Goal: Task Accomplishment & Management: Manage account settings

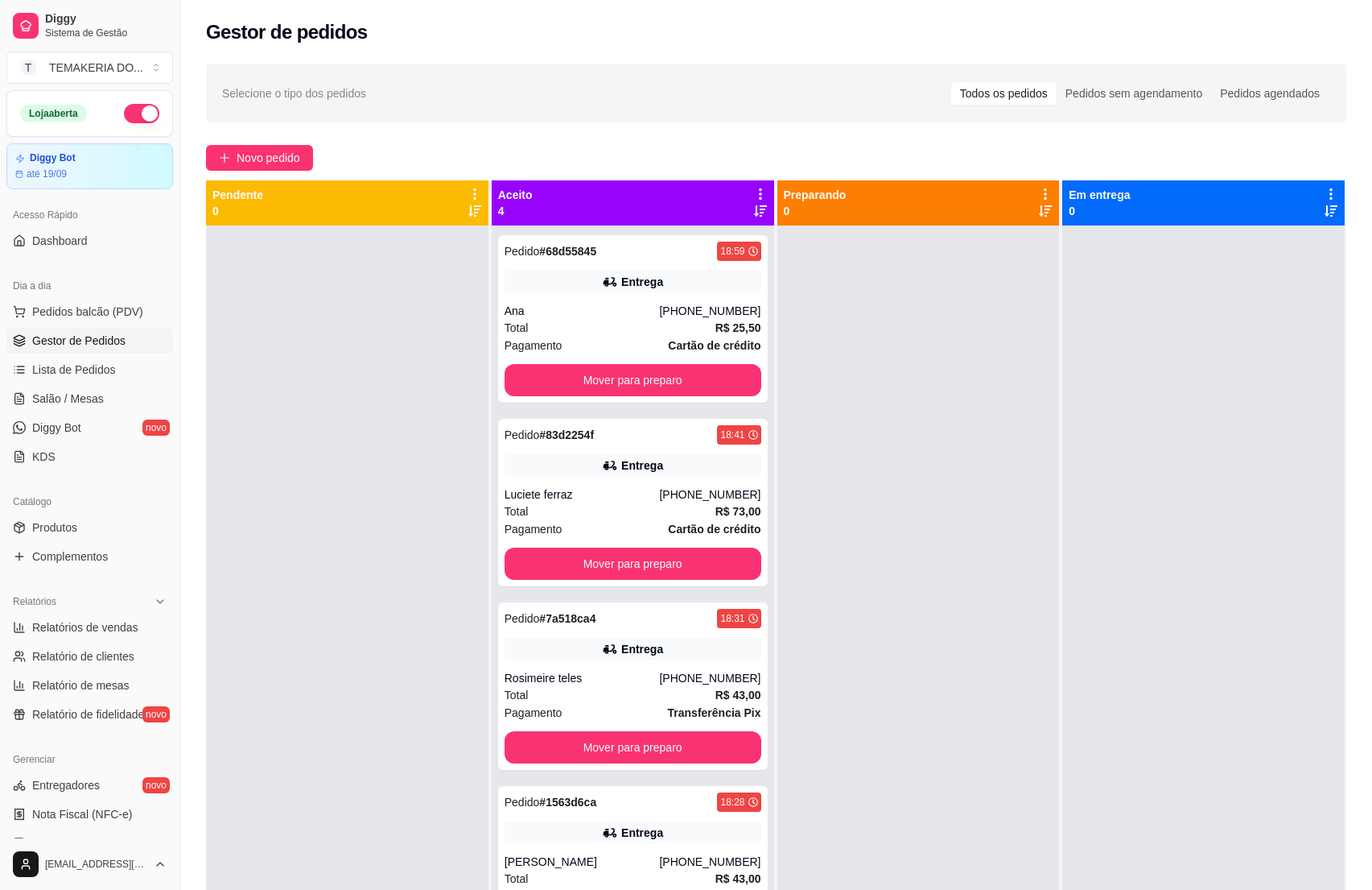
click at [46, 517] on link "Produtos" at bounding box center [89, 528] width 166 height 26
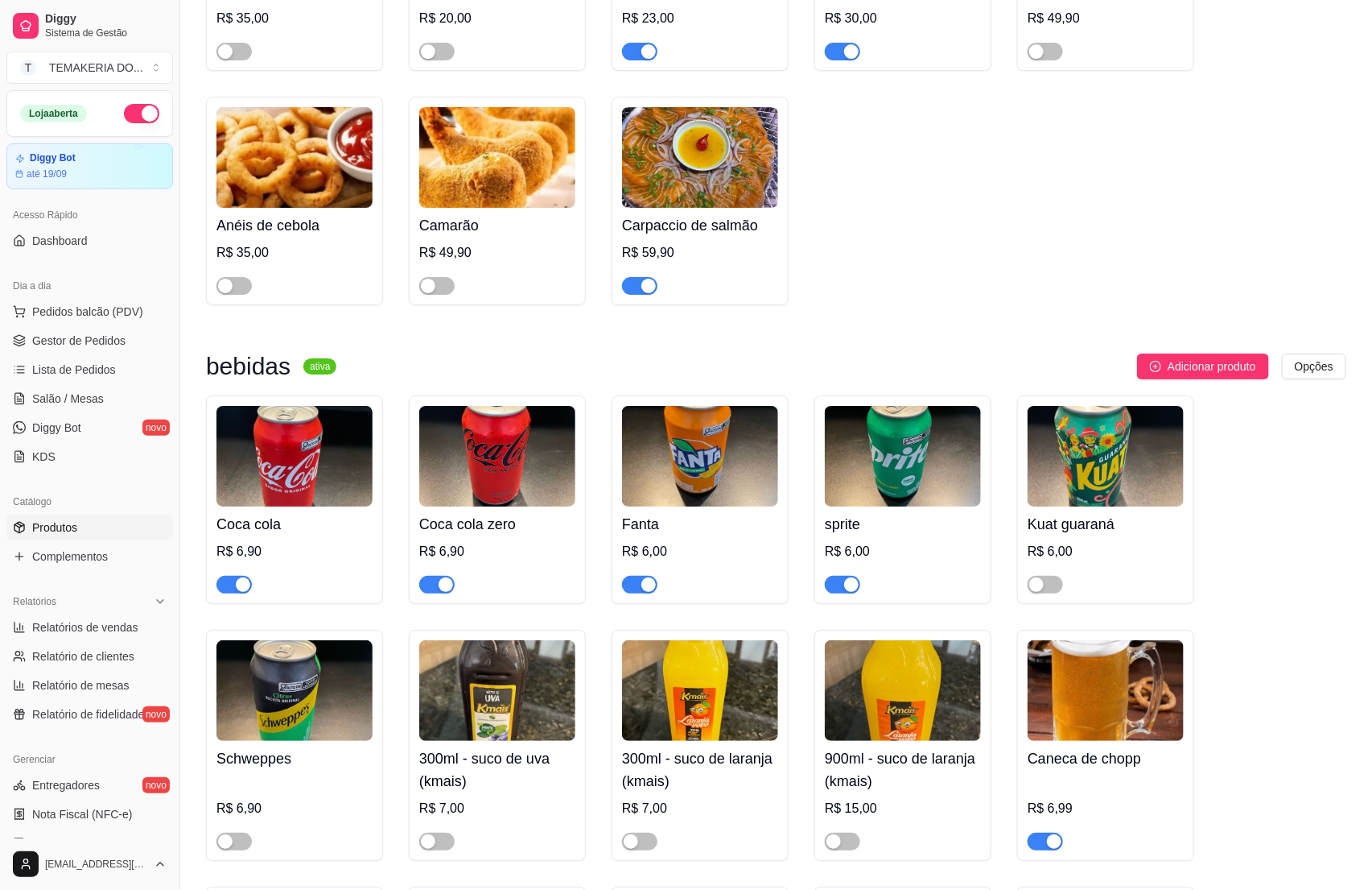
scroll to position [4951, 0]
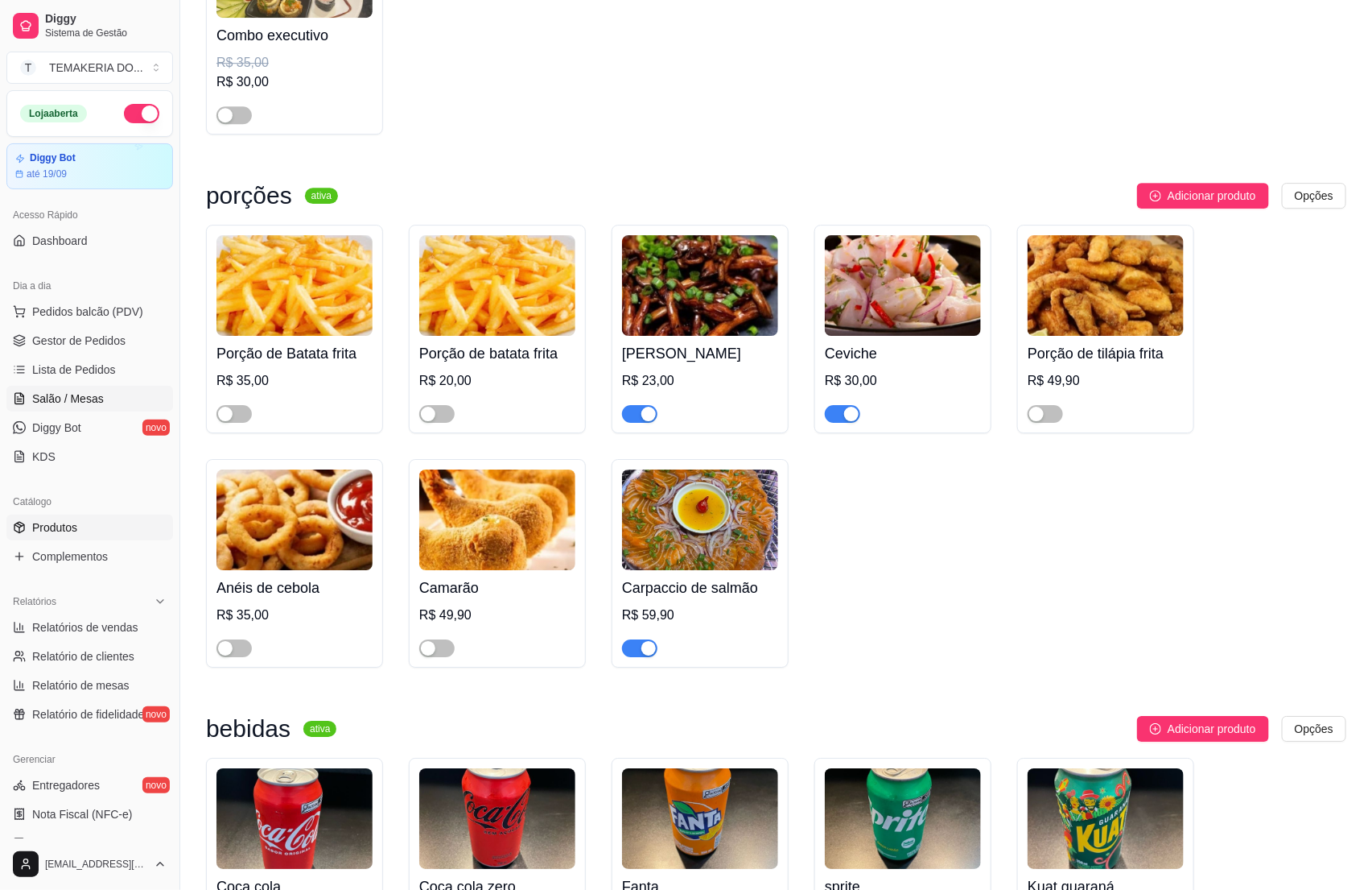
click at [59, 404] on span "Salão / Mesas" at bounding box center [68, 399] width 72 height 16
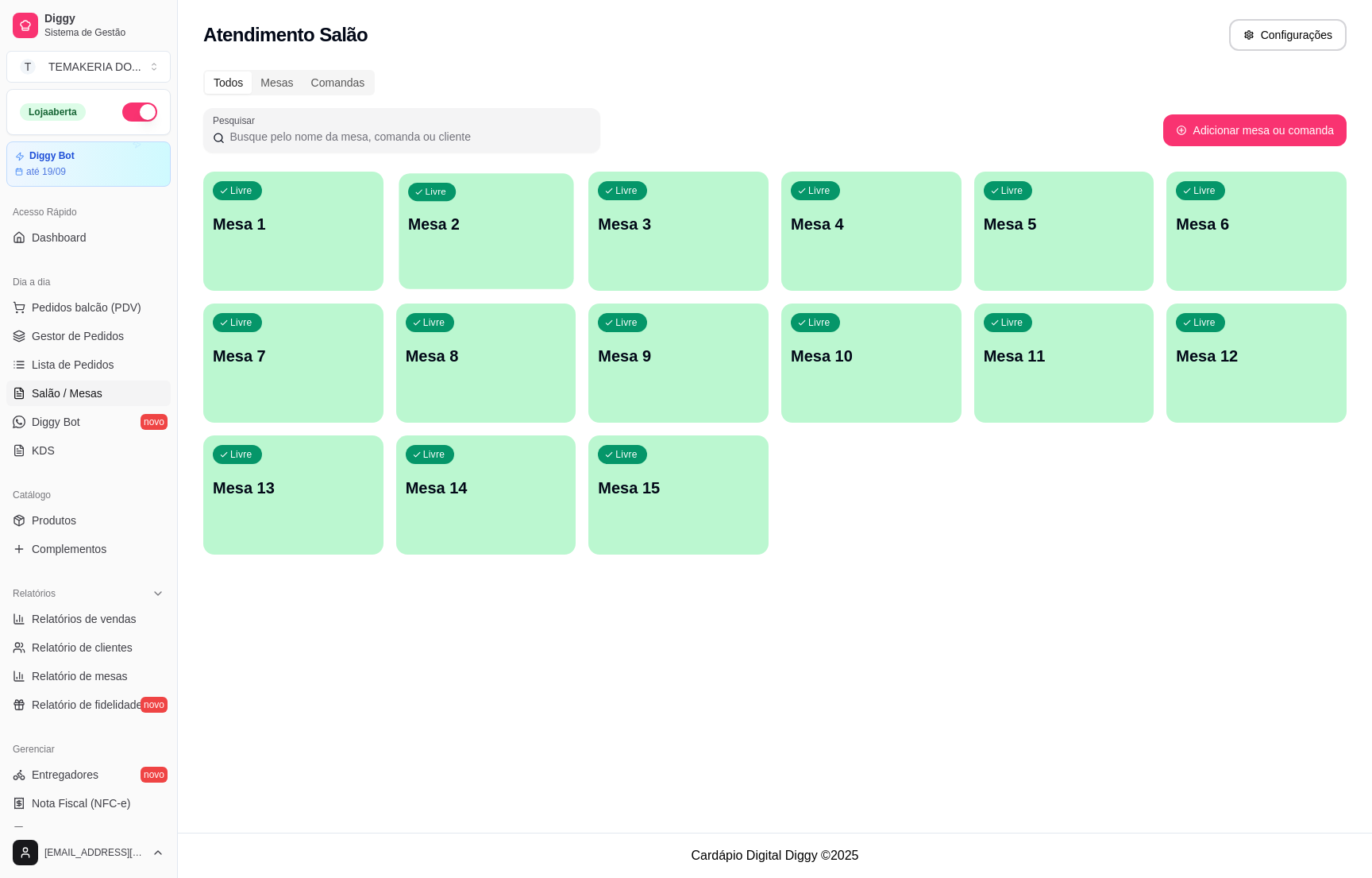
click at [491, 224] on p "Mesa 2" at bounding box center [486, 224] width 156 height 21
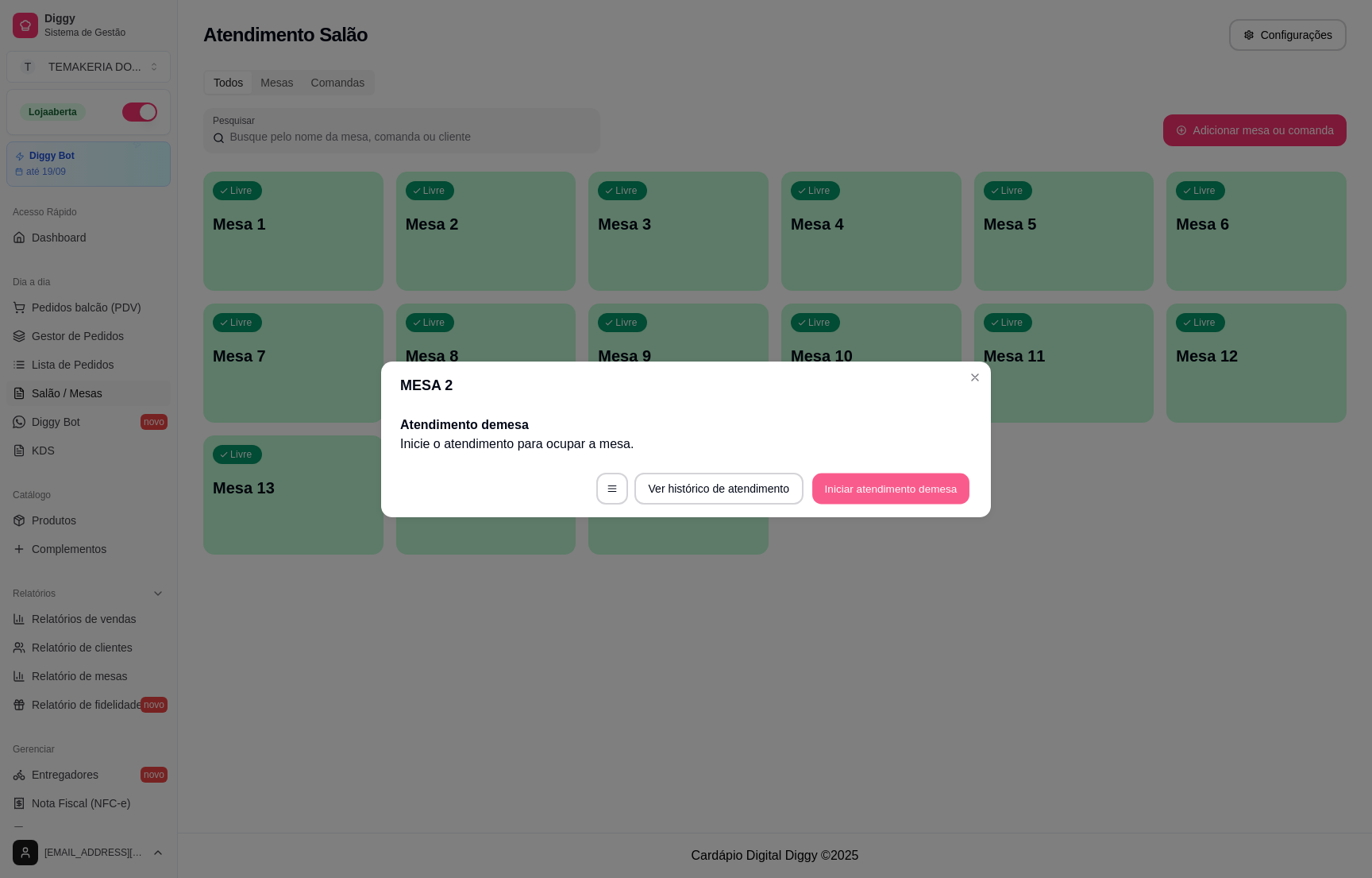
click at [849, 482] on button "Iniciar atendimento de mesa" at bounding box center [891, 488] width 157 height 31
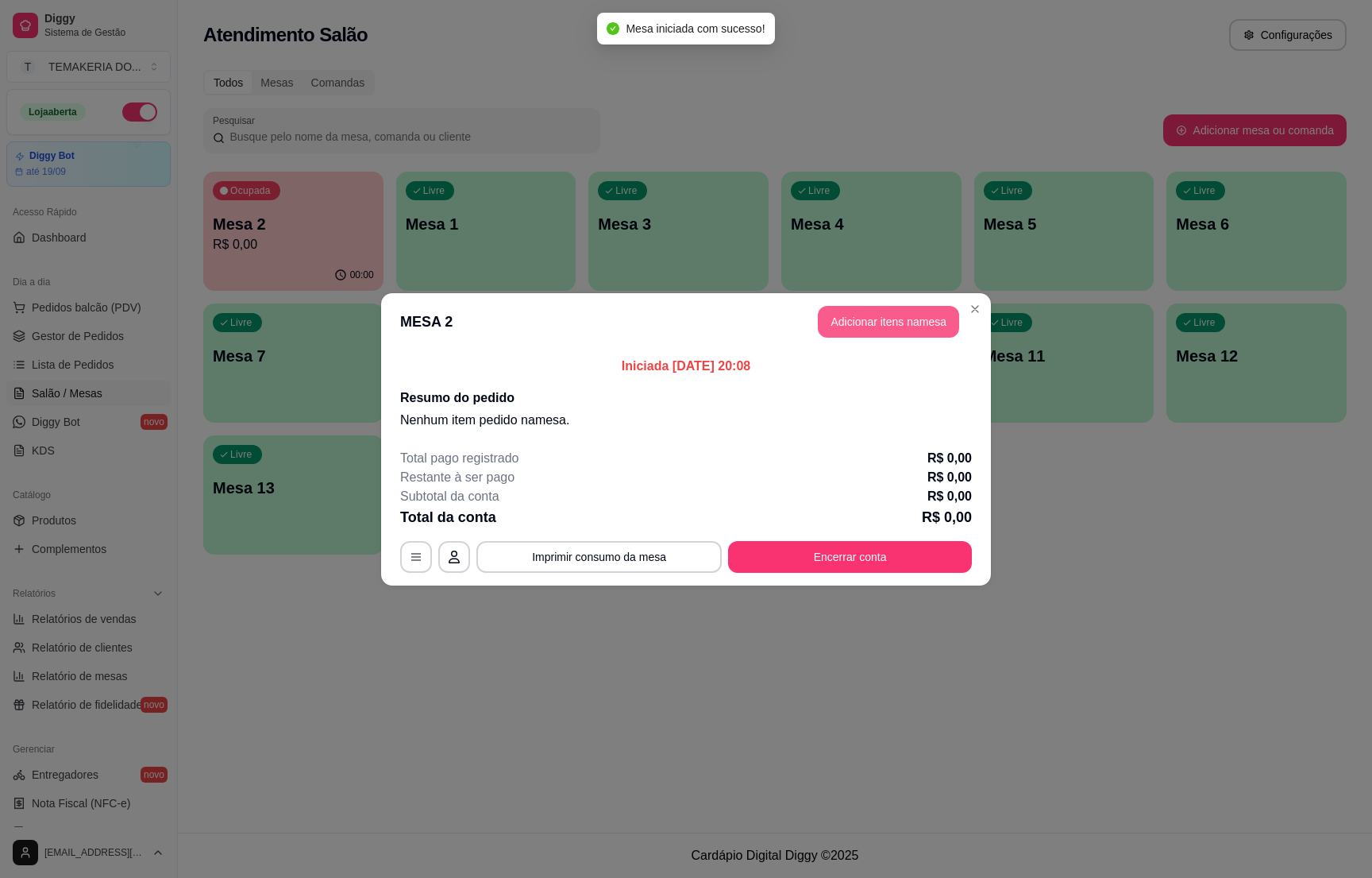
click at [867, 315] on button "Adicionar itens na mesa" at bounding box center [888, 321] width 141 height 32
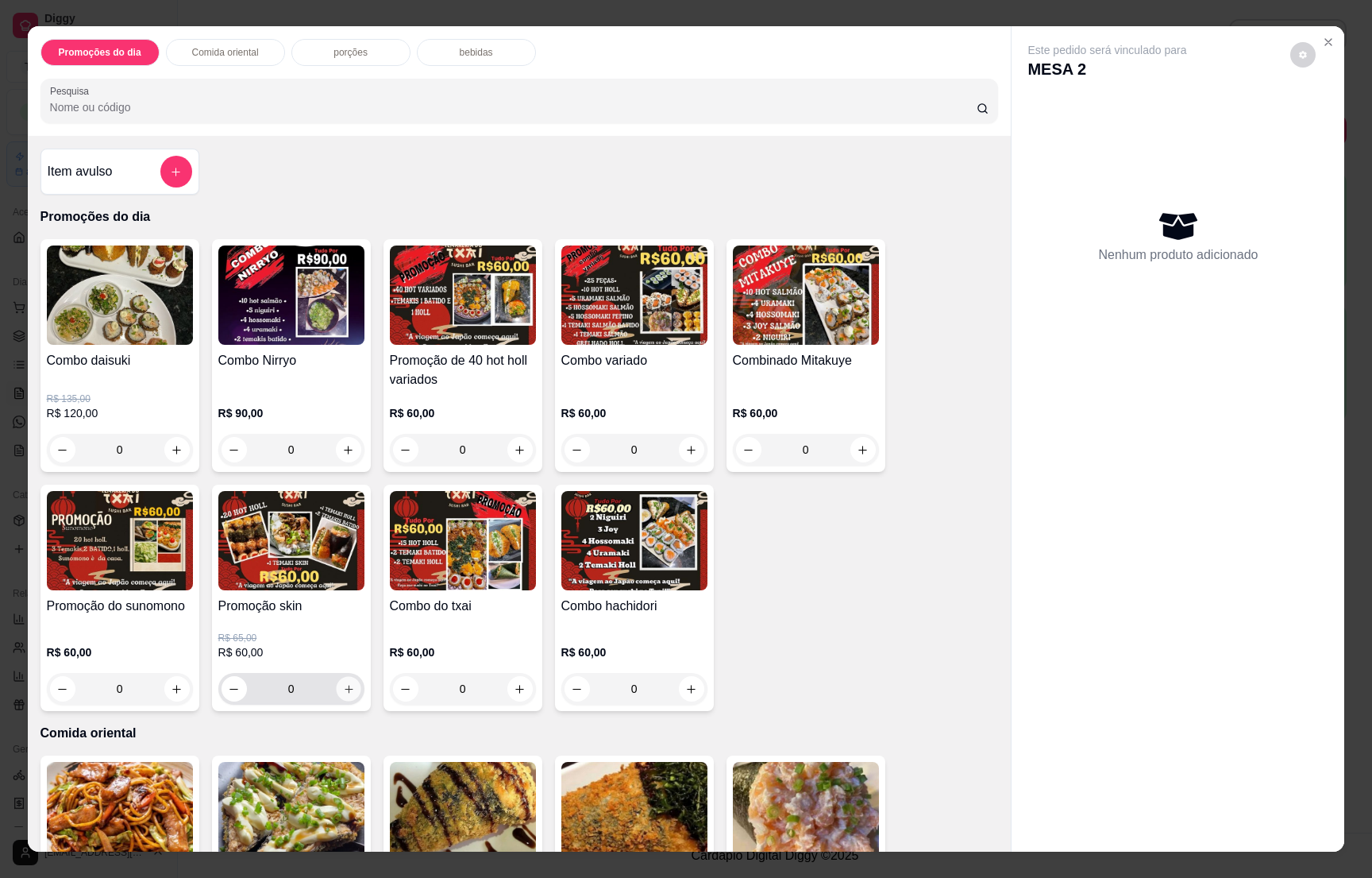
click at [339, 677] on button "increase-product-quantity" at bounding box center [348, 688] width 25 height 25
type input "1"
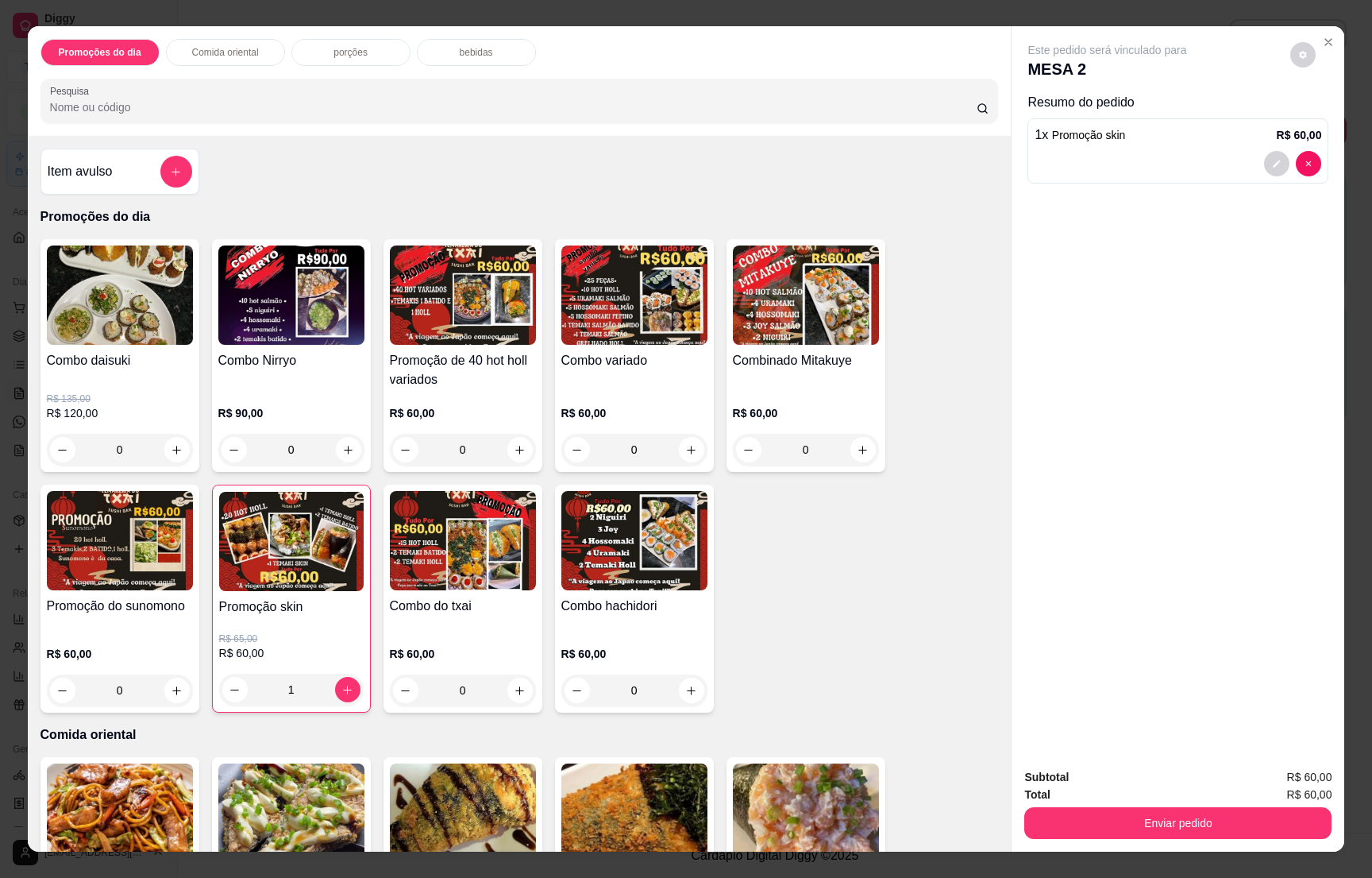
click at [449, 50] on div "bebidas" at bounding box center [476, 53] width 119 height 27
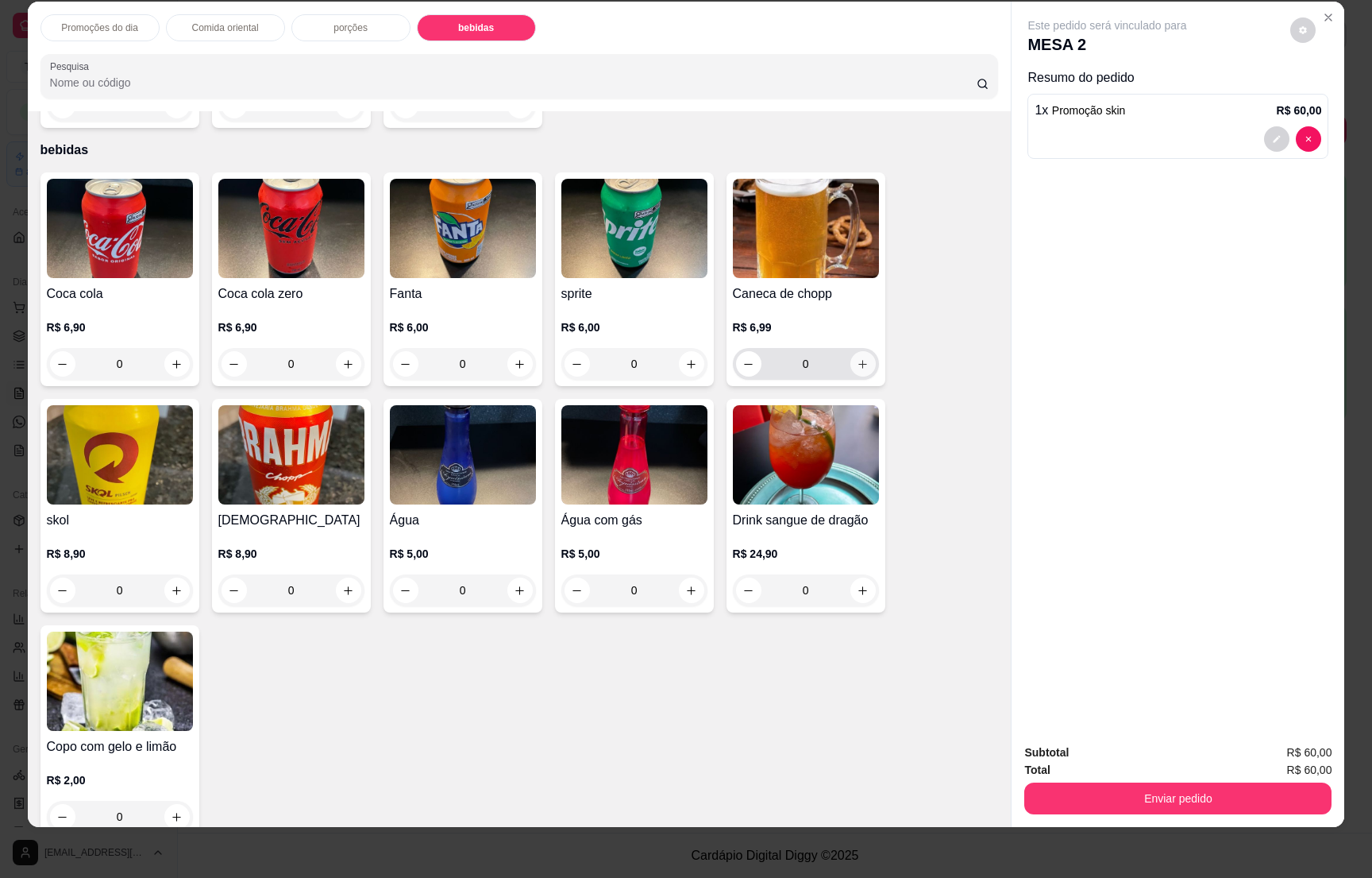
click at [857, 358] on icon "increase-product-quantity" at bounding box center [863, 364] width 12 height 12
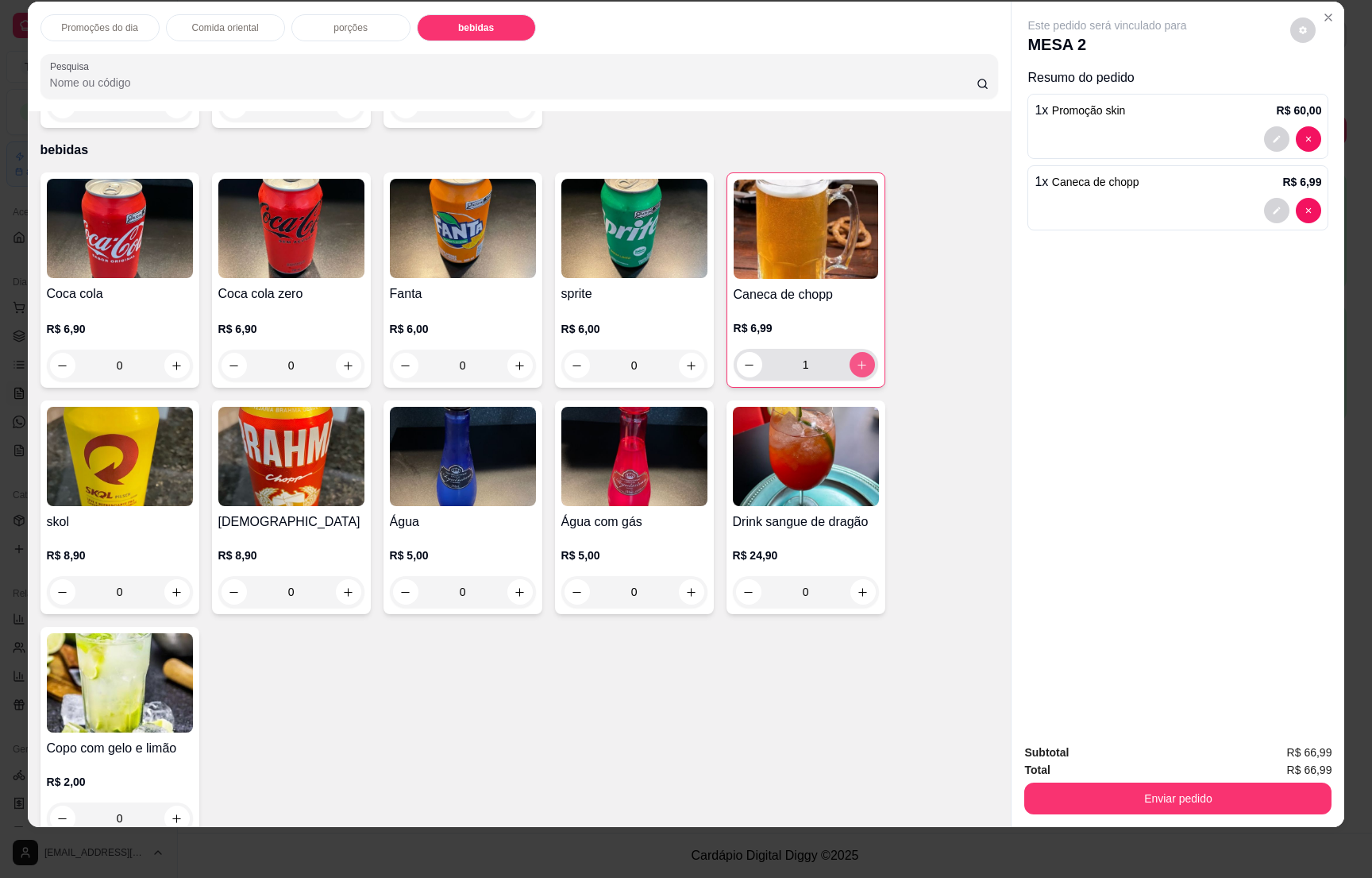
click at [856, 359] on icon "increase-product-quantity" at bounding box center [862, 365] width 12 height 12
type input "2"
click at [1193, 805] on button "Enviar pedido" at bounding box center [1178, 798] width 308 height 32
click at [1127, 751] on button "Não registrar e enviar pedido" at bounding box center [1122, 758] width 165 height 30
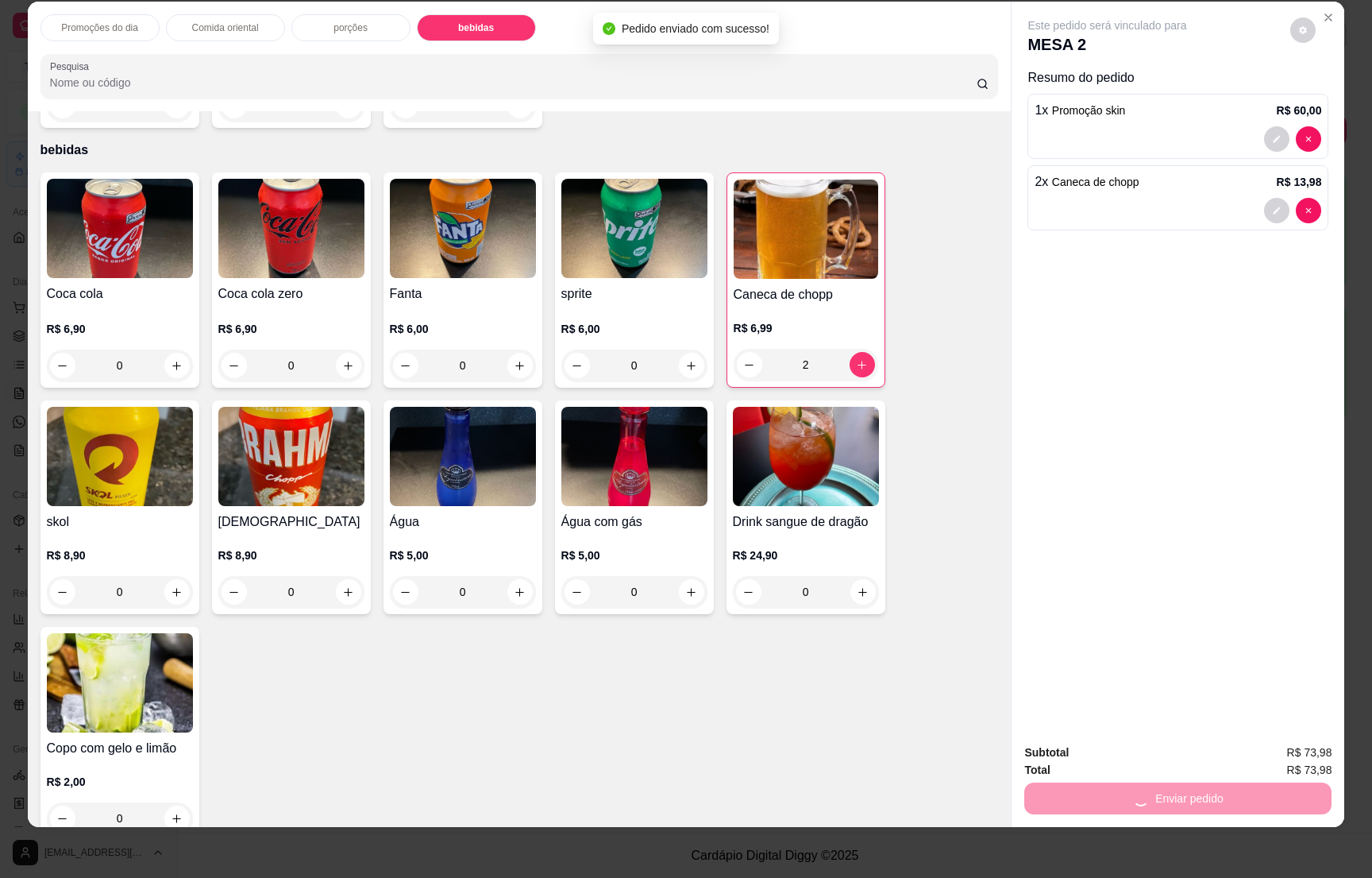
click at [1127, 693] on div "Este pedido será vinculado para MESA 2 Resumo do pedido 1 x Promoção skin R$ 60…" at bounding box center [1178, 366] width 333 height 729
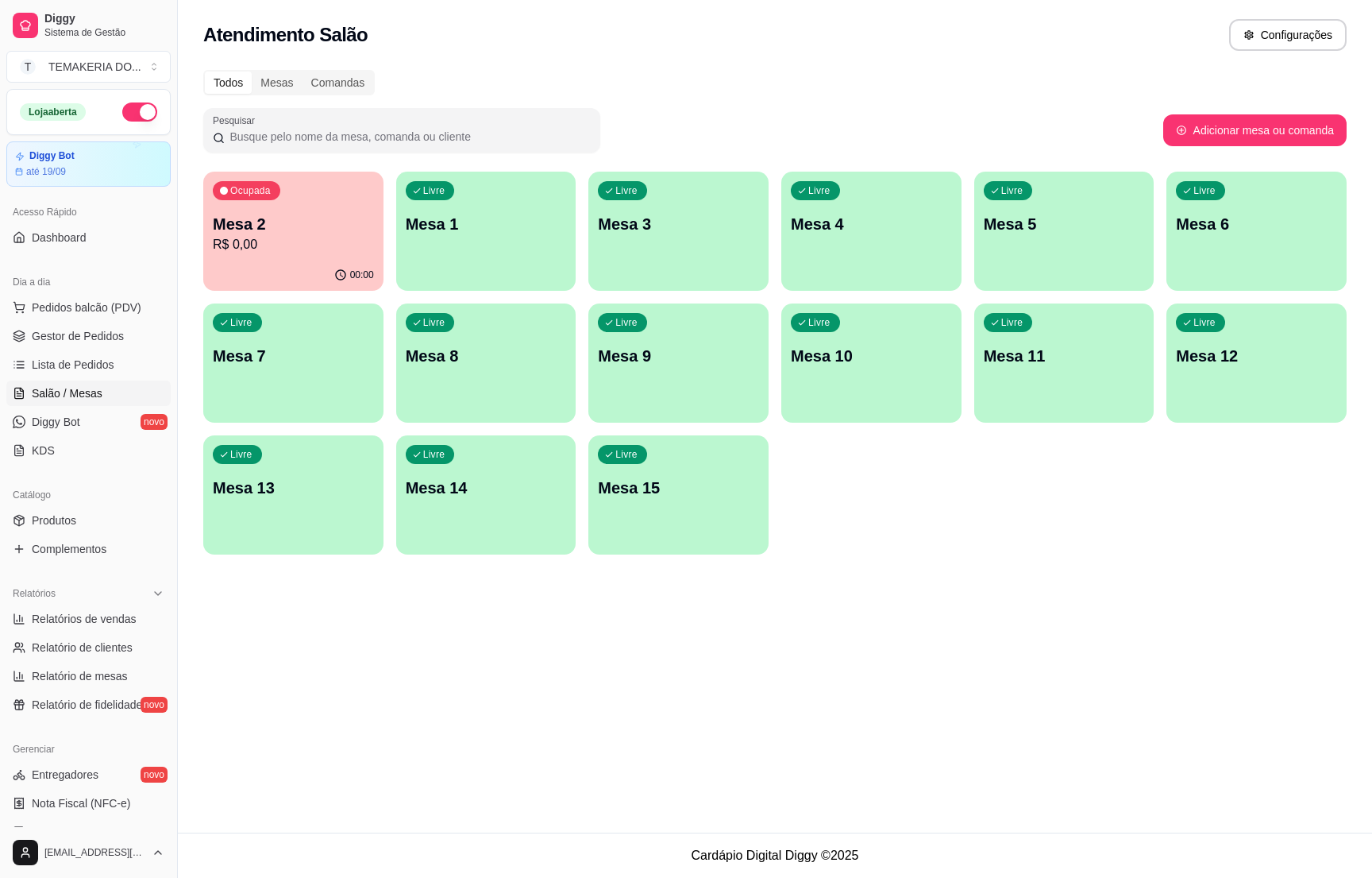
click at [1079, 227] on p "Mesa 5" at bounding box center [1064, 224] width 162 height 22
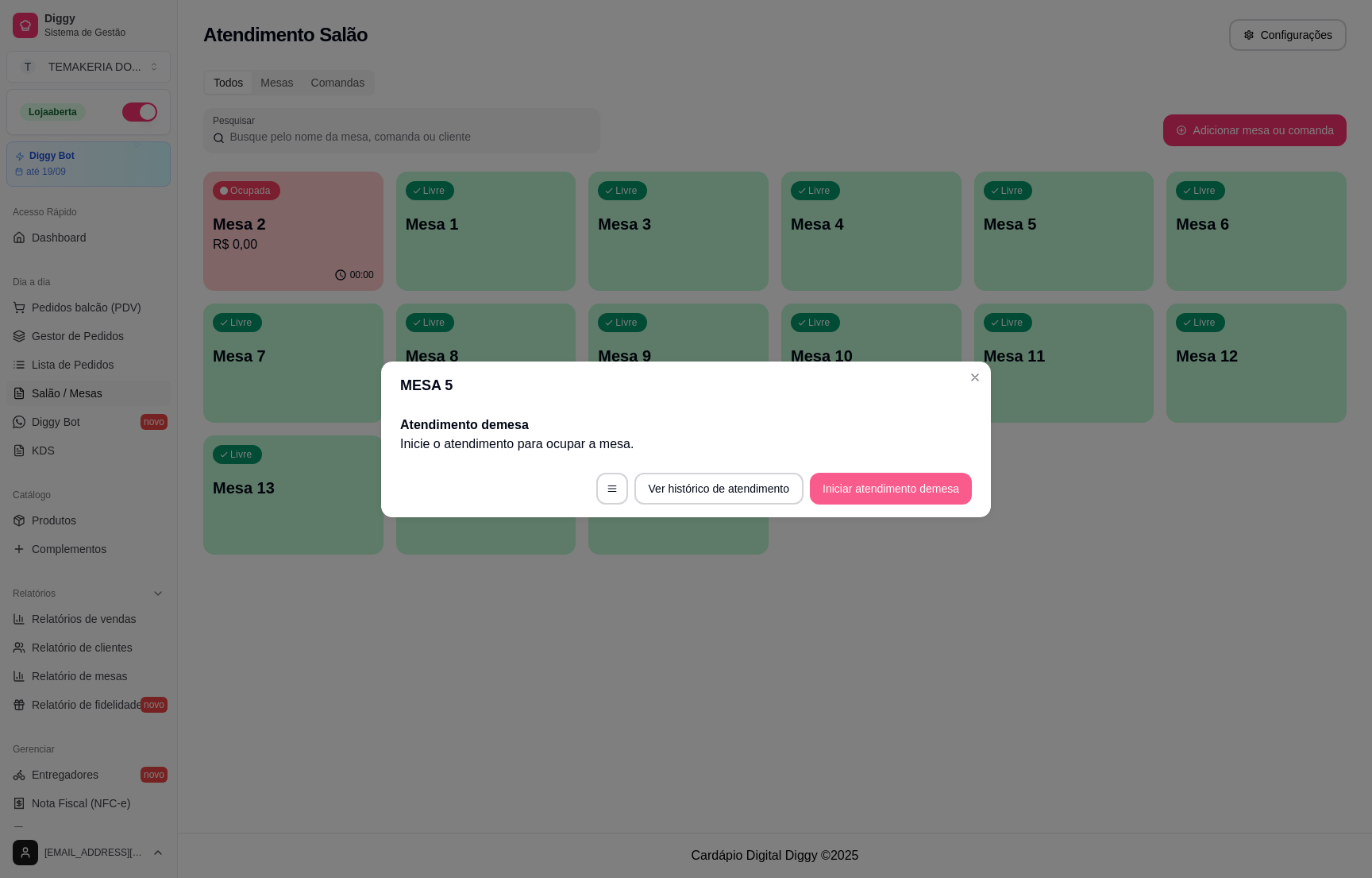
click at [863, 492] on button "Iniciar atendimento de mesa" at bounding box center [892, 488] width 162 height 32
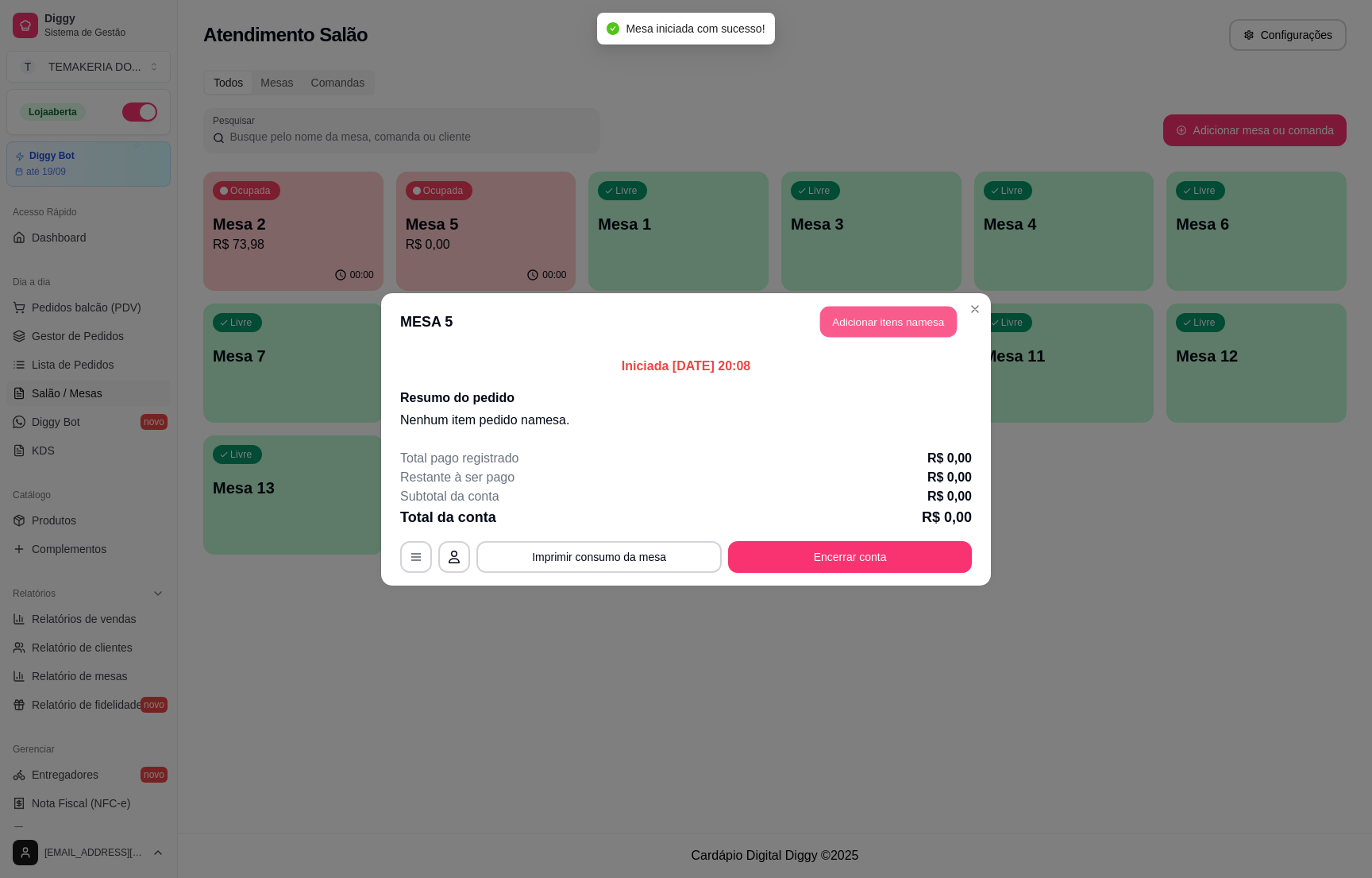
click at [875, 315] on button "Adicionar itens na mesa" at bounding box center [889, 321] width 137 height 31
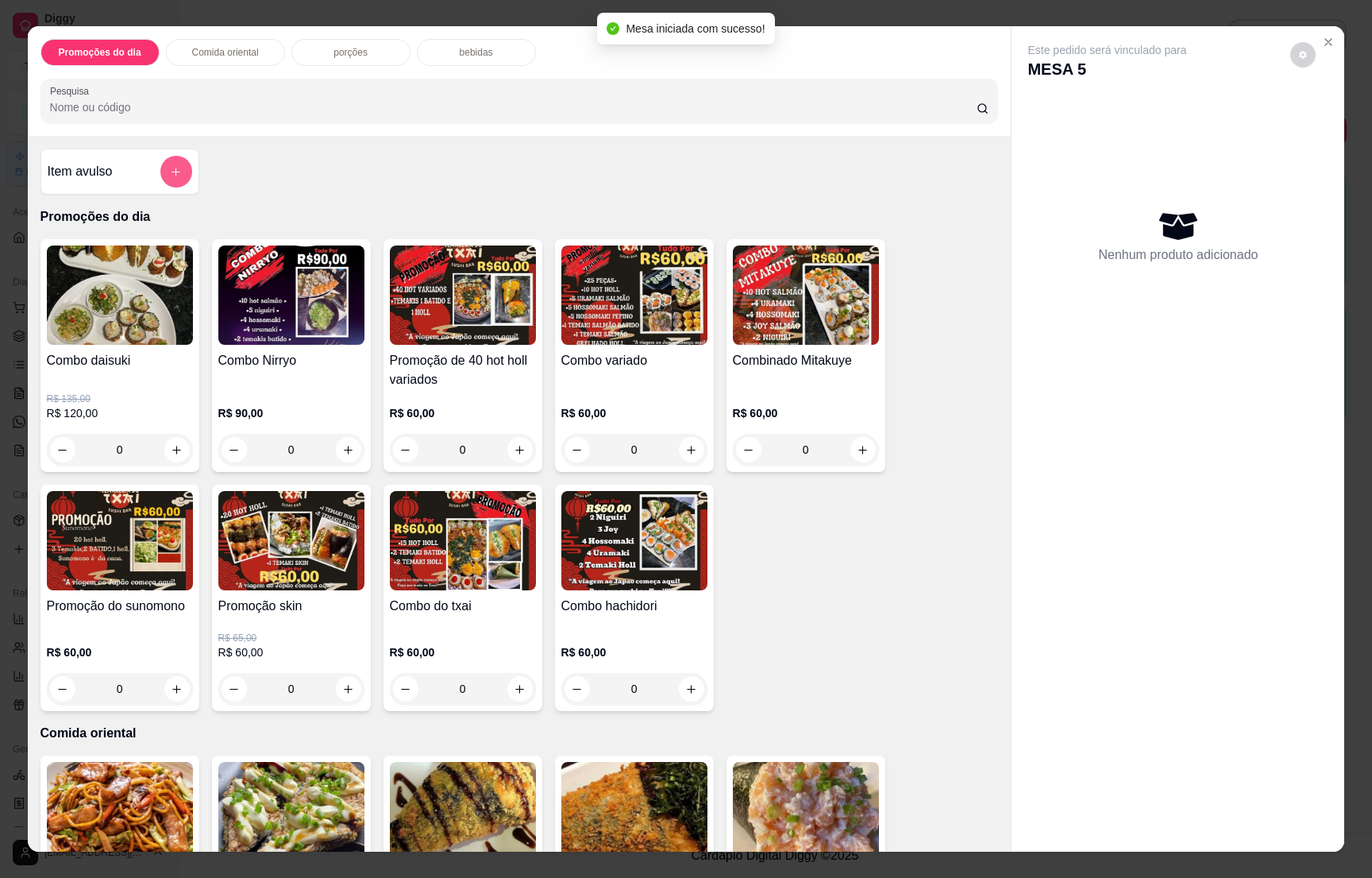
click at [162, 162] on button "add-separate-item" at bounding box center [176, 171] width 32 height 32
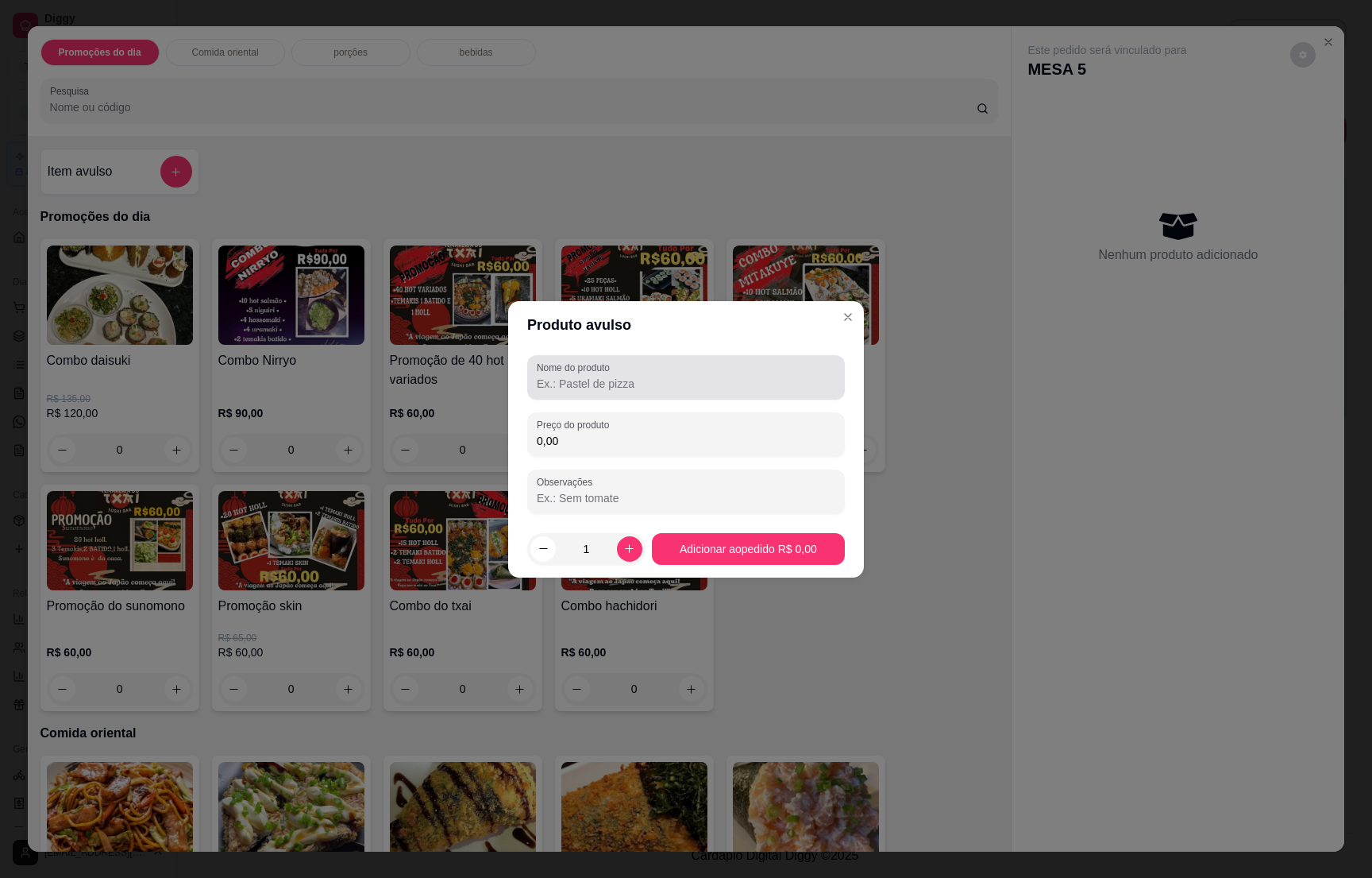
click at [560, 373] on label "Nome do produto" at bounding box center [576, 368] width 79 height 14
click at [560, 375] on input "Nome do produto" at bounding box center [686, 383] width 298 height 16
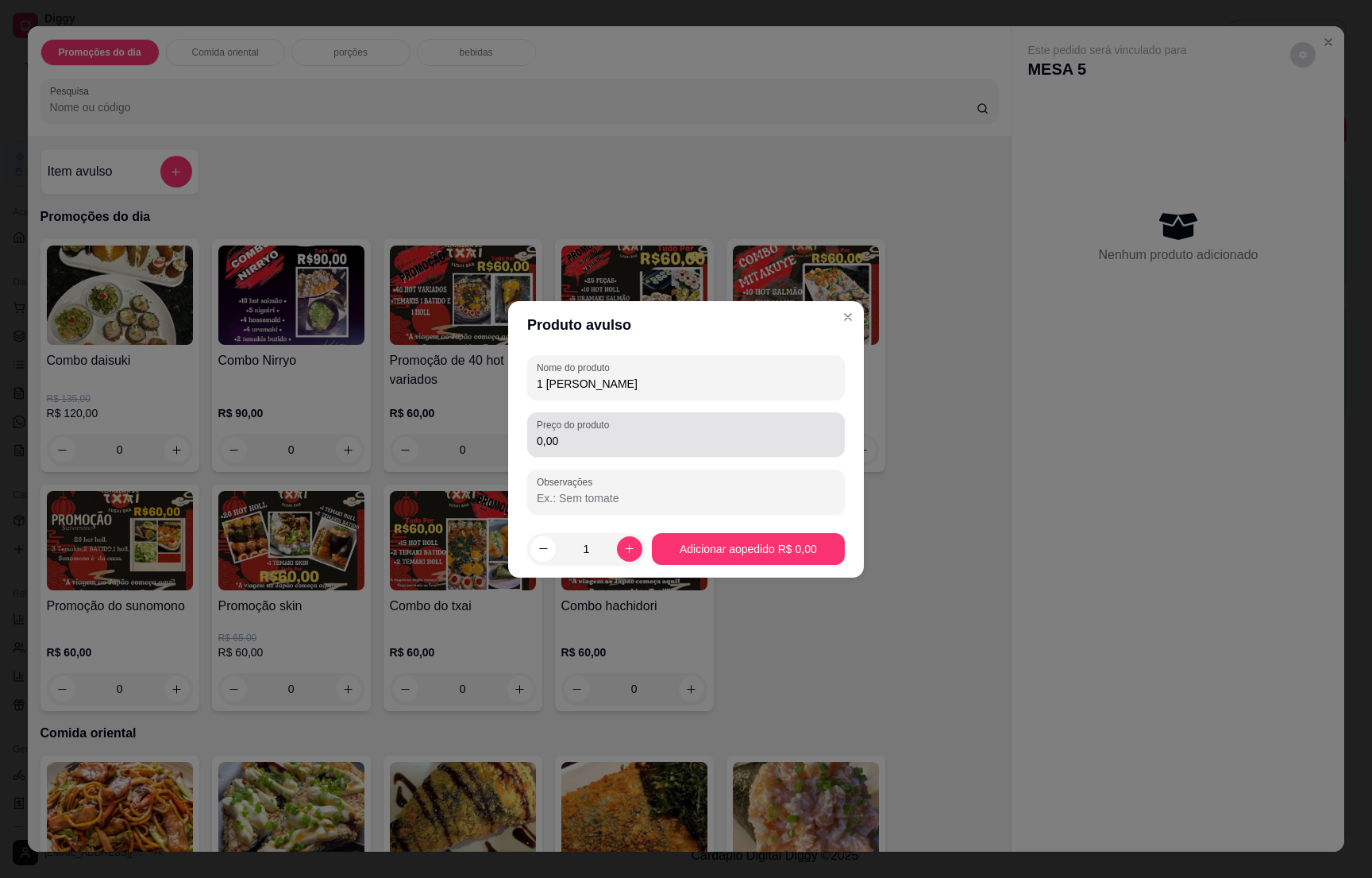
type input "1 [PERSON_NAME]"
click at [557, 431] on div "0,00" at bounding box center [686, 434] width 298 height 32
type input "190,00"
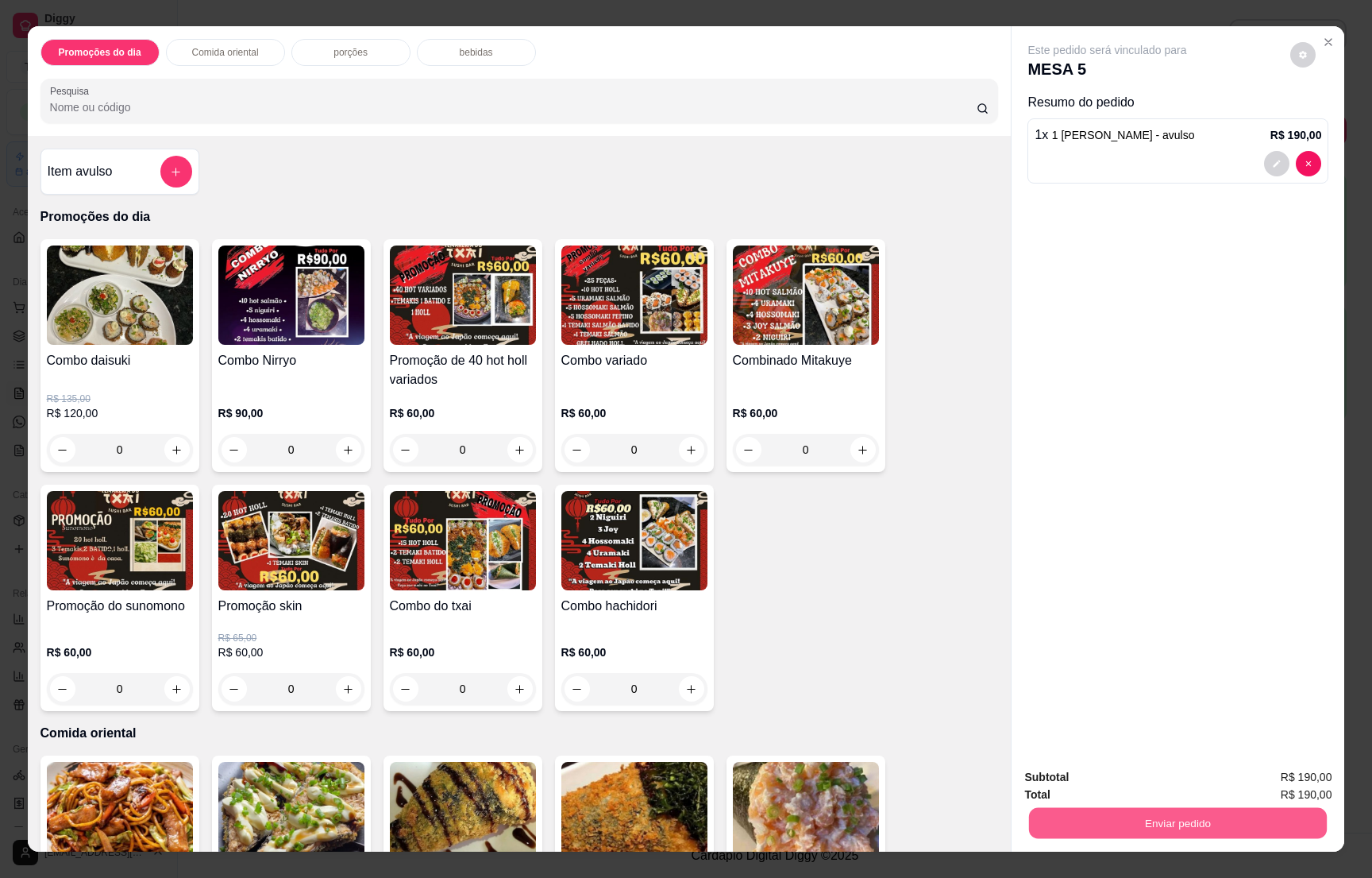
click at [1115, 829] on button "Enviar pedido" at bounding box center [1178, 822] width 297 height 31
click at [1148, 821] on button "Enviar pedido" at bounding box center [1178, 822] width 297 height 31
click at [1148, 787] on button "Não registrar e enviar pedido" at bounding box center [1122, 783] width 165 height 30
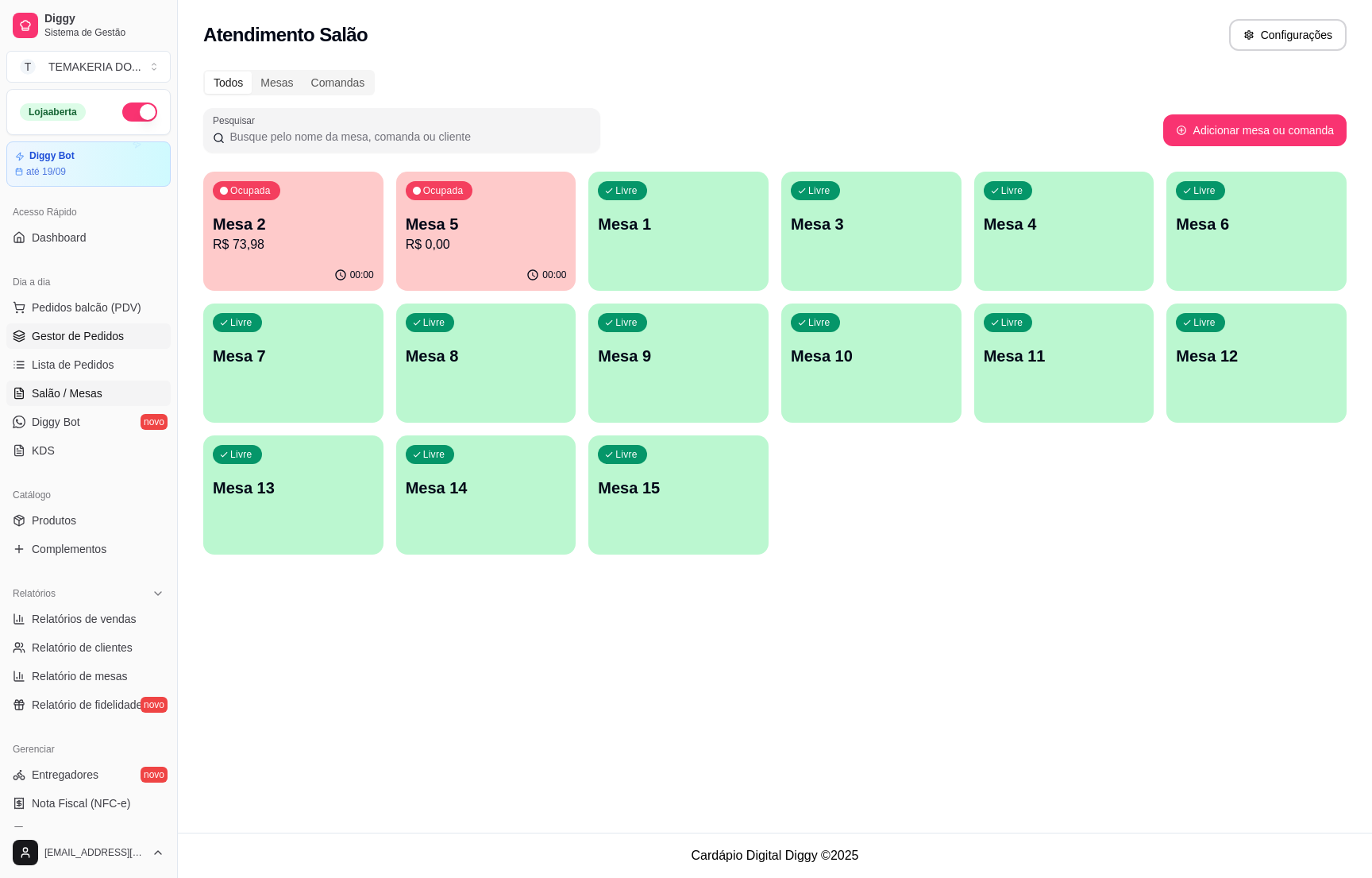
click at [84, 334] on span "Gestor de Pedidos" at bounding box center [78, 336] width 92 height 16
click at [120, 339] on span "Gestor de Pedidos" at bounding box center [78, 336] width 92 height 16
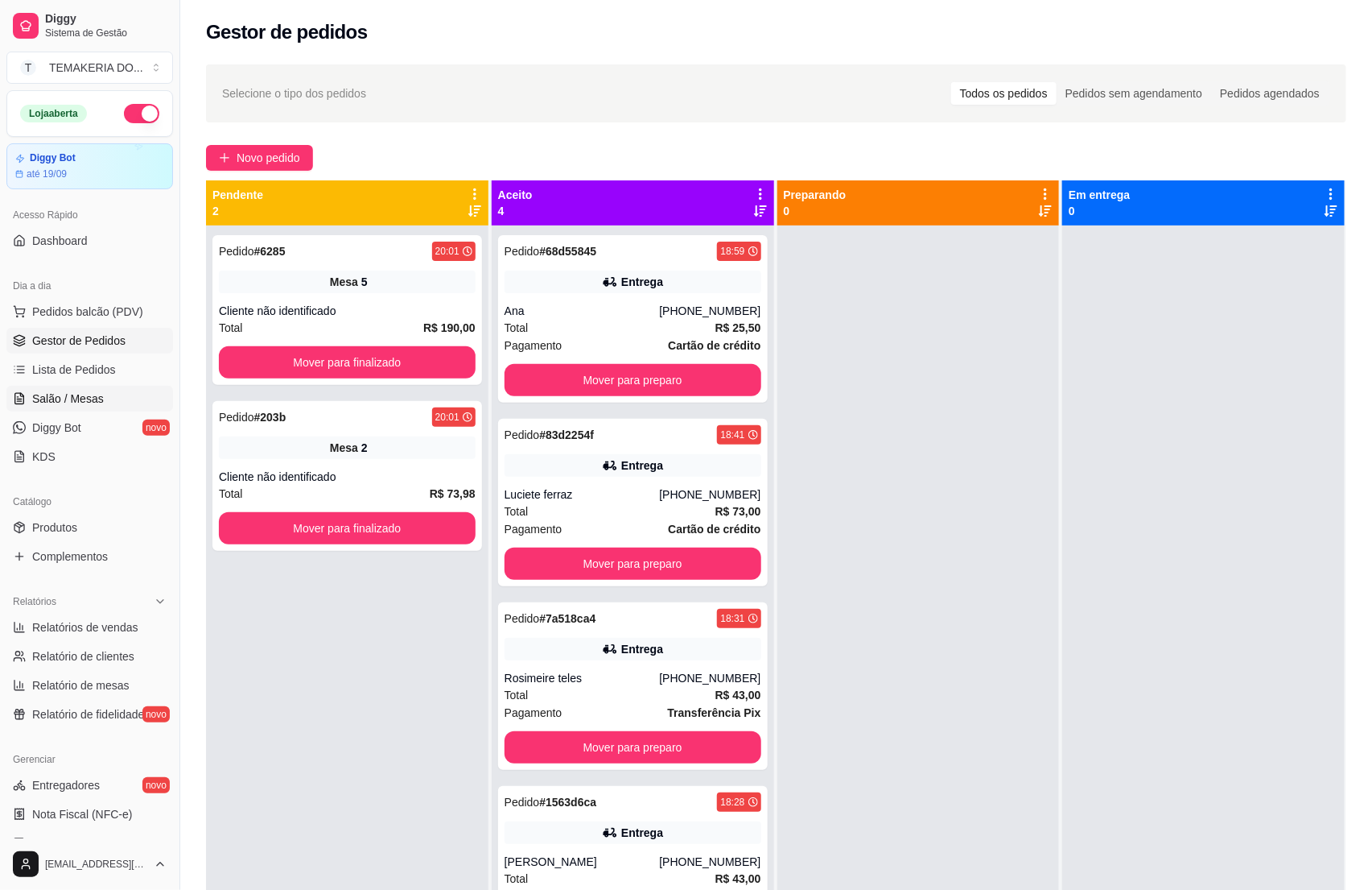
click at [43, 412] on link "Salão / Mesas" at bounding box center [89, 399] width 166 height 26
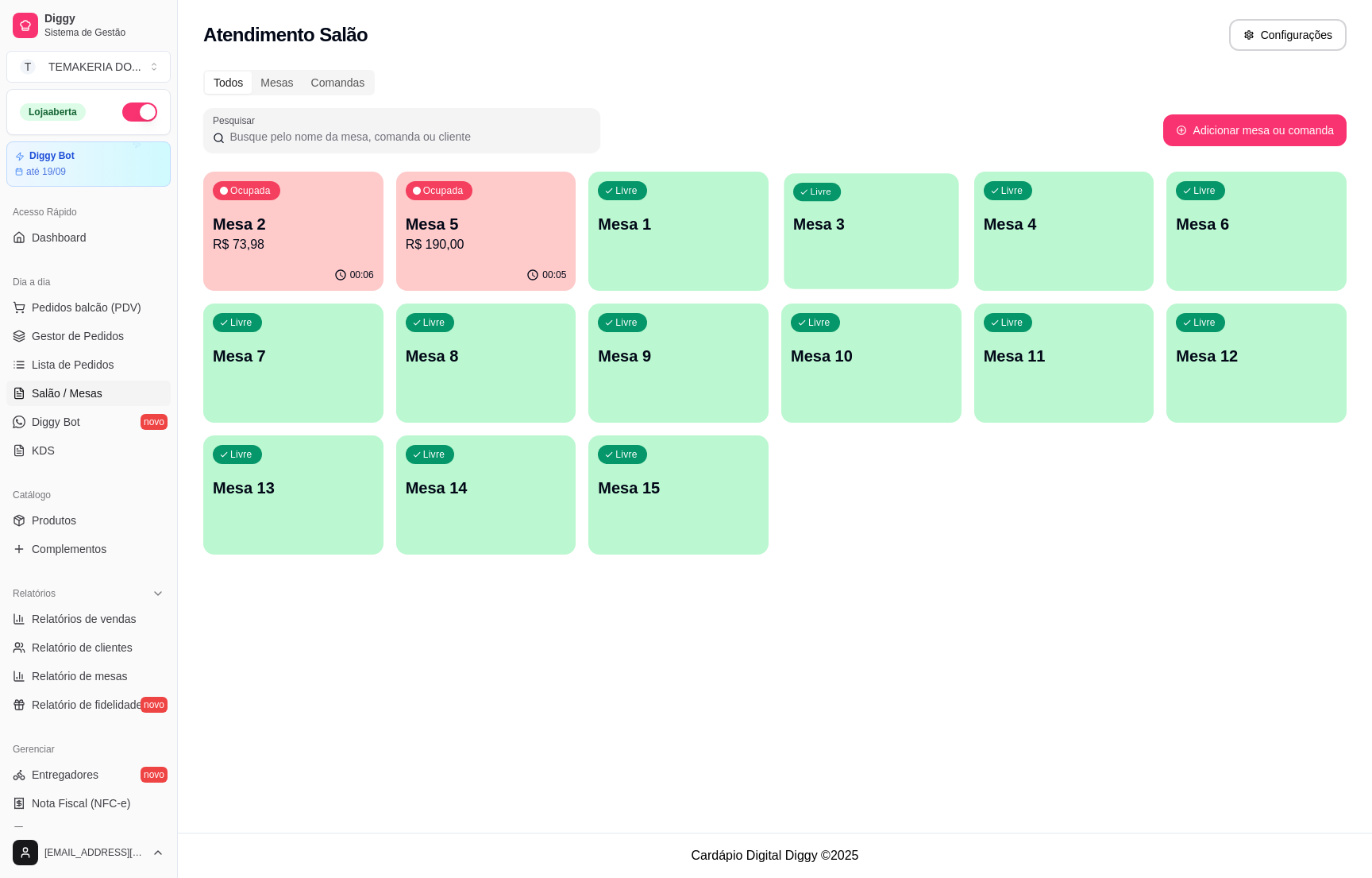
click at [839, 239] on div "Livre Mesa 3" at bounding box center [871, 221] width 174 height 97
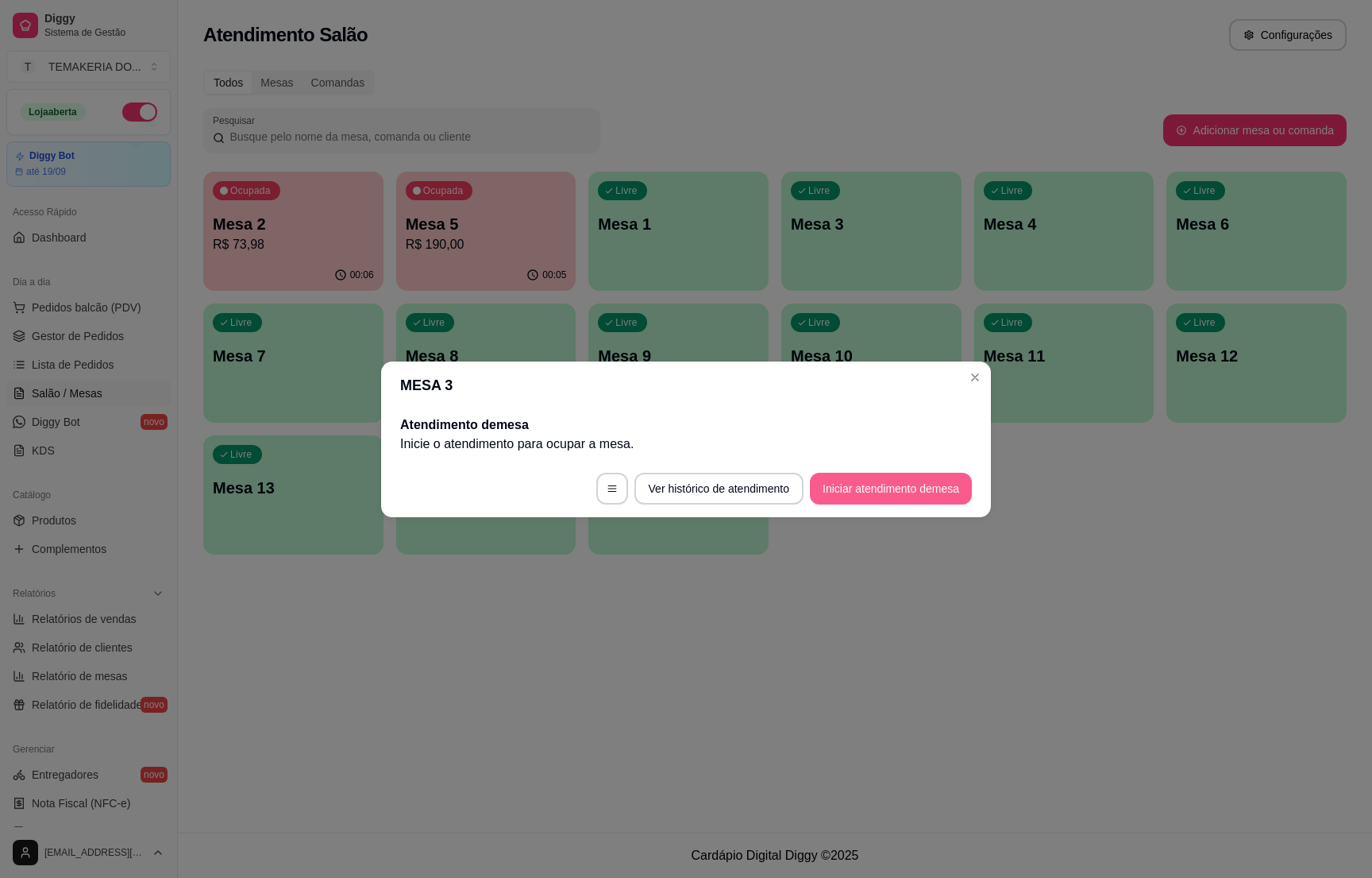
click at [851, 498] on button "Iniciar atendimento de mesa" at bounding box center [892, 488] width 162 height 32
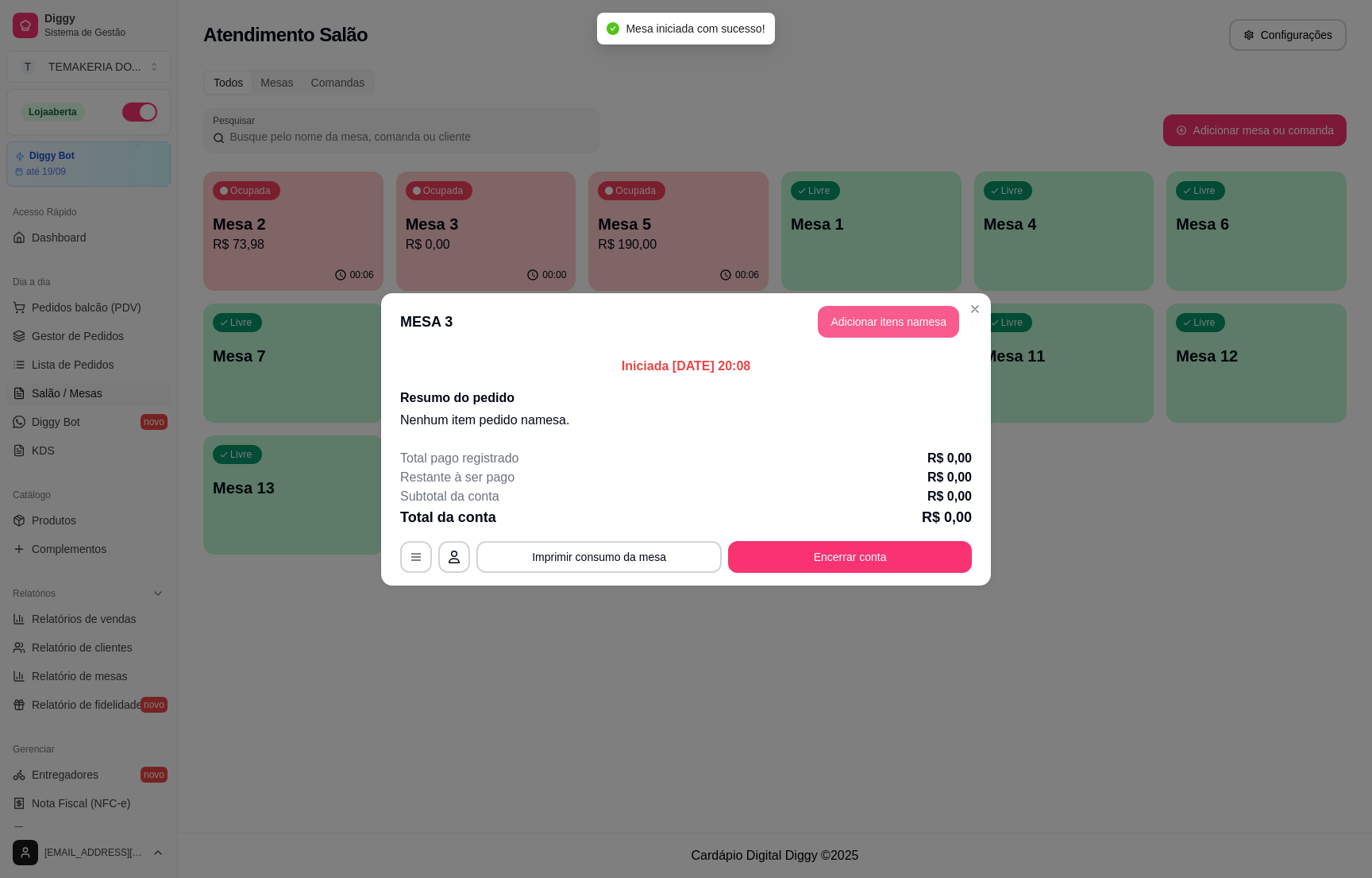
click at [857, 322] on button "Adicionar itens na mesa" at bounding box center [888, 321] width 141 height 32
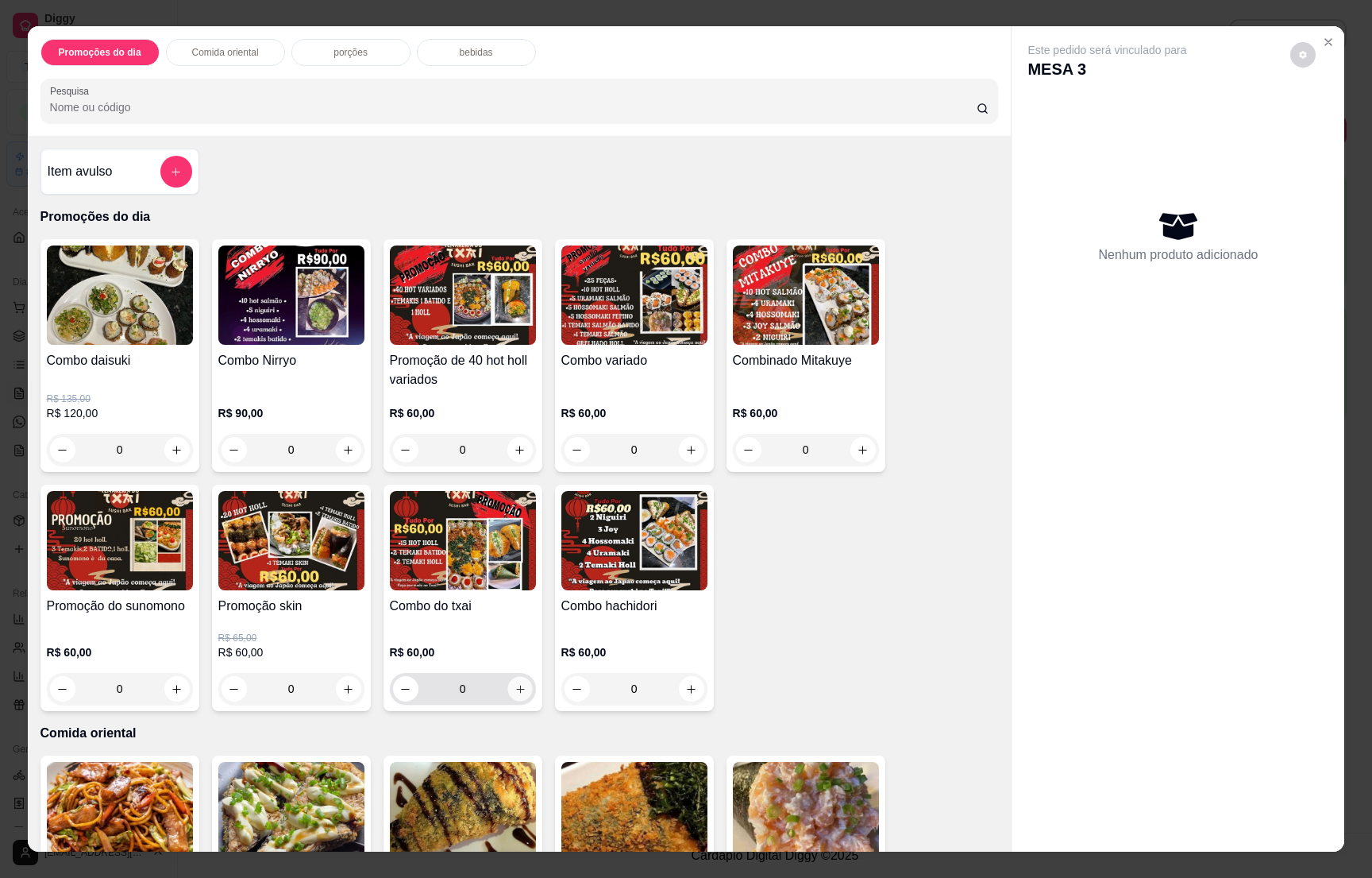
click at [515, 694] on icon "increase-product-quantity" at bounding box center [520, 689] width 12 height 12
type input "1"
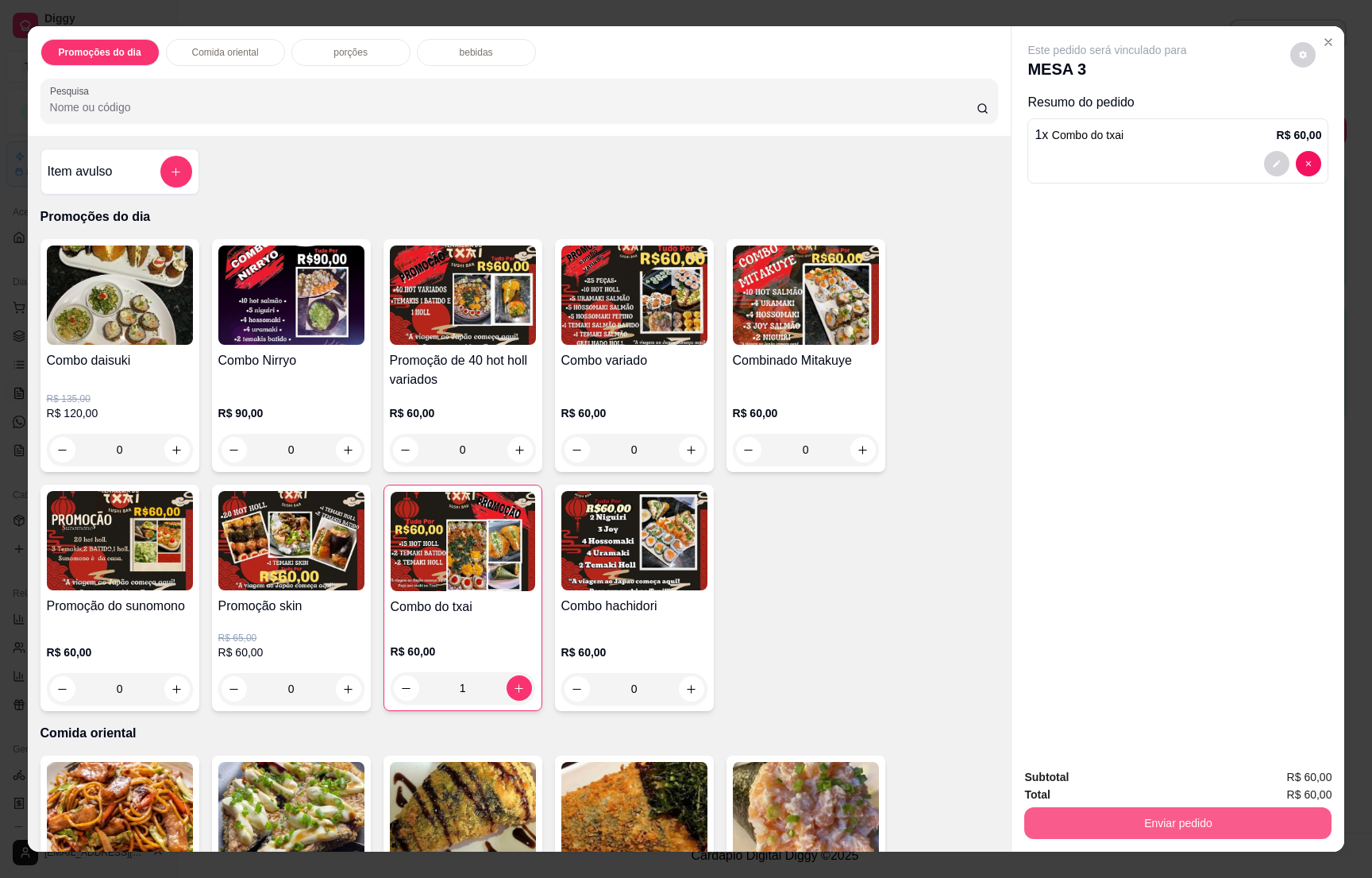
click at [1178, 833] on button "Enviar pedido" at bounding box center [1178, 822] width 308 height 32
click at [1124, 769] on button "Não registrar e enviar pedido" at bounding box center [1122, 783] width 165 height 30
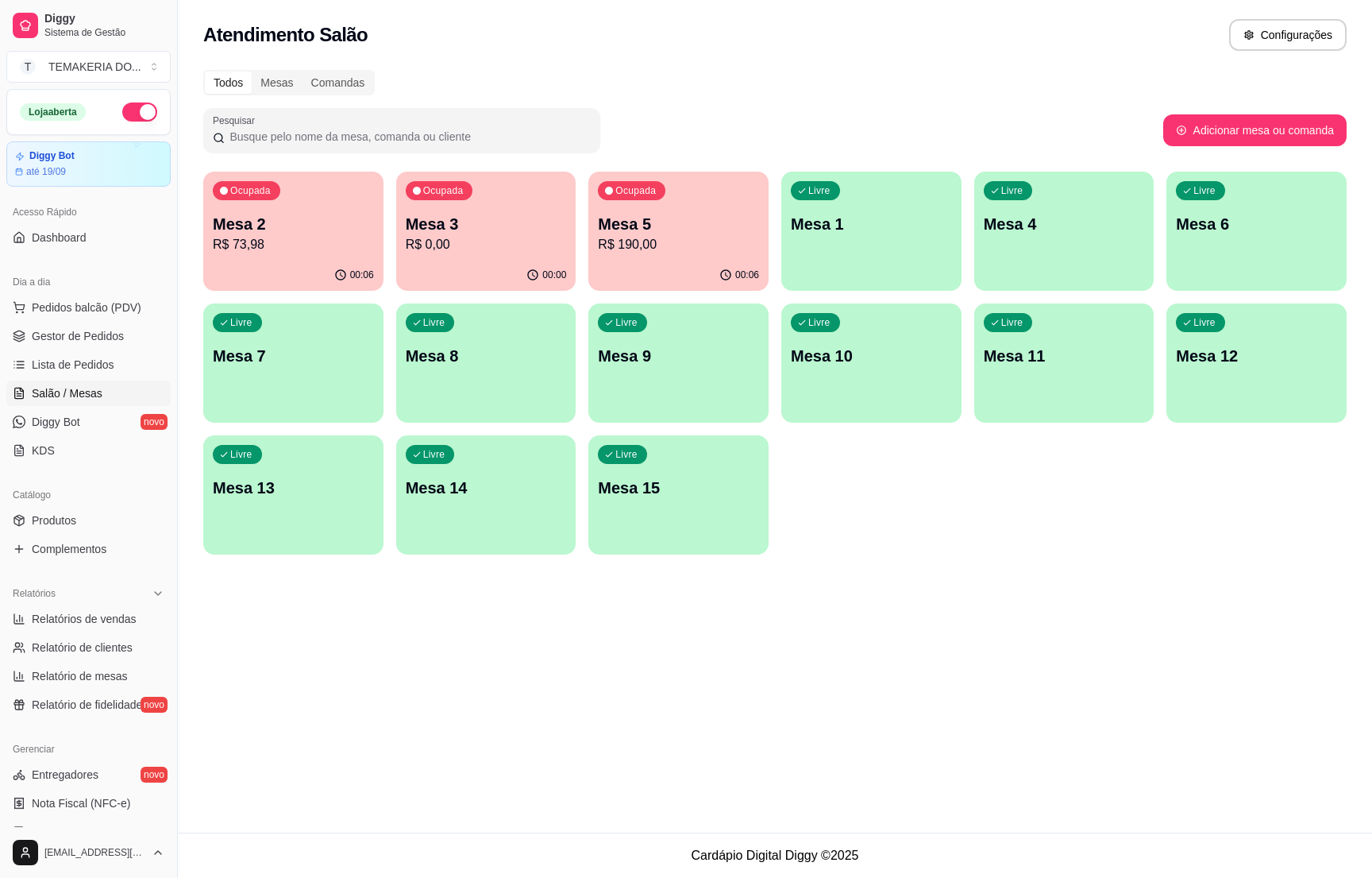
click at [309, 257] on div "Ocupada Mesa 2 R$ 73,98" at bounding box center [293, 215] width 180 height 88
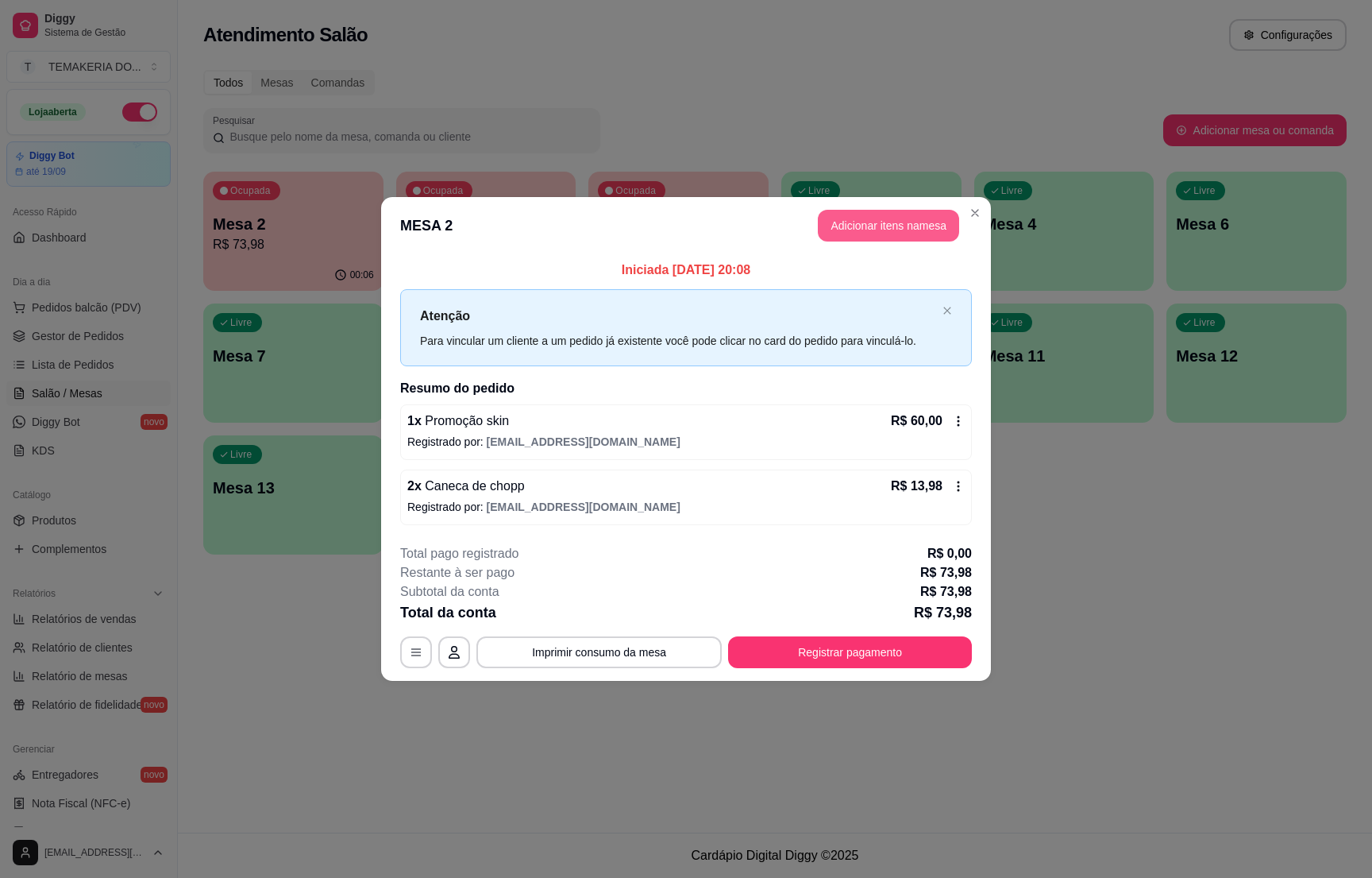
click at [861, 221] on button "Adicionar itens na mesa" at bounding box center [888, 225] width 141 height 32
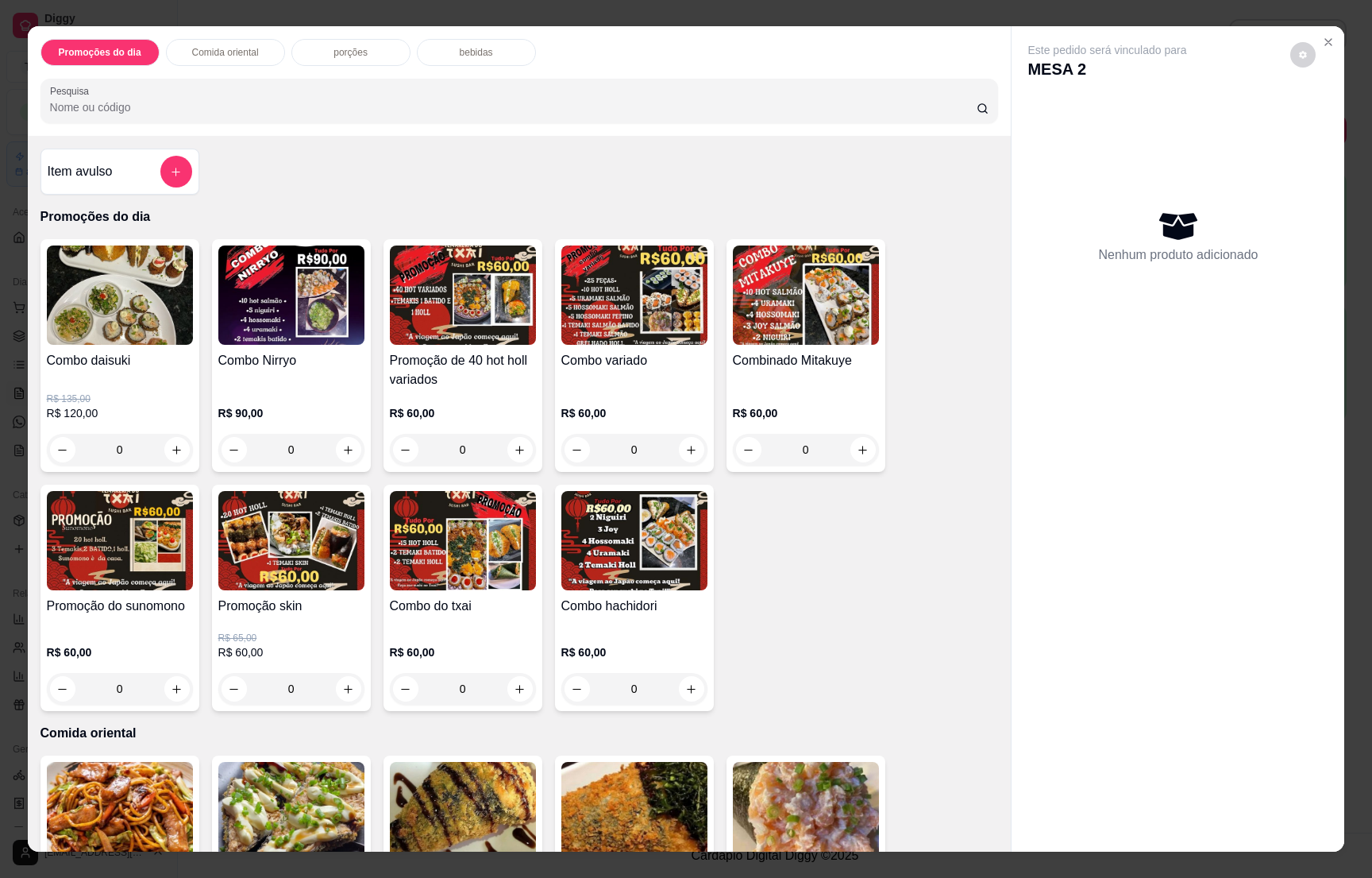
click at [473, 50] on p "bebidas" at bounding box center [476, 52] width 33 height 13
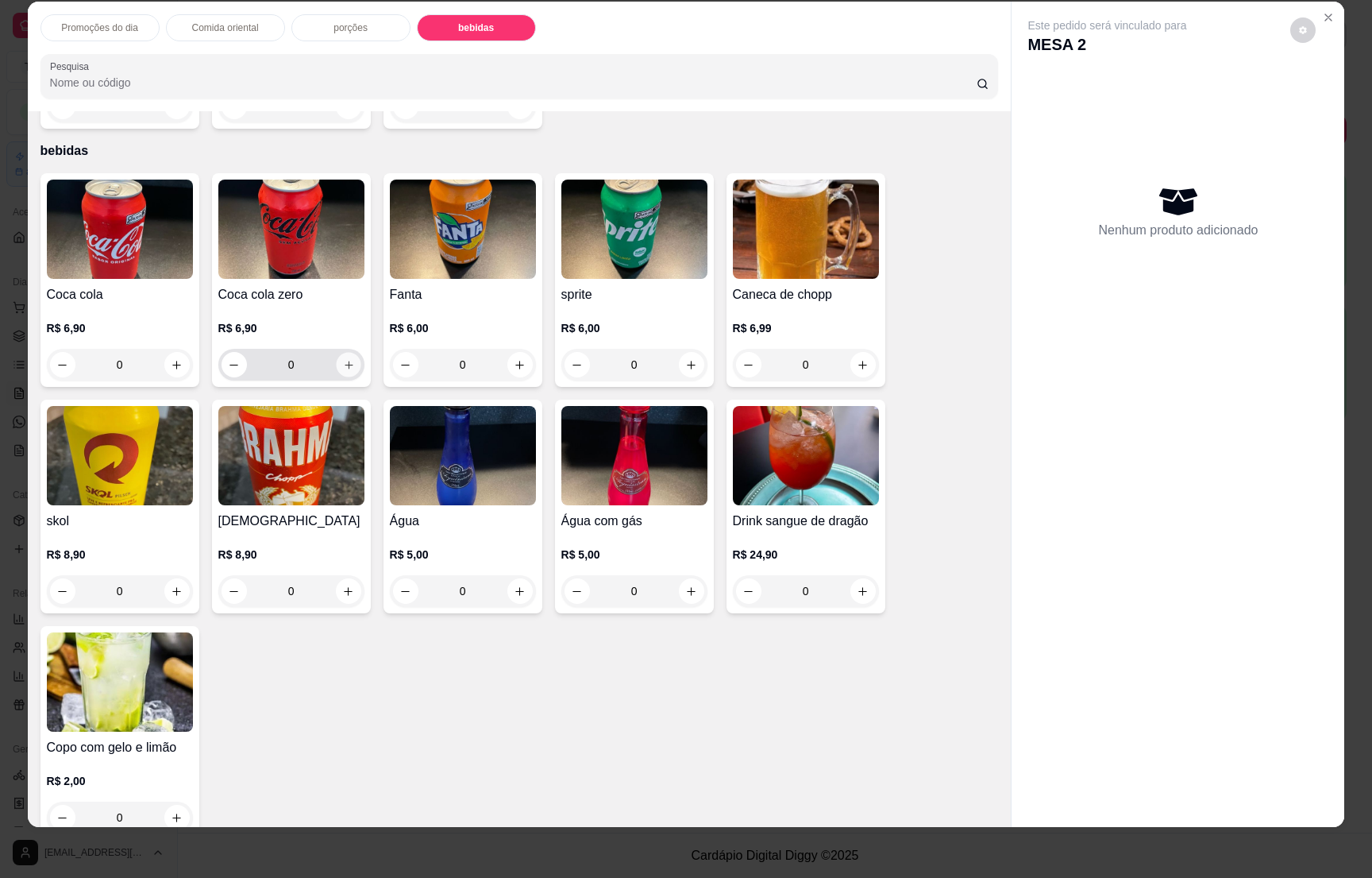
click at [342, 359] on icon "increase-product-quantity" at bounding box center [348, 365] width 12 height 12
type input "1"
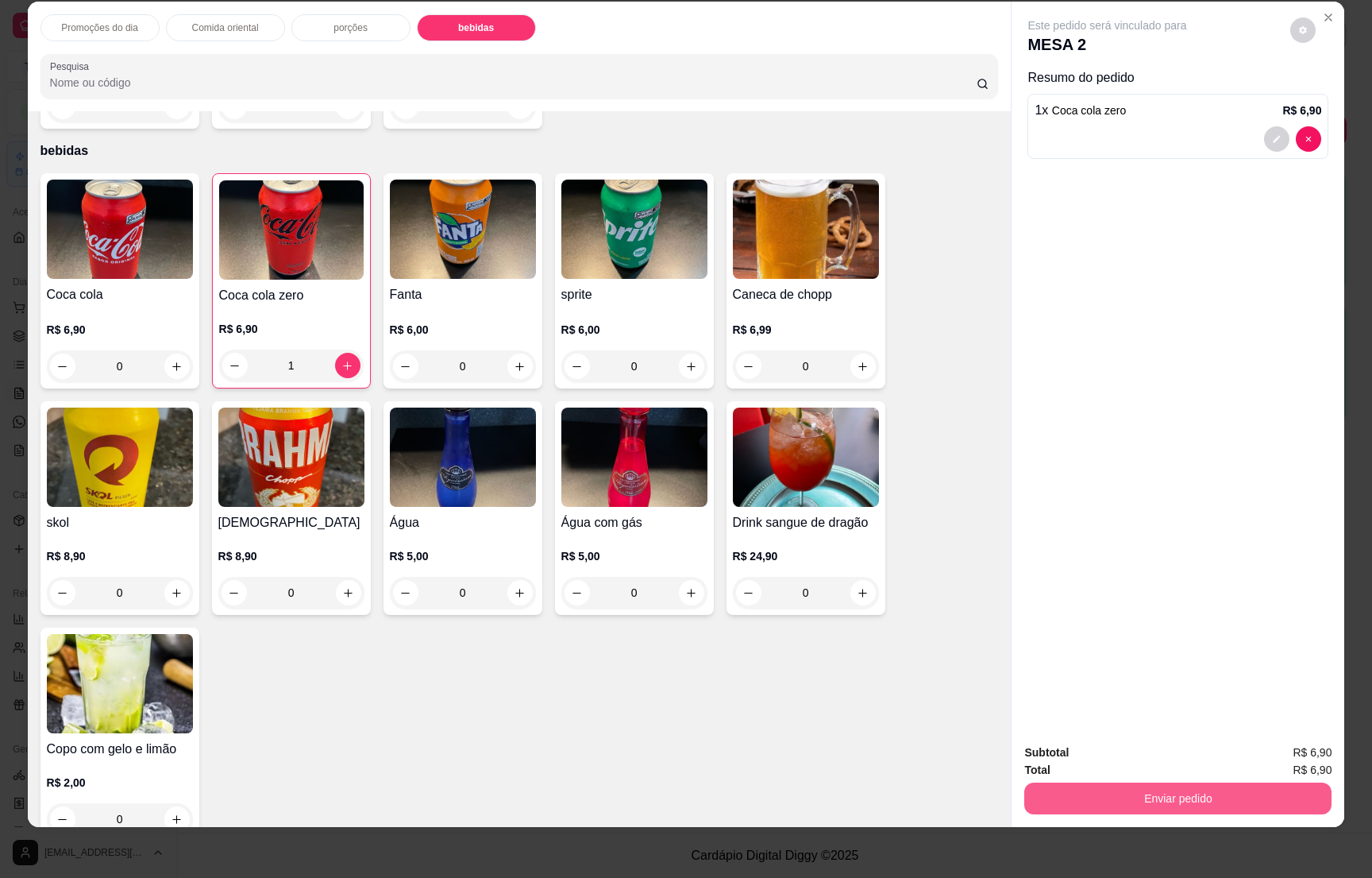
click at [1133, 787] on button "Enviar pedido" at bounding box center [1178, 798] width 308 height 32
click at [1139, 757] on button "Não registrar e enviar pedido" at bounding box center [1123, 758] width 161 height 29
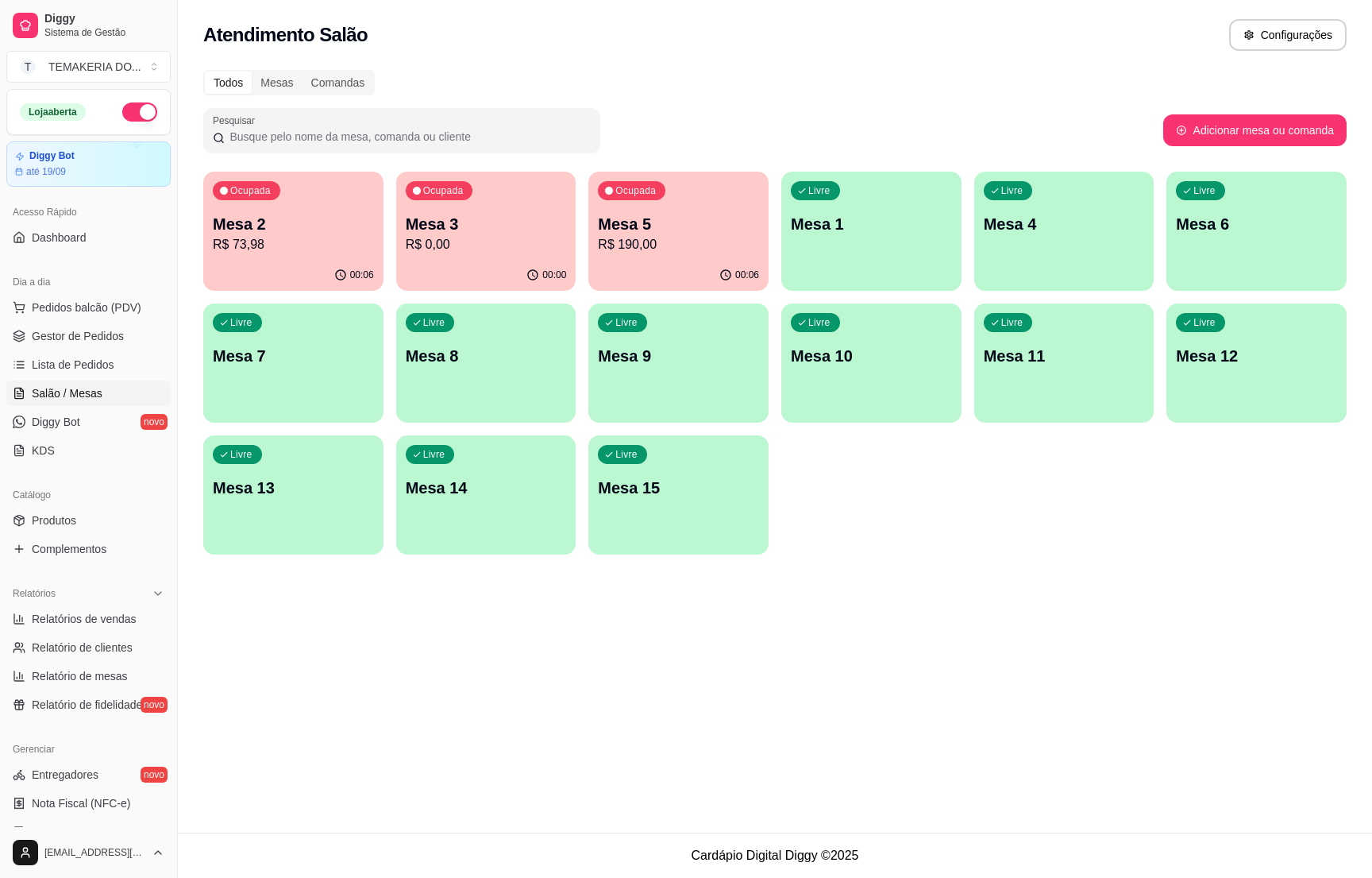
click at [684, 244] on p "R$ 190,00" at bounding box center [679, 245] width 162 height 19
click at [250, 262] on div "00:06" at bounding box center [293, 274] width 174 height 30
click at [60, 325] on link "Gestor de Pedidos" at bounding box center [88, 336] width 164 height 26
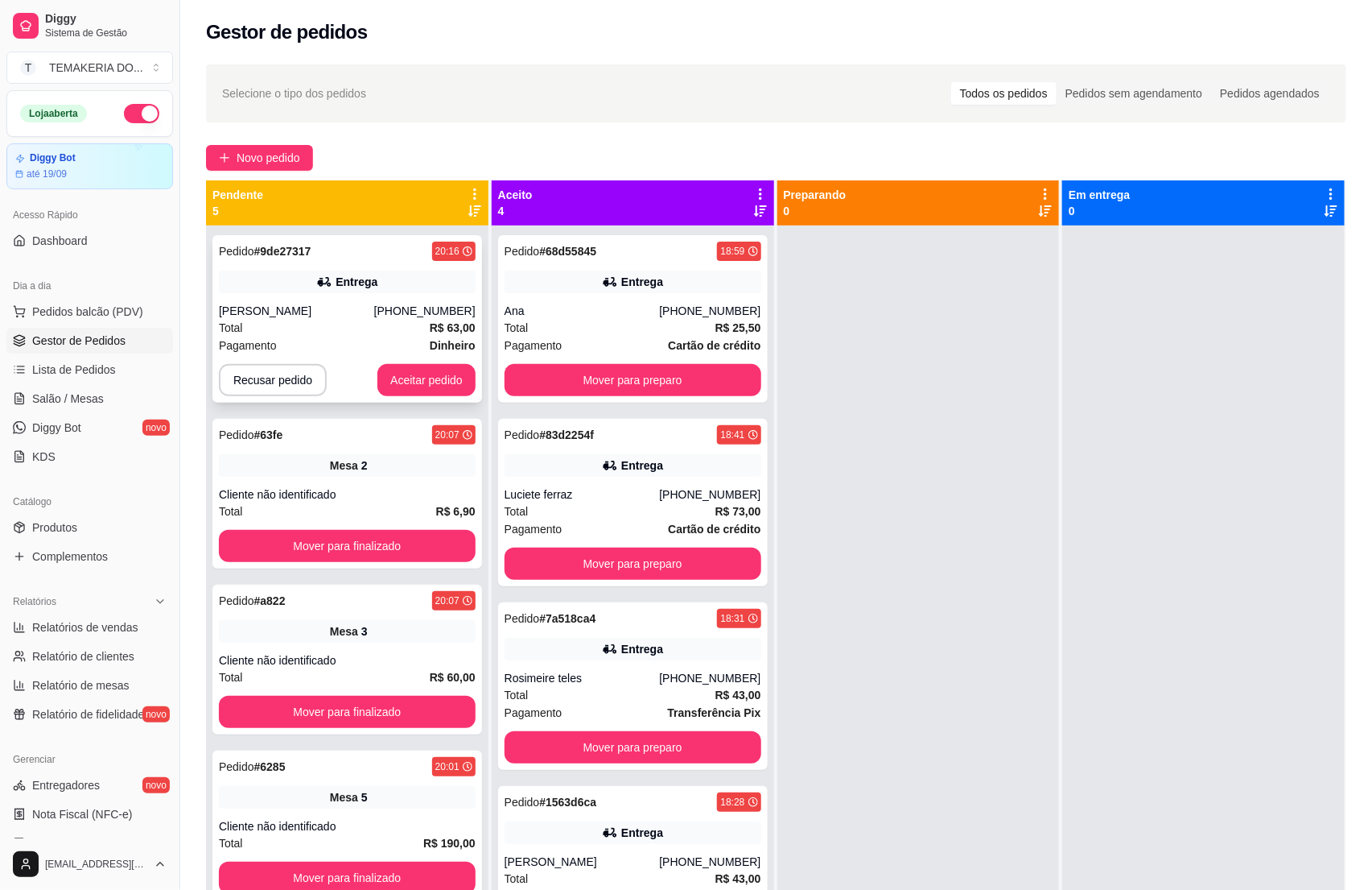
click at [338, 315] on div "[PERSON_NAME]" at bounding box center [296, 310] width 155 height 16
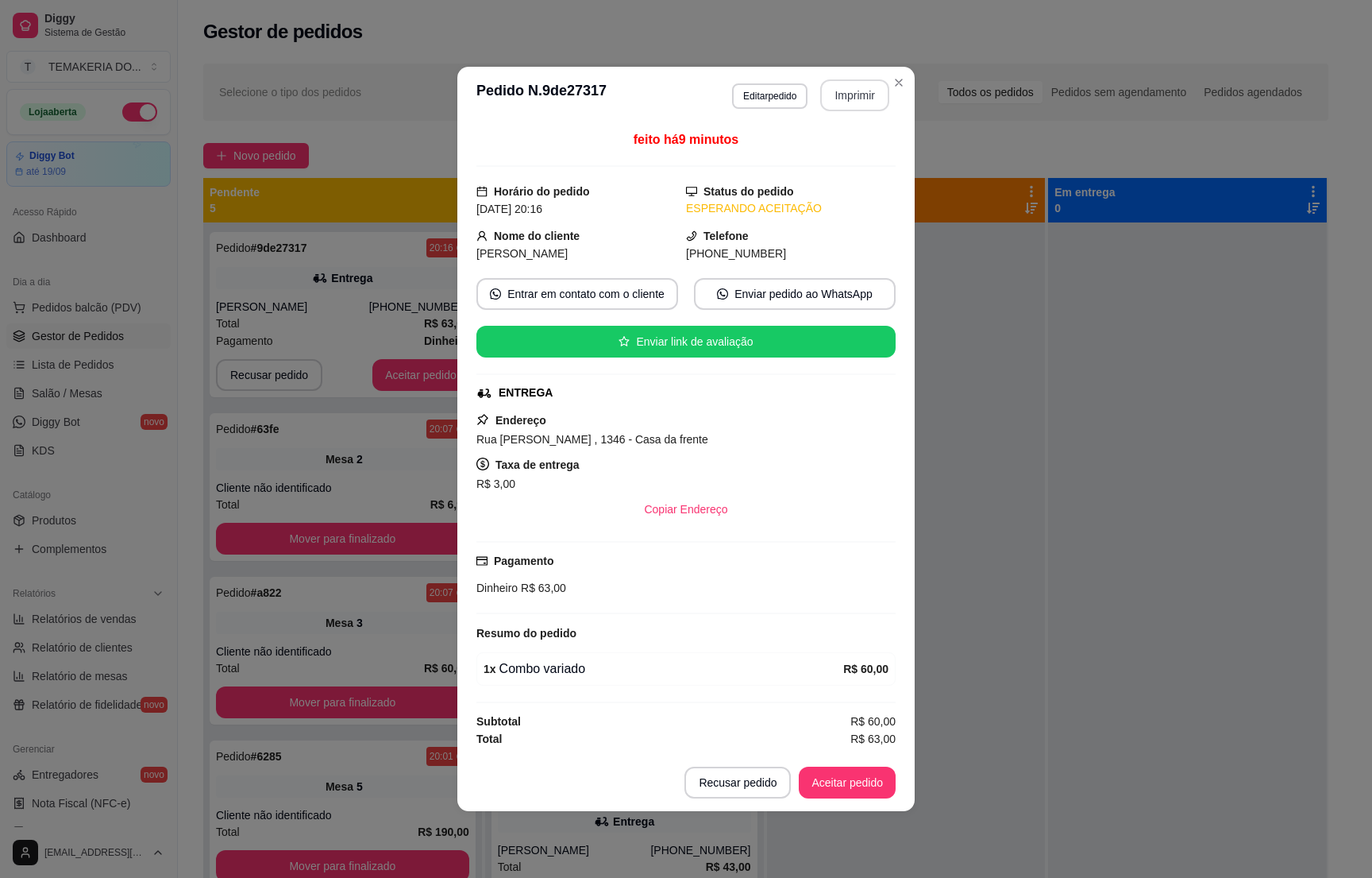
click at [854, 98] on button "Imprimir" at bounding box center [855, 95] width 69 height 32
click at [820, 781] on button "Aceitar pedido" at bounding box center [847, 781] width 97 height 32
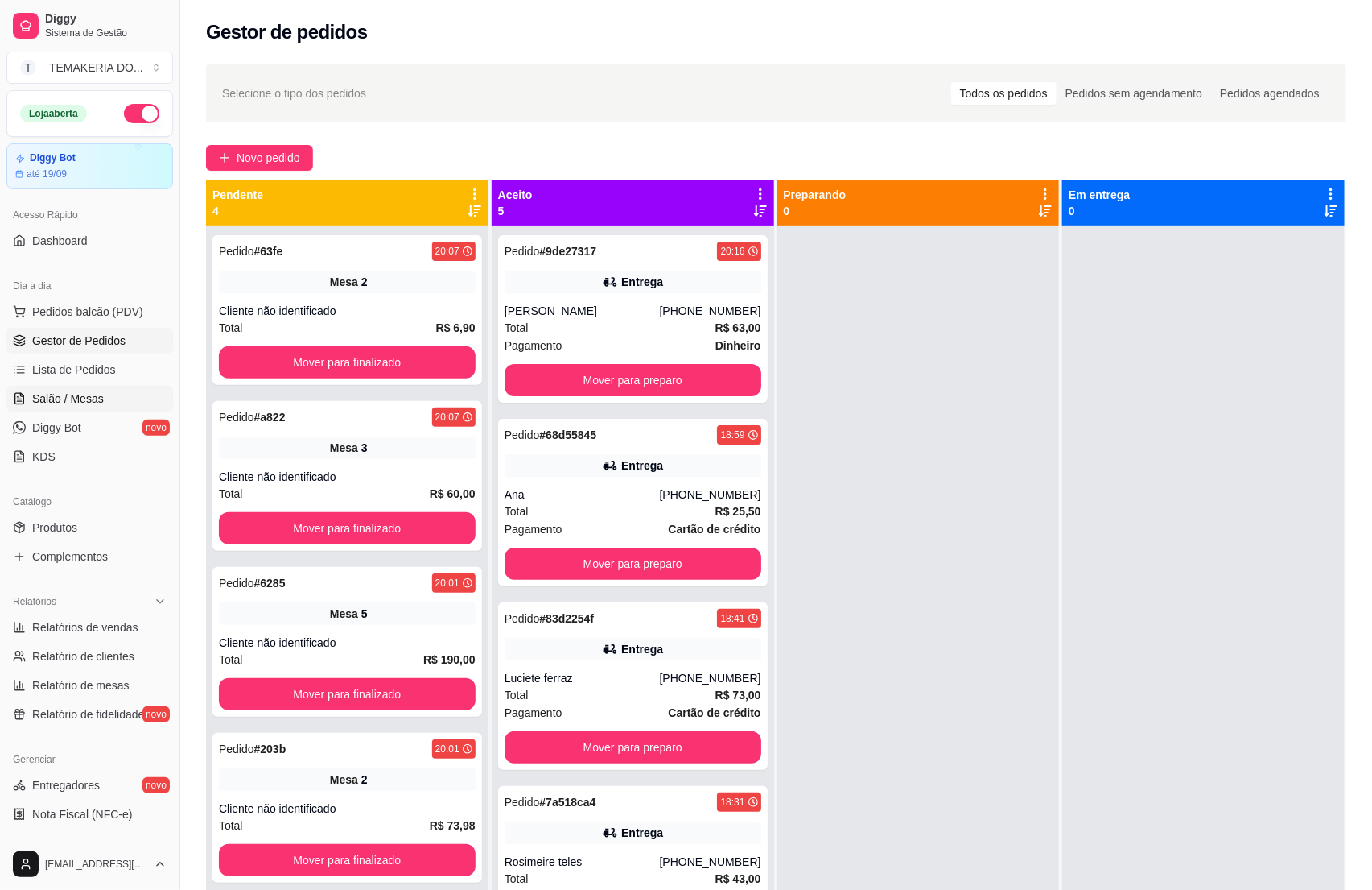
click at [68, 406] on span "Salão / Mesas" at bounding box center [68, 399] width 72 height 16
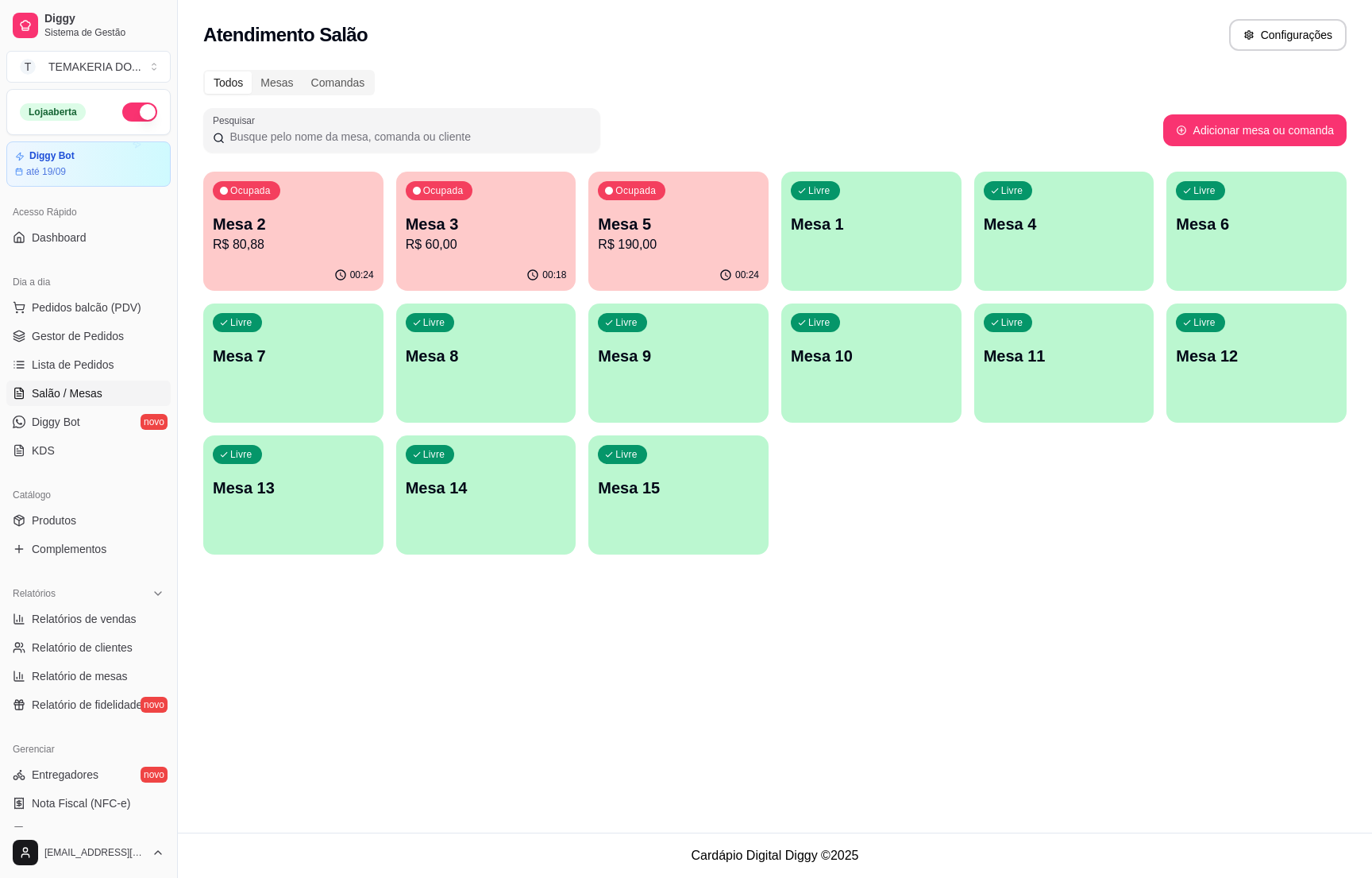
click at [492, 243] on p "R$ 60,00" at bounding box center [486, 245] width 162 height 19
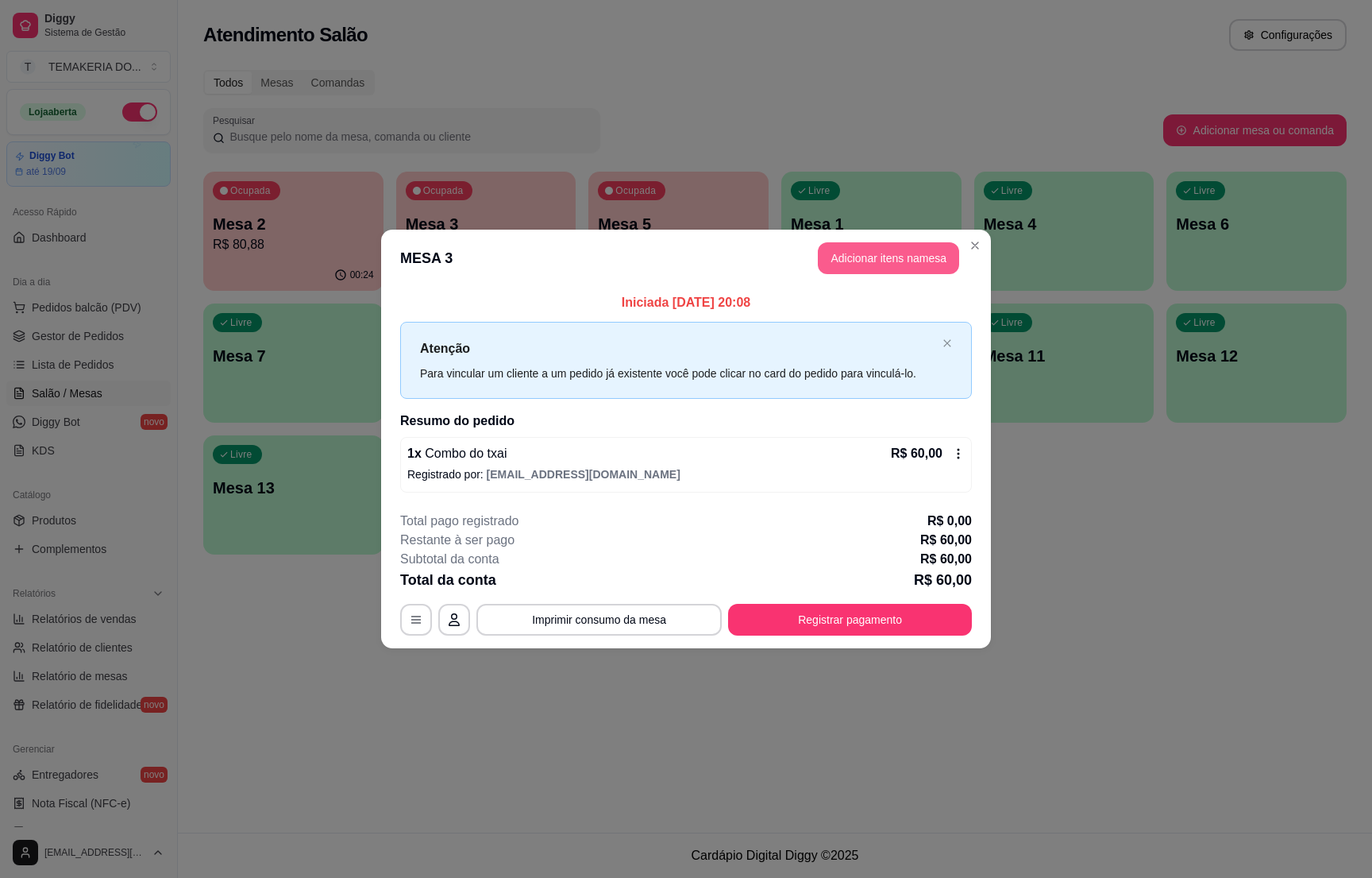
click at [860, 252] on button "Adicionar itens na mesa" at bounding box center [888, 257] width 141 height 32
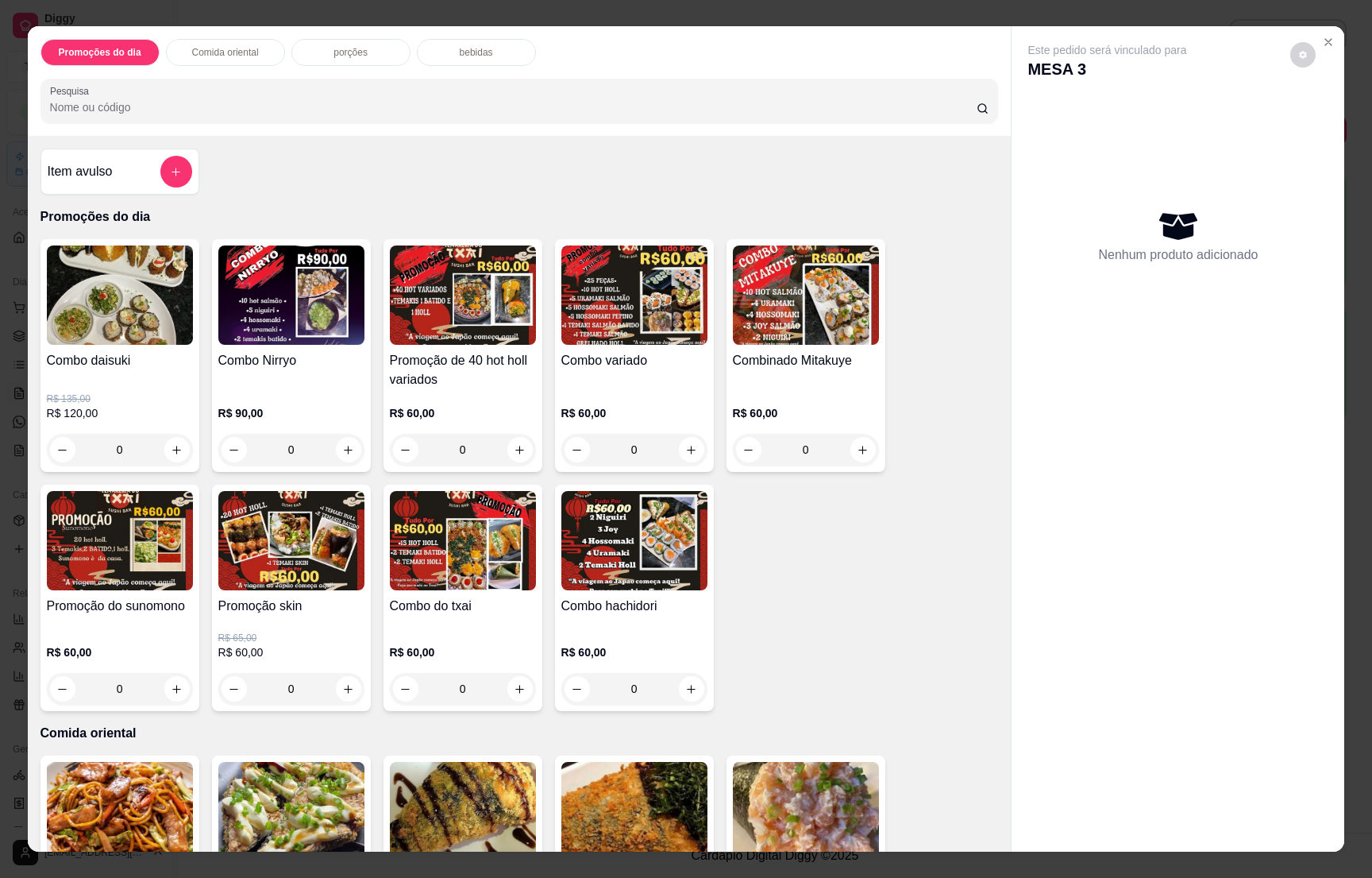
click at [460, 57] on p "bebidas" at bounding box center [476, 52] width 33 height 13
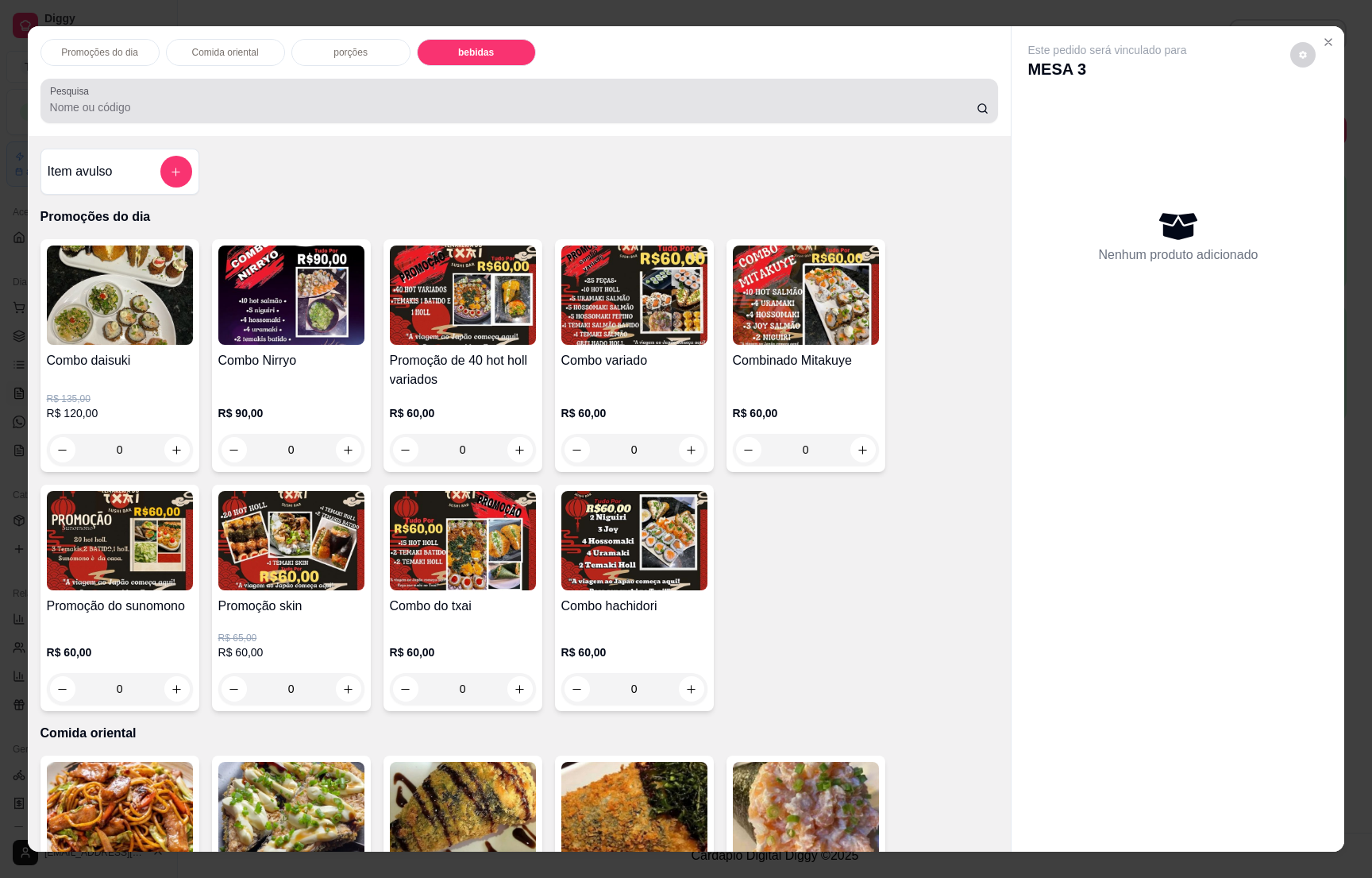
scroll to position [25, 0]
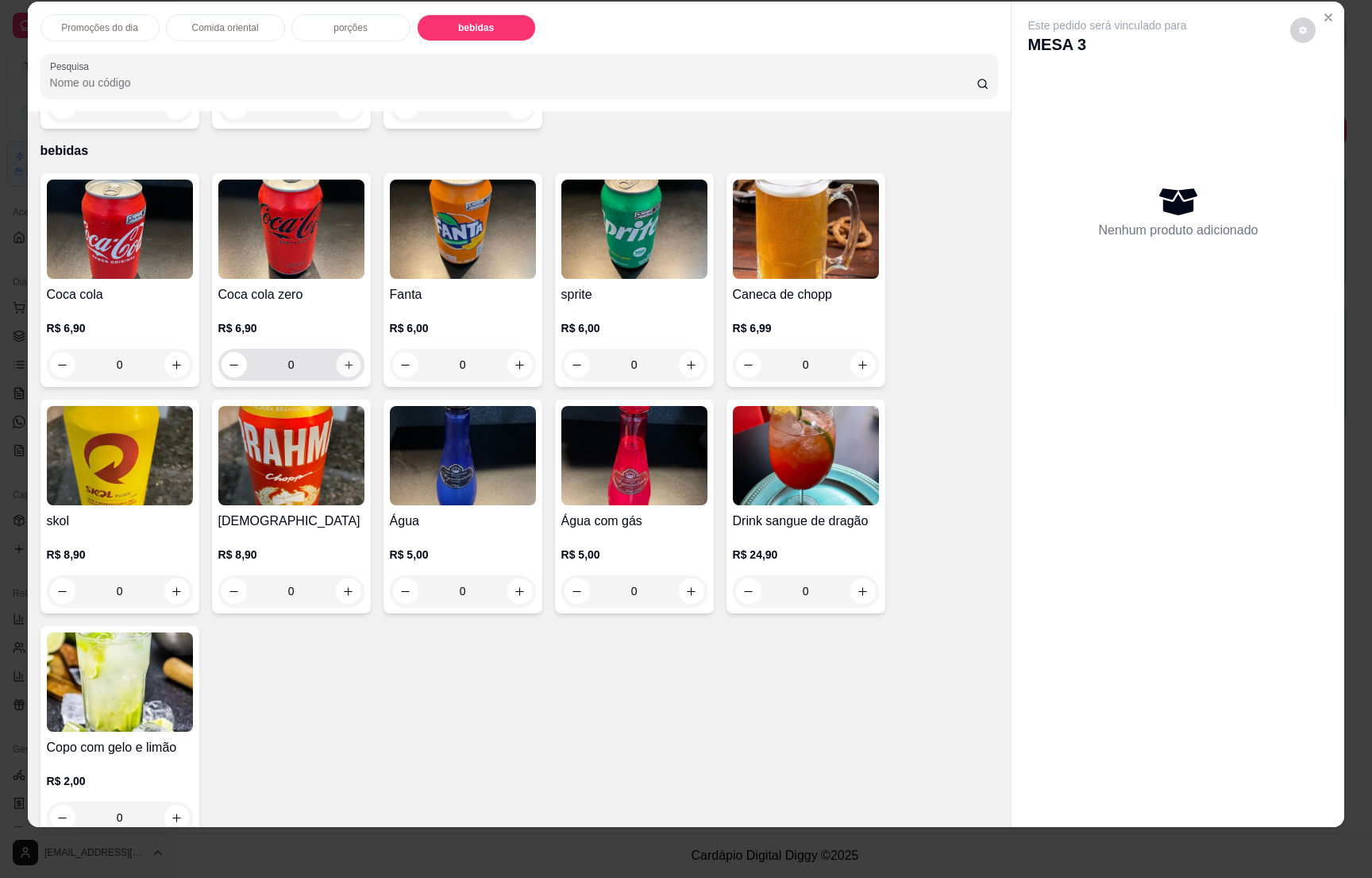
click at [342, 359] on icon "increase-product-quantity" at bounding box center [348, 365] width 12 height 12
type input "1"
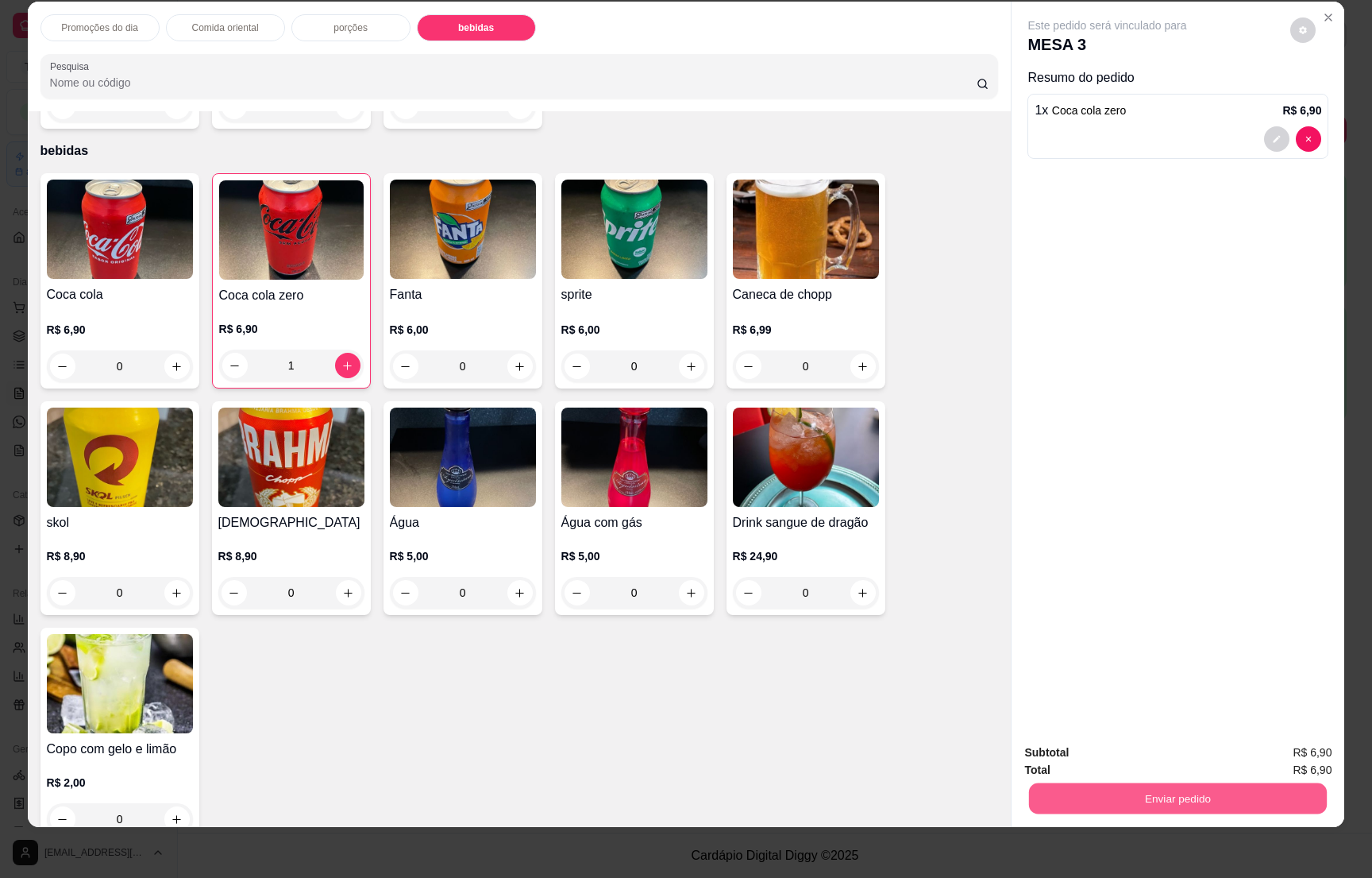
click at [1165, 791] on button "Enviar pedido" at bounding box center [1178, 798] width 297 height 31
click at [1132, 756] on button "Não registrar e enviar pedido" at bounding box center [1123, 758] width 161 height 29
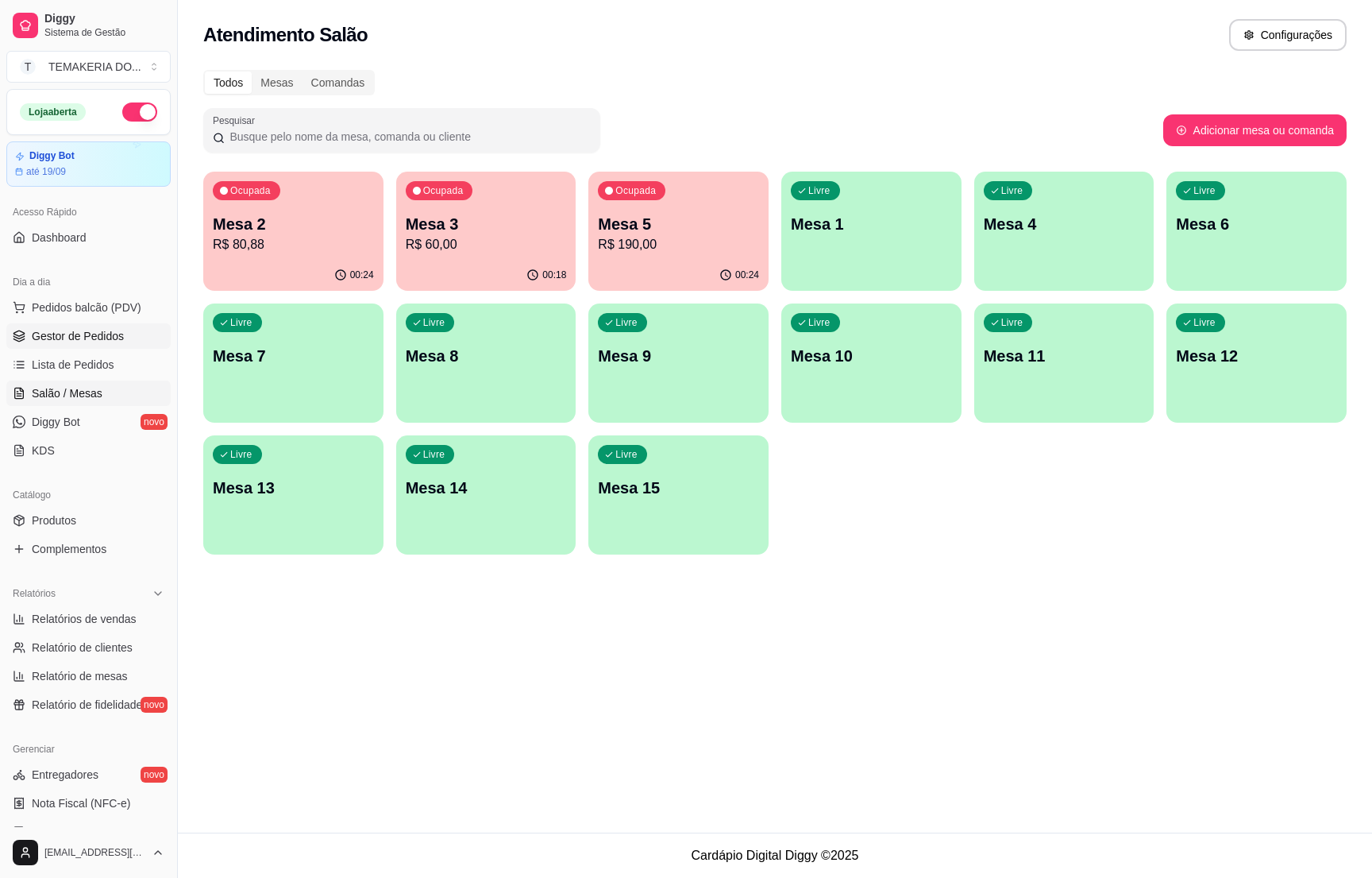
click at [107, 333] on span "Gestor de Pedidos" at bounding box center [78, 336] width 92 height 16
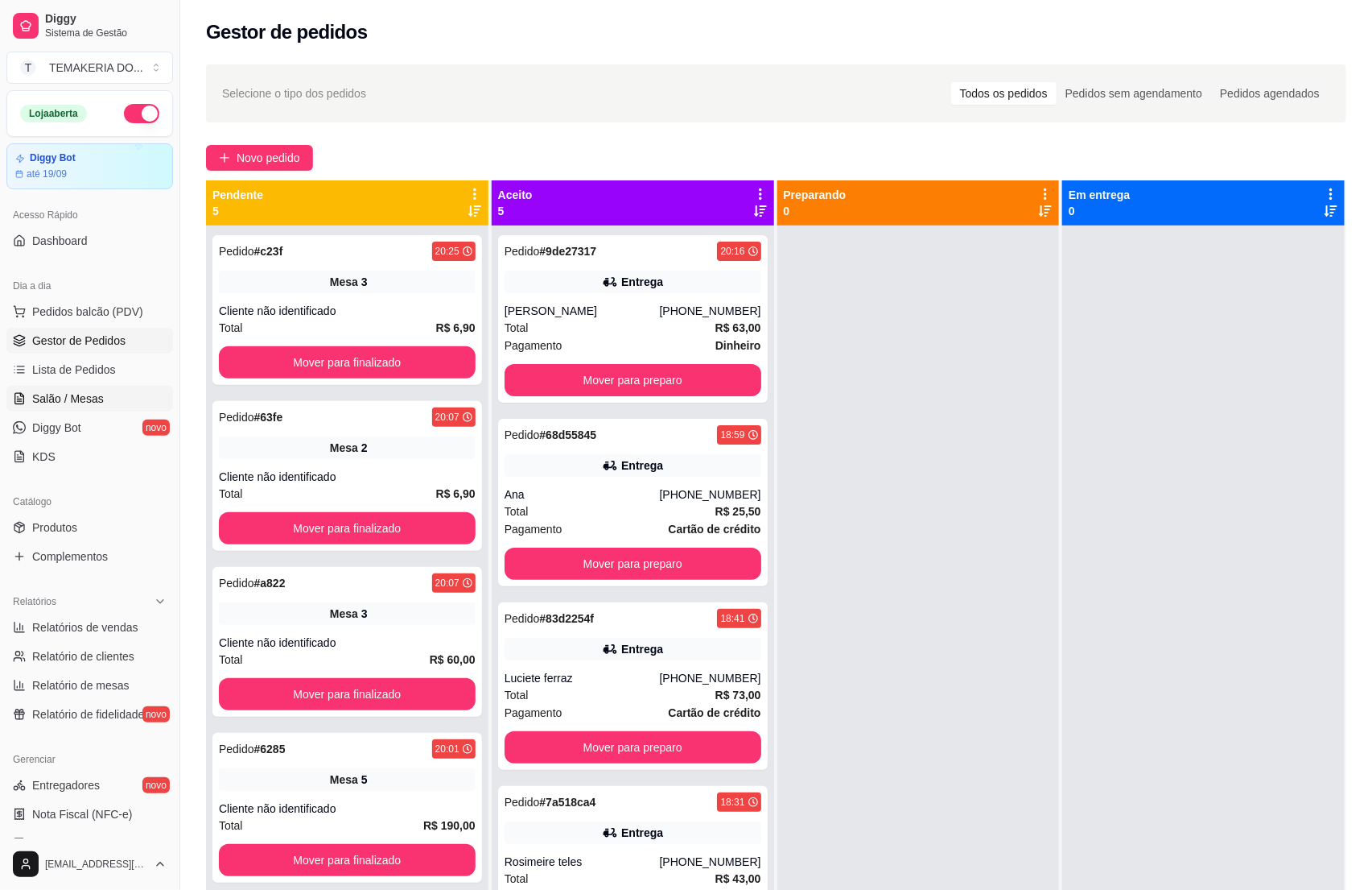
click at [102, 403] on link "Salão / Mesas" at bounding box center [89, 399] width 166 height 26
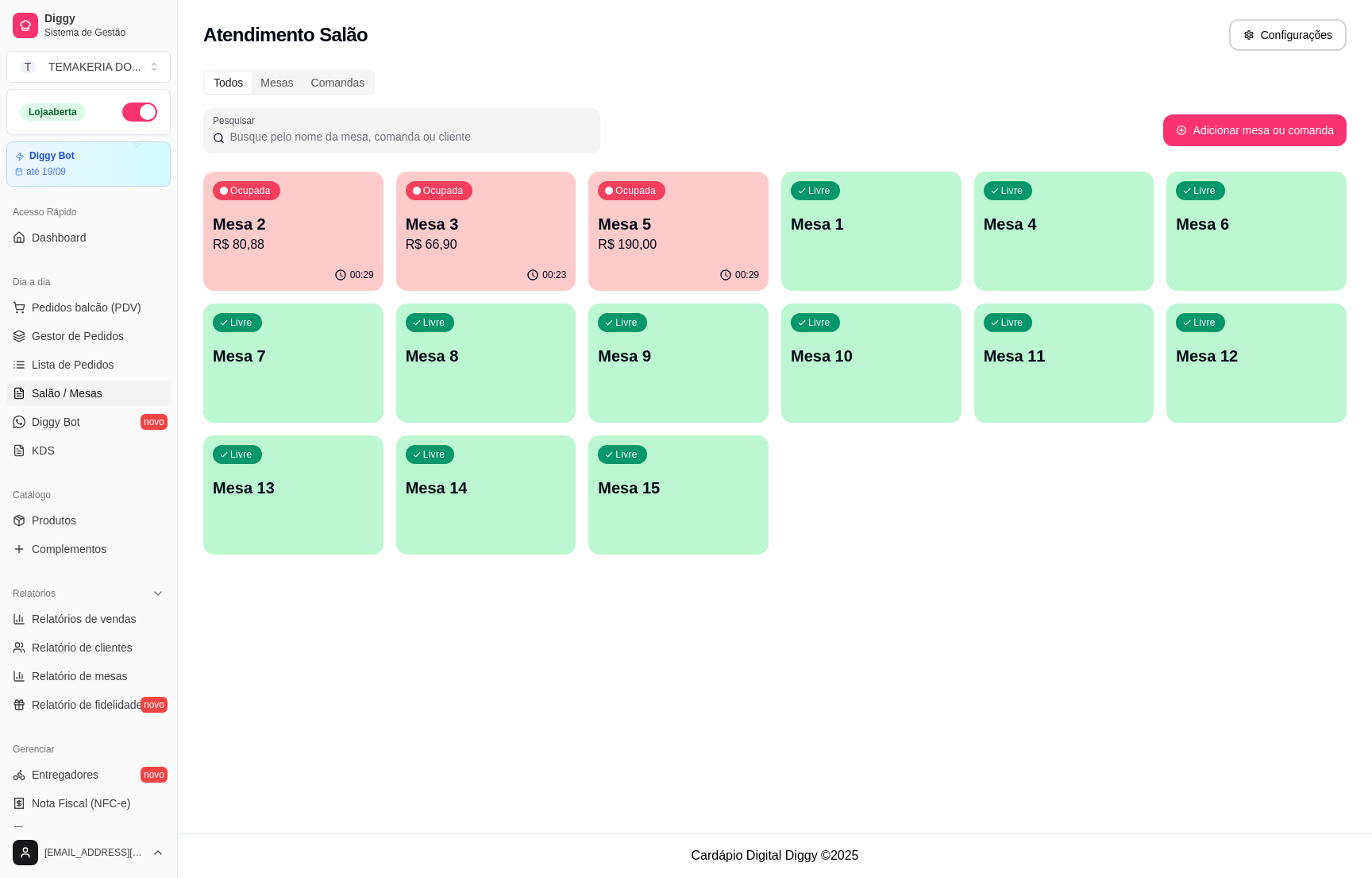
click at [279, 243] on p "R$ 80,88" at bounding box center [293, 245] width 162 height 19
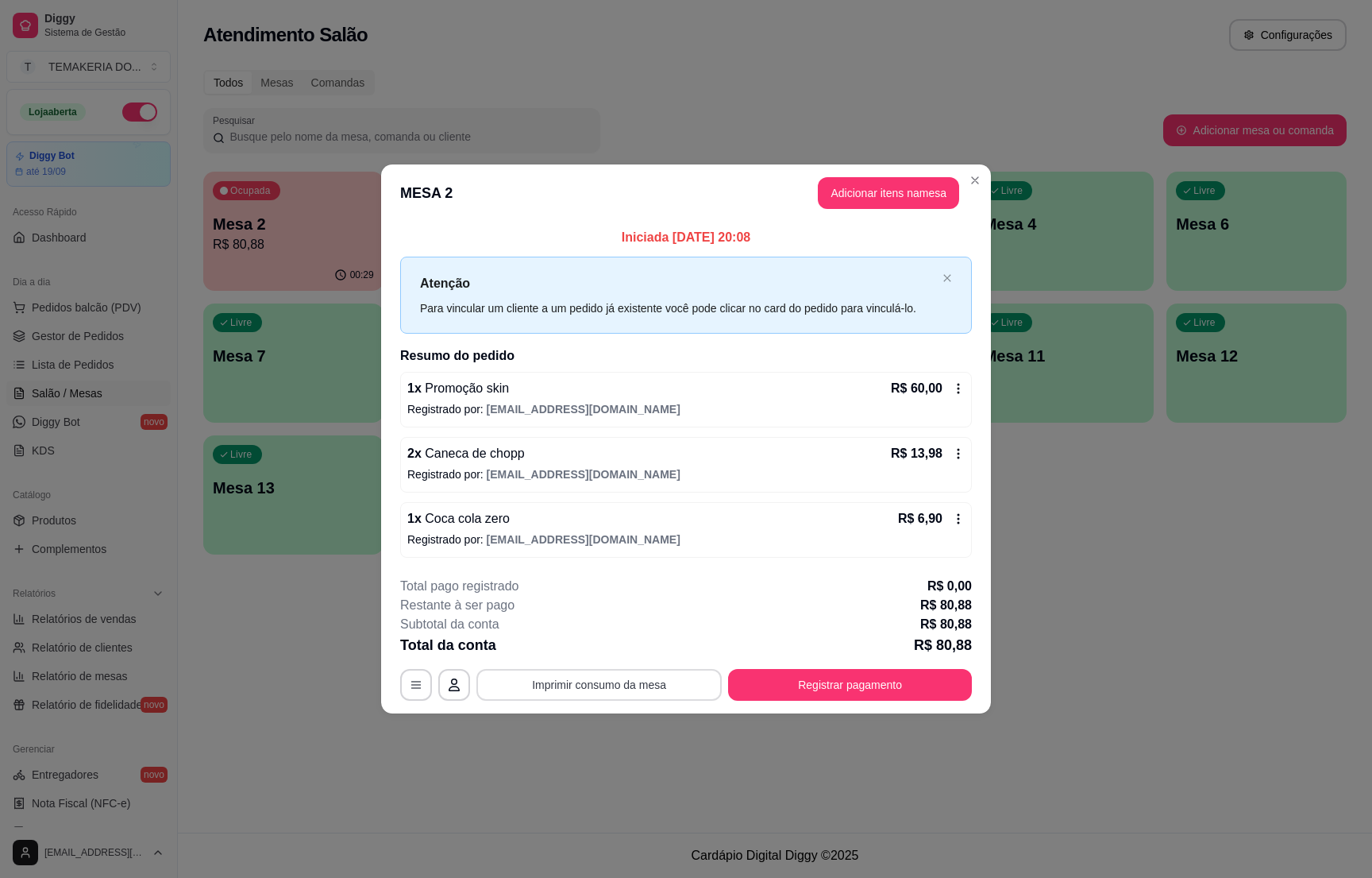
click at [605, 685] on button "Imprimir consumo da mesa" at bounding box center [598, 684] width 245 height 32
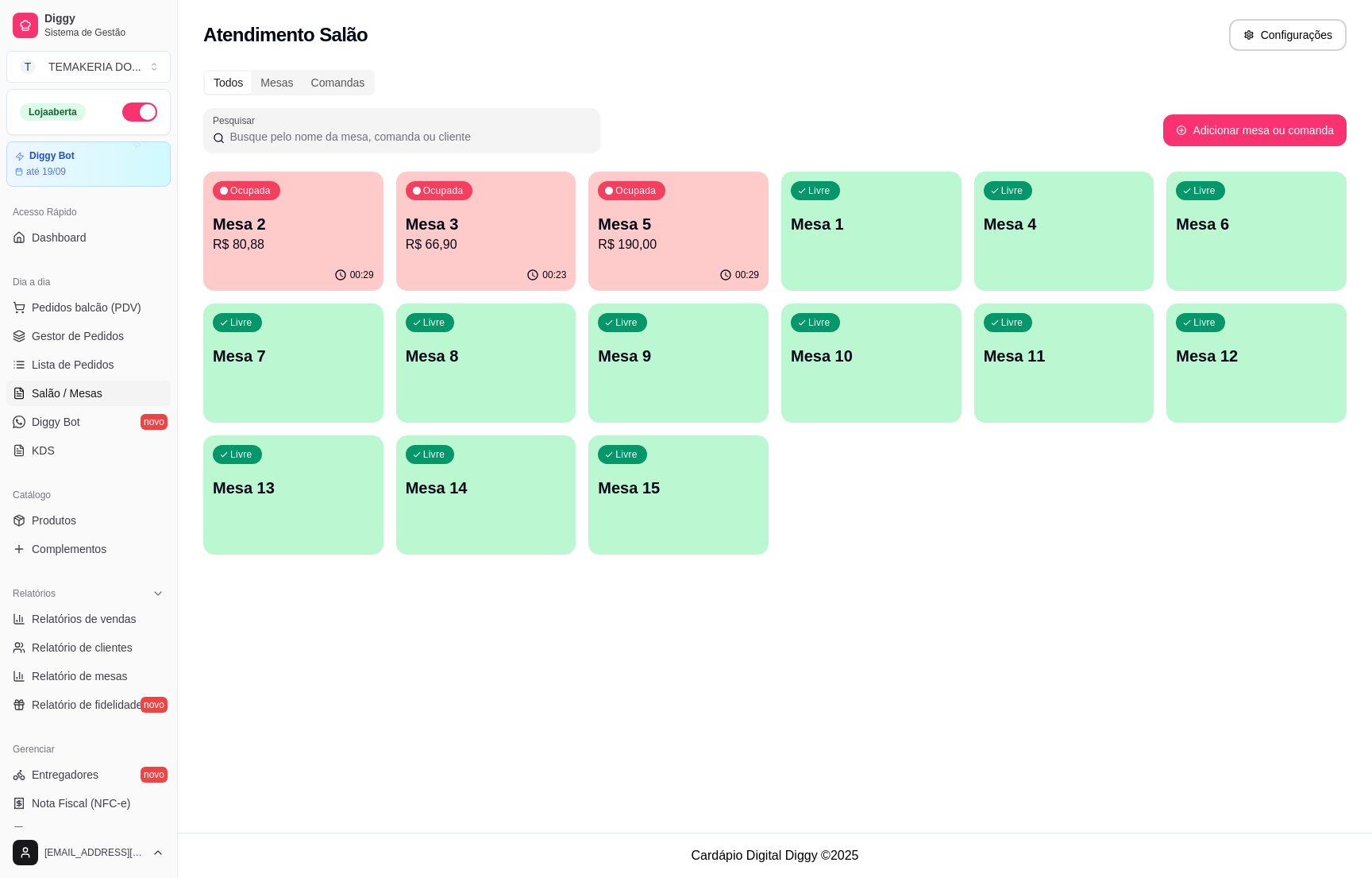
click at [498, 224] on p "Mesa 3" at bounding box center [486, 224] width 162 height 22
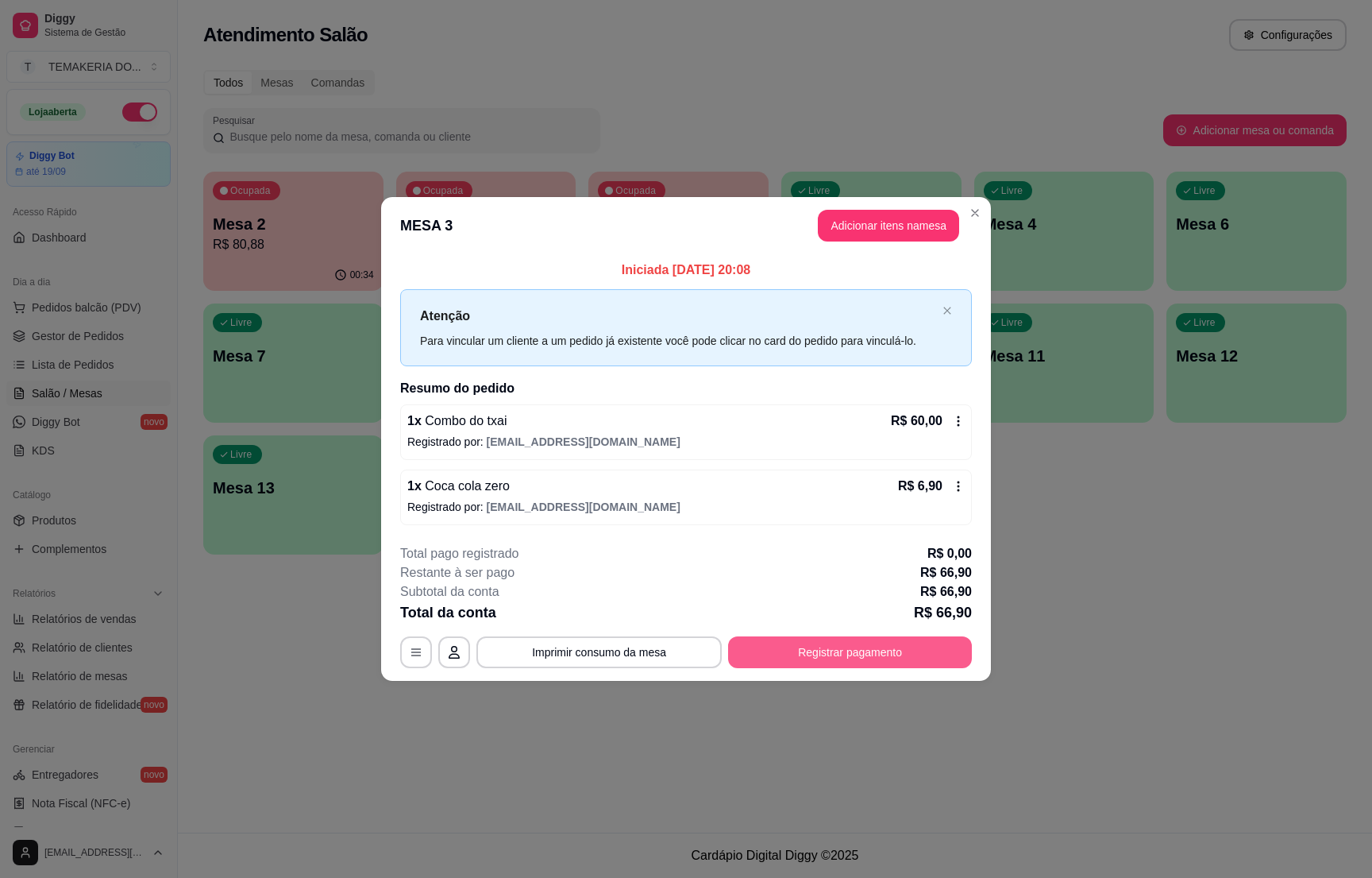
click at [798, 651] on button "Registrar pagamento" at bounding box center [850, 651] width 244 height 32
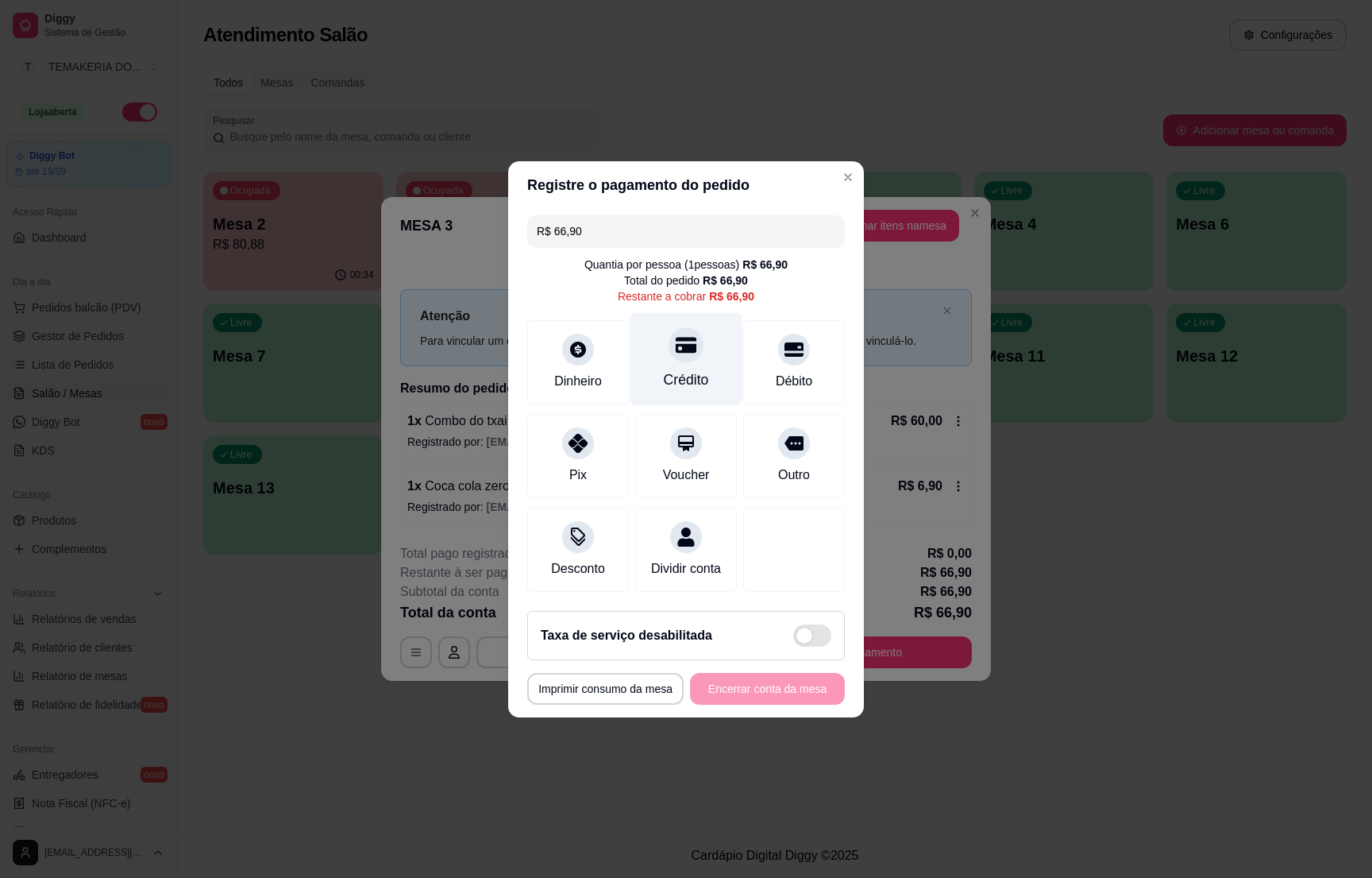
click at [670, 355] on div "Crédito" at bounding box center [686, 358] width 112 height 93
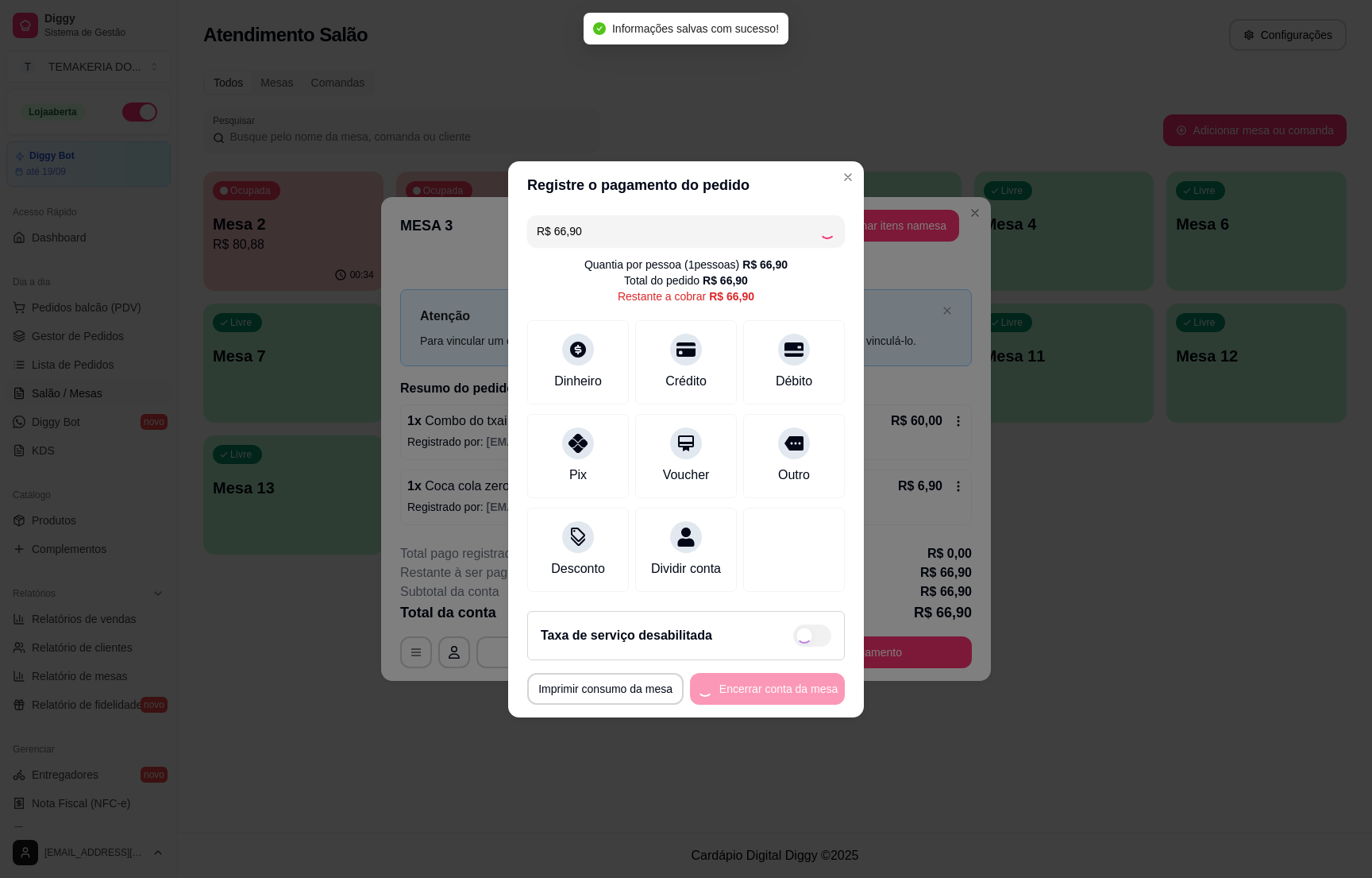
type input "R$ 0,00"
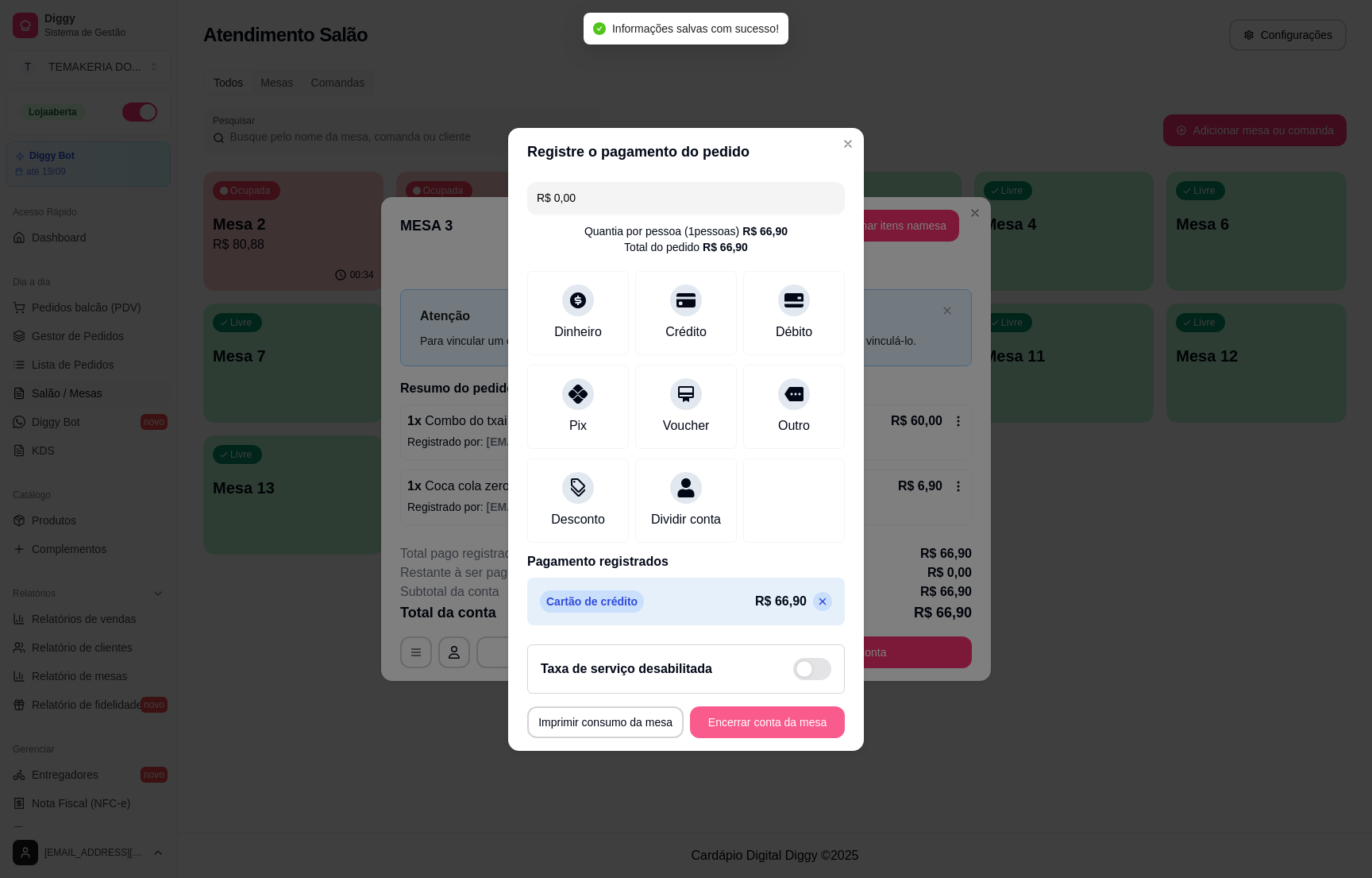
click at [727, 725] on button "Encerrar conta da mesa" at bounding box center [767, 722] width 155 height 32
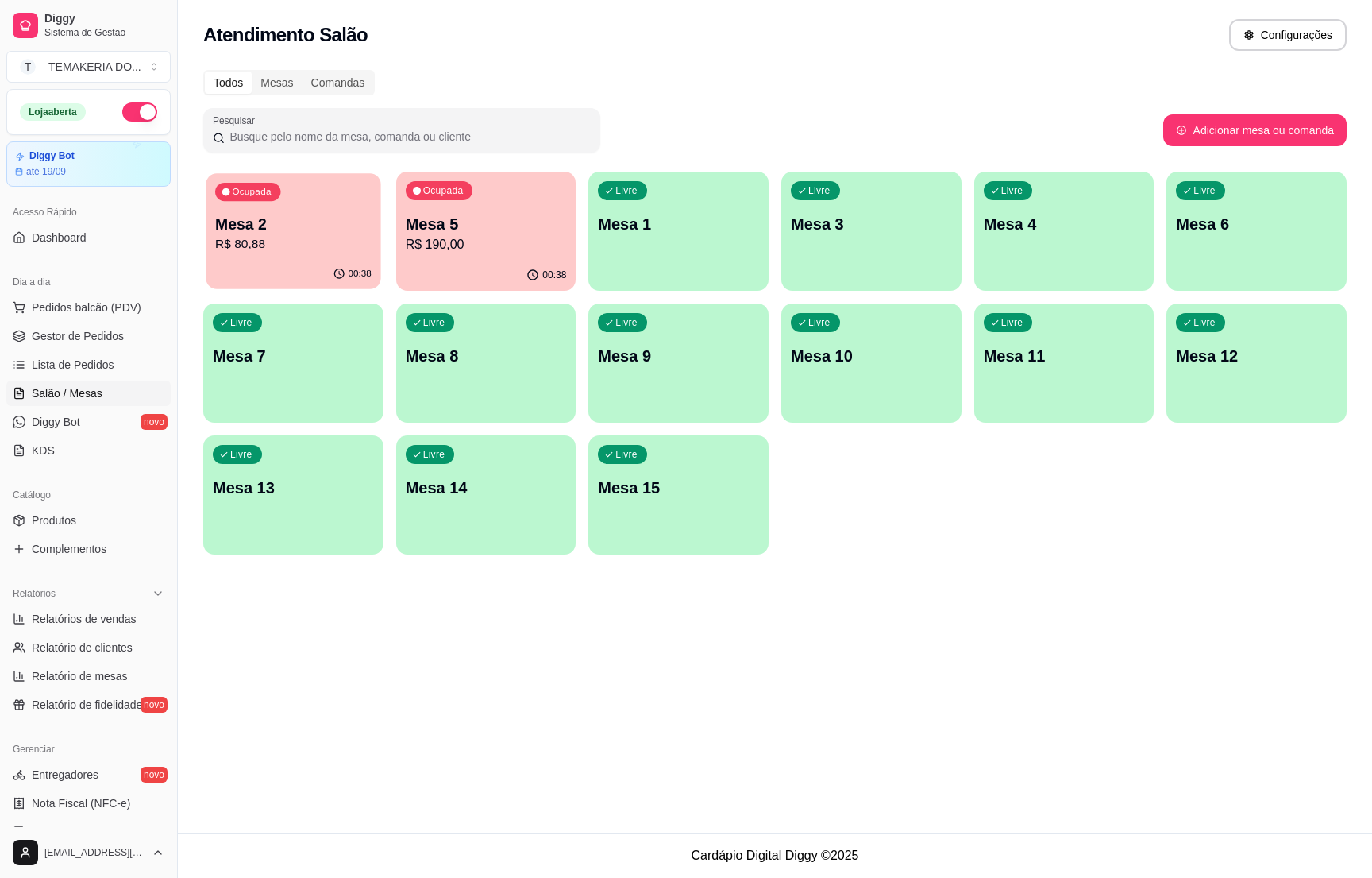
click at [322, 244] on p "R$ 80,88" at bounding box center [293, 244] width 156 height 18
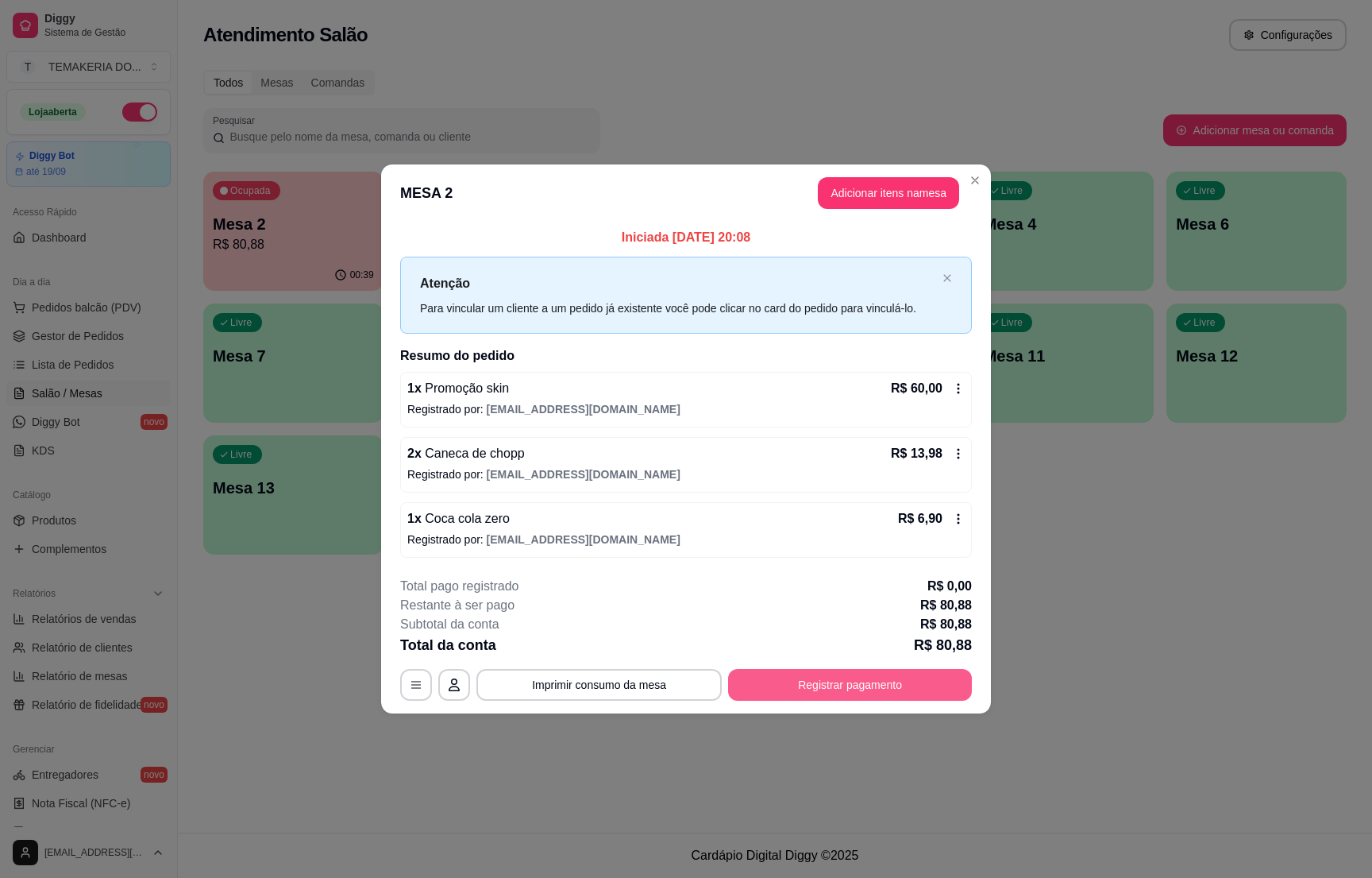
click at [829, 691] on button "Registrar pagamento" at bounding box center [850, 684] width 244 height 32
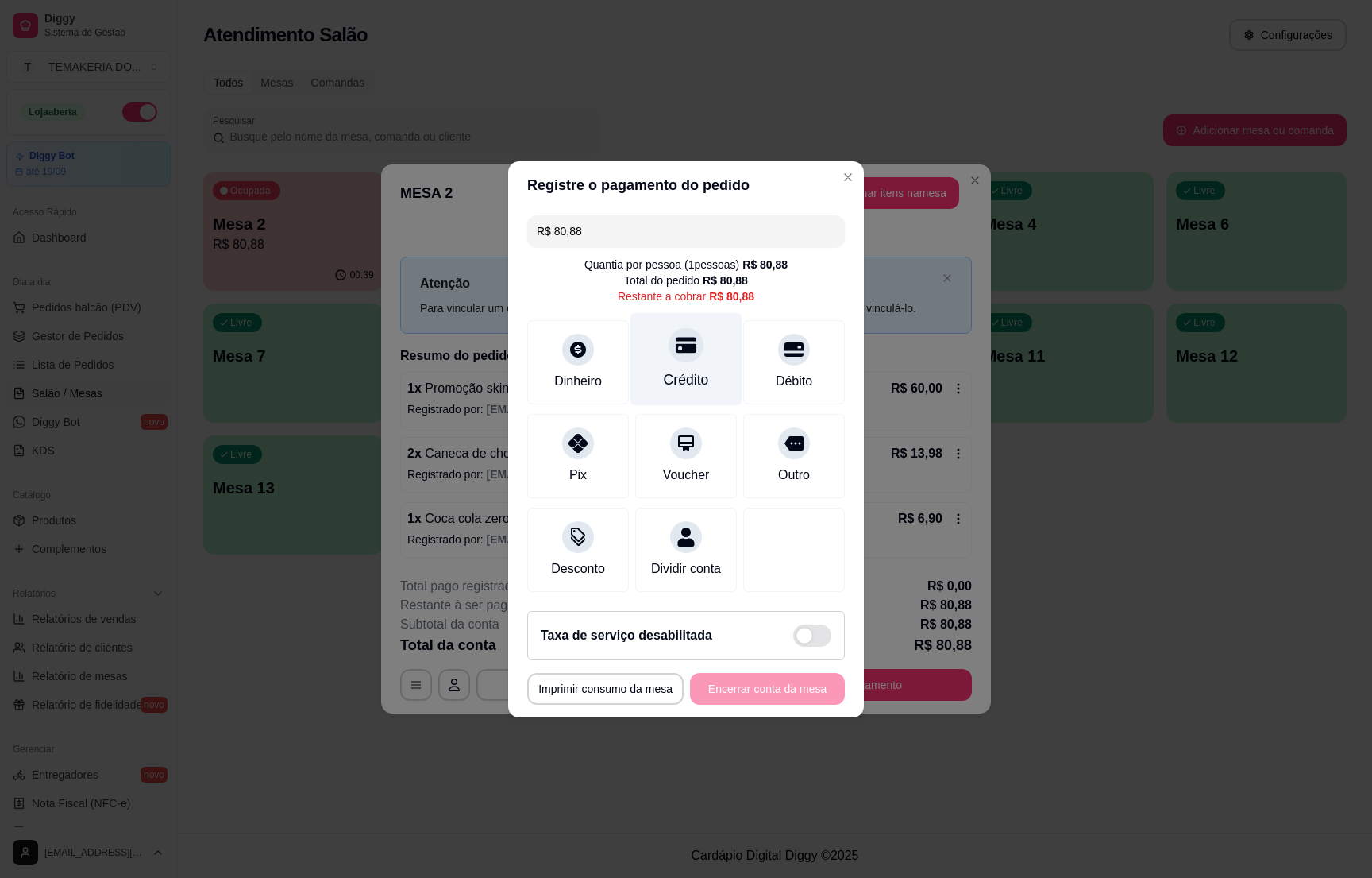
click at [660, 357] on div "Crédito" at bounding box center [686, 358] width 112 height 93
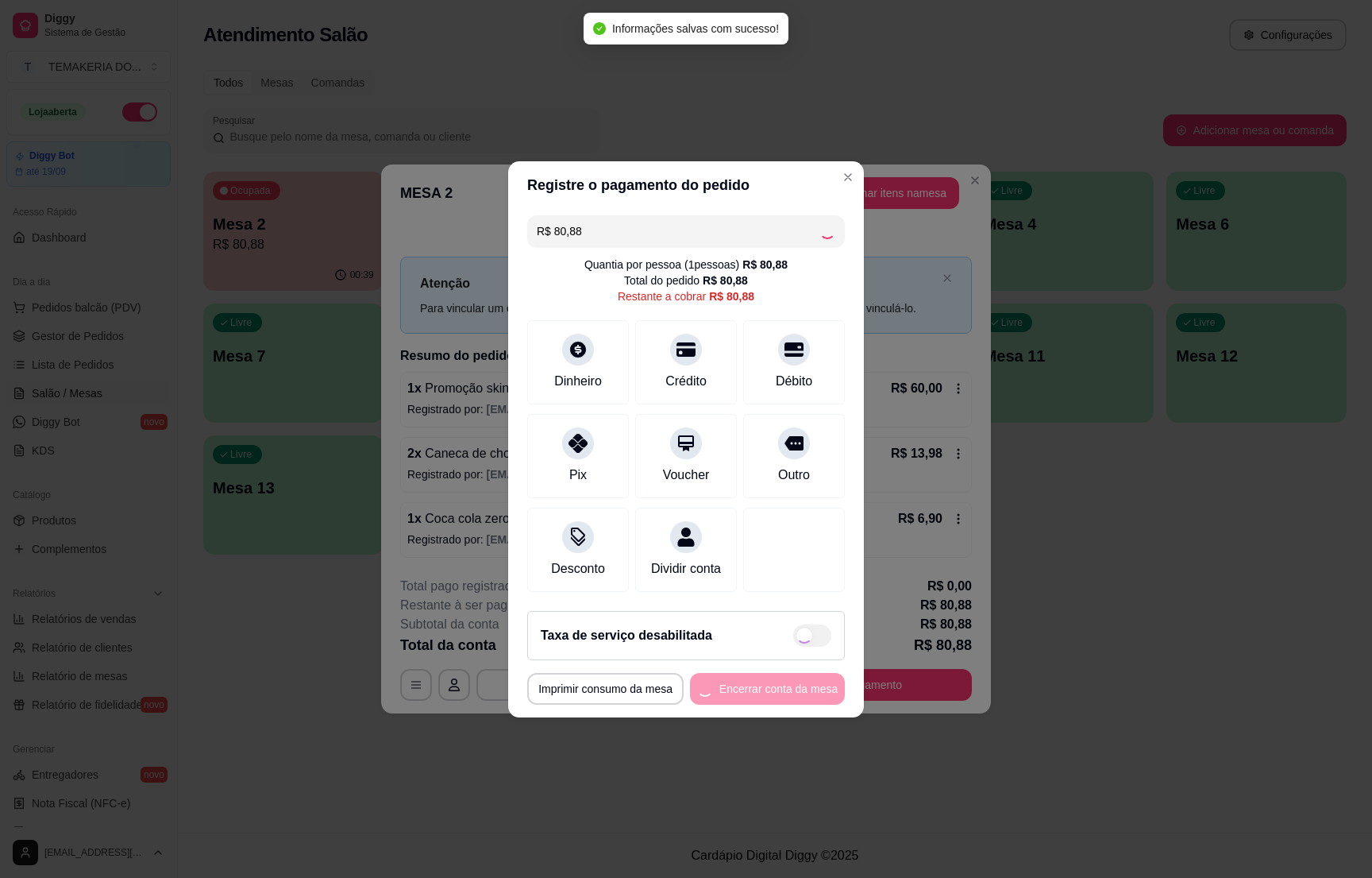
type input "R$ 0,00"
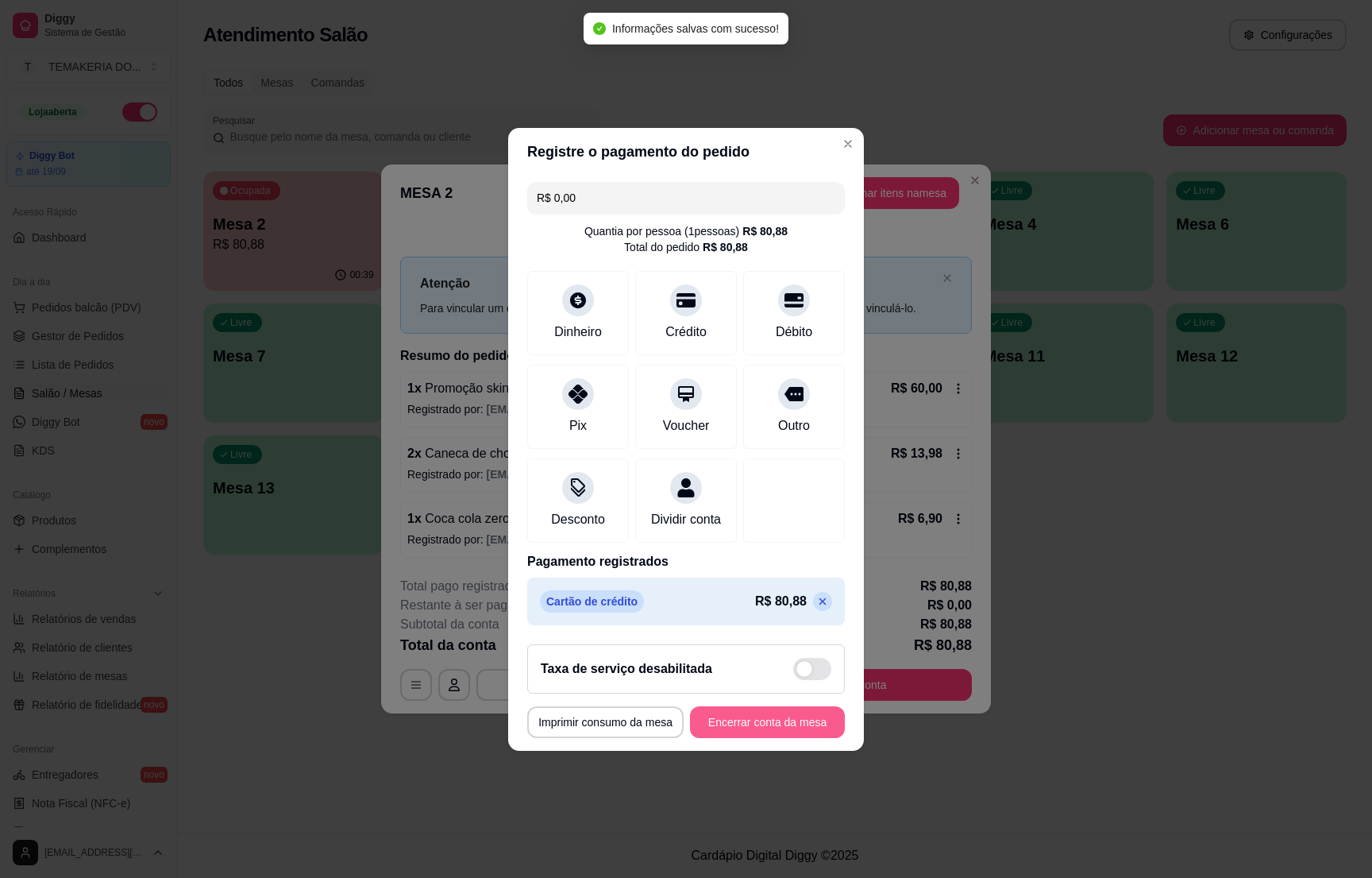
click at [721, 738] on button "Encerrar conta da mesa" at bounding box center [767, 722] width 155 height 32
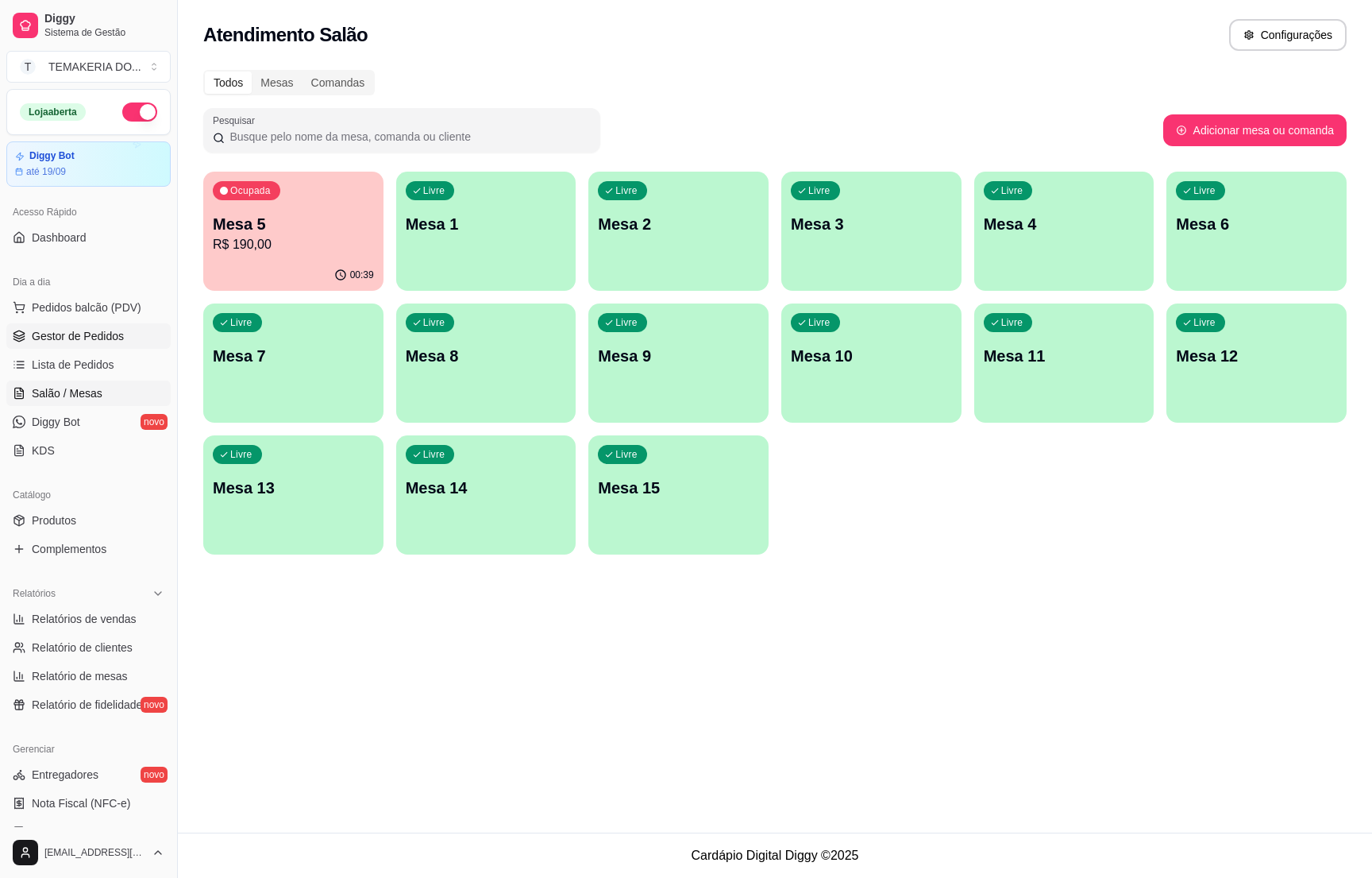
click at [64, 332] on span "Gestor de Pedidos" at bounding box center [78, 336] width 92 height 16
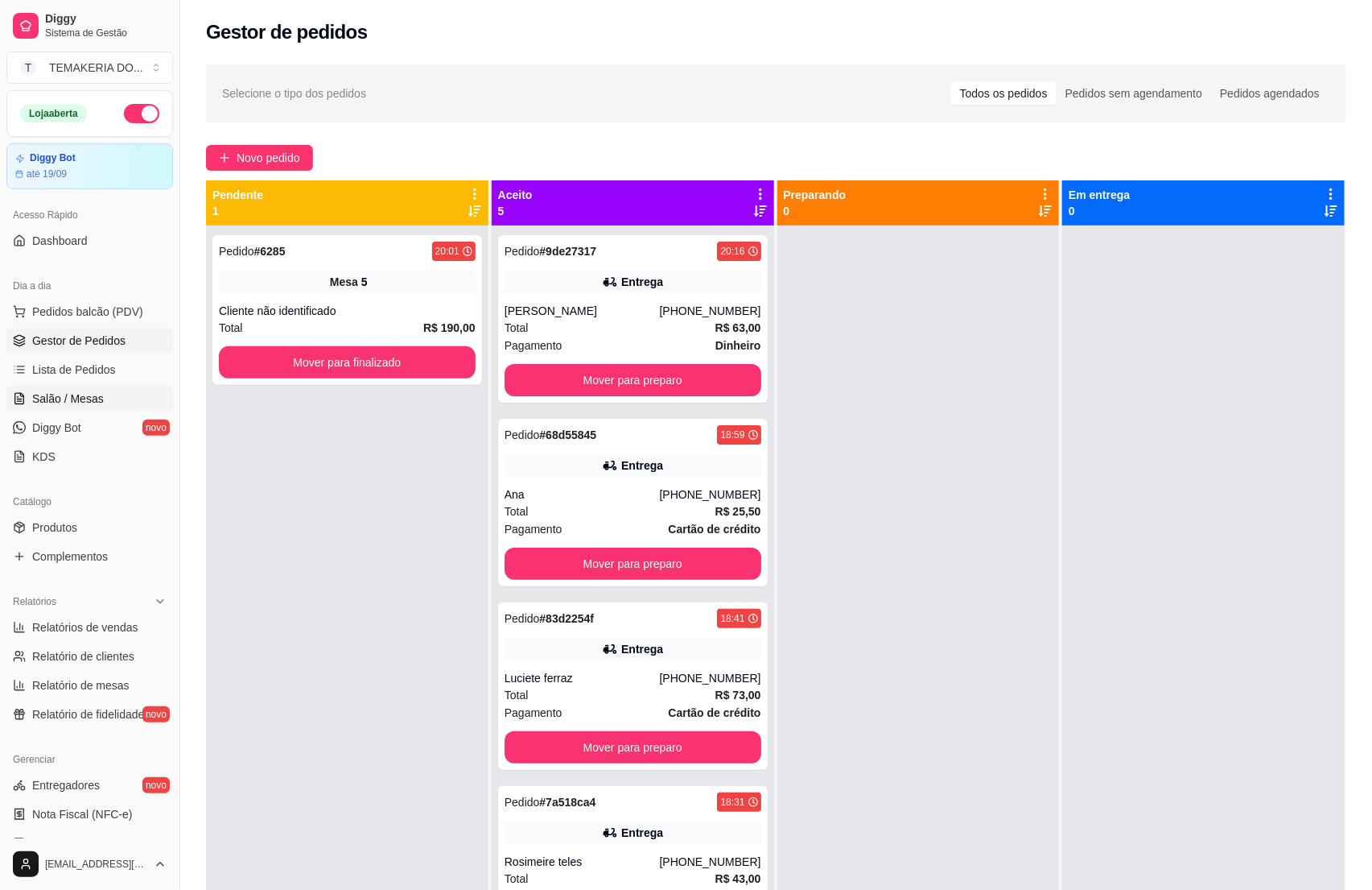
click at [71, 402] on span "Salão / Mesas" at bounding box center [68, 399] width 72 height 16
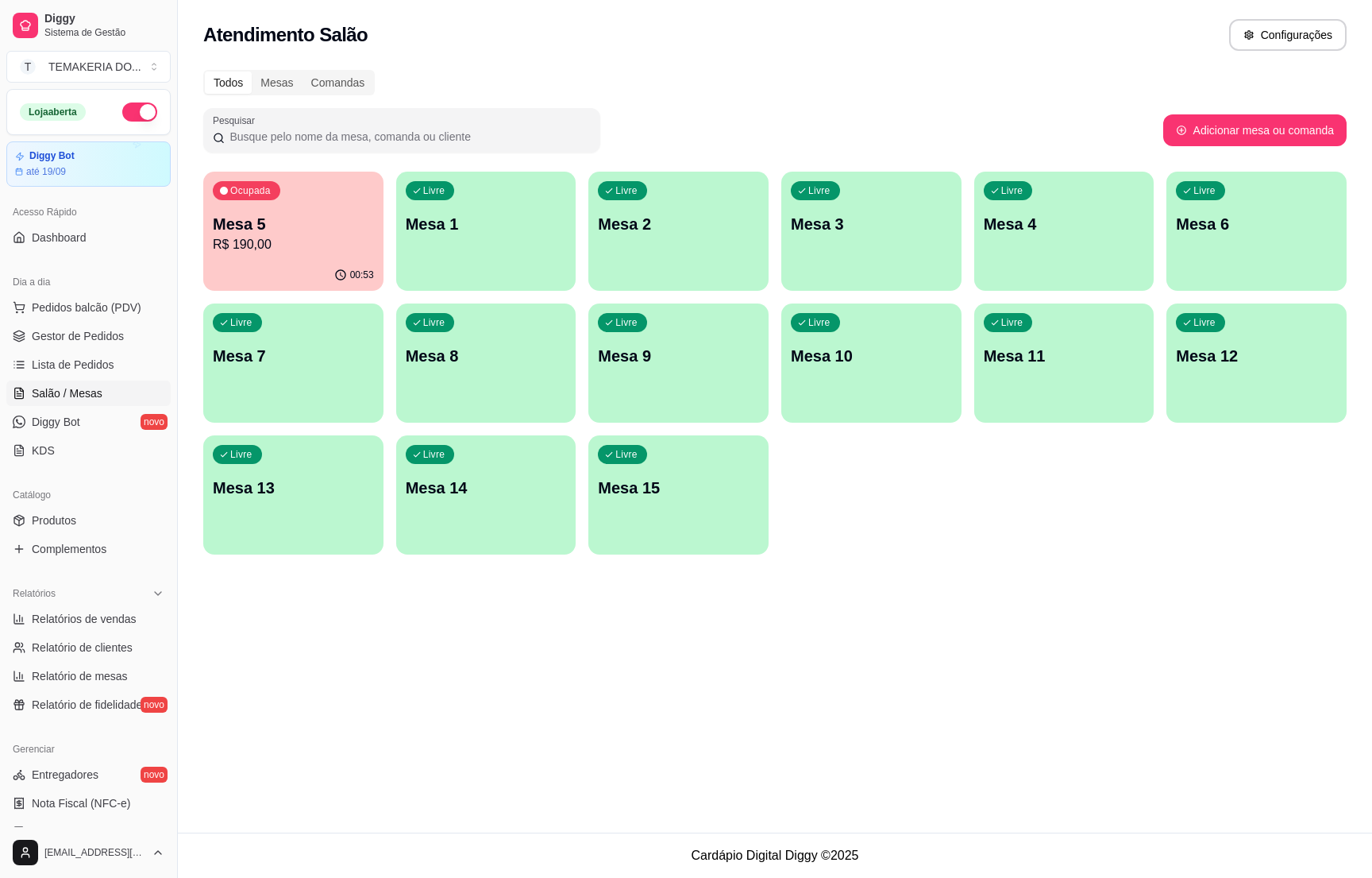
click at [305, 221] on p "Mesa 5" at bounding box center [293, 224] width 162 height 22
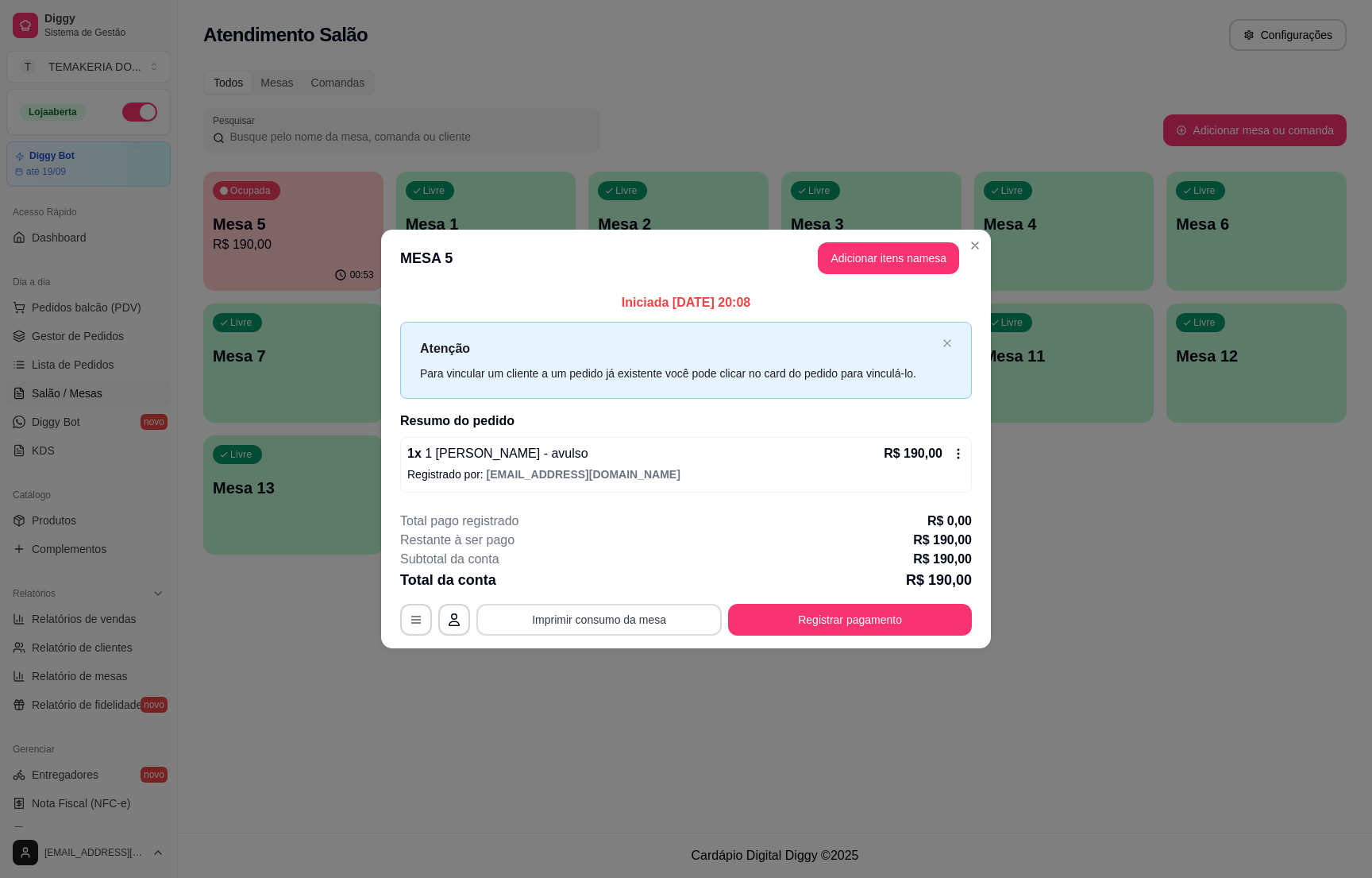
click at [632, 617] on button "Imprimir consumo da mesa" at bounding box center [598, 619] width 245 height 32
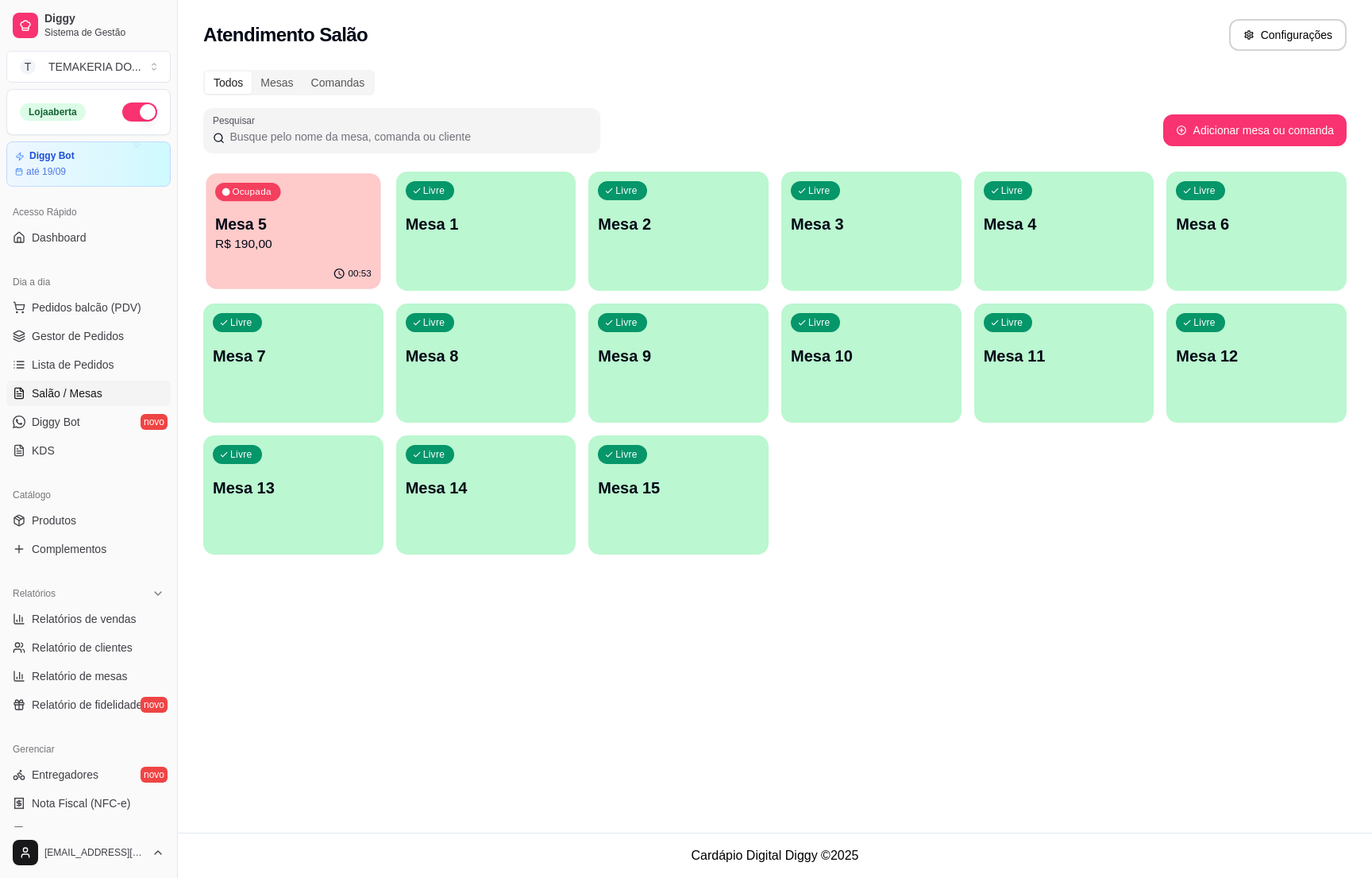
click at [279, 256] on div "Ocupada Mesa 5 R$ 190,00" at bounding box center [293, 216] width 174 height 85
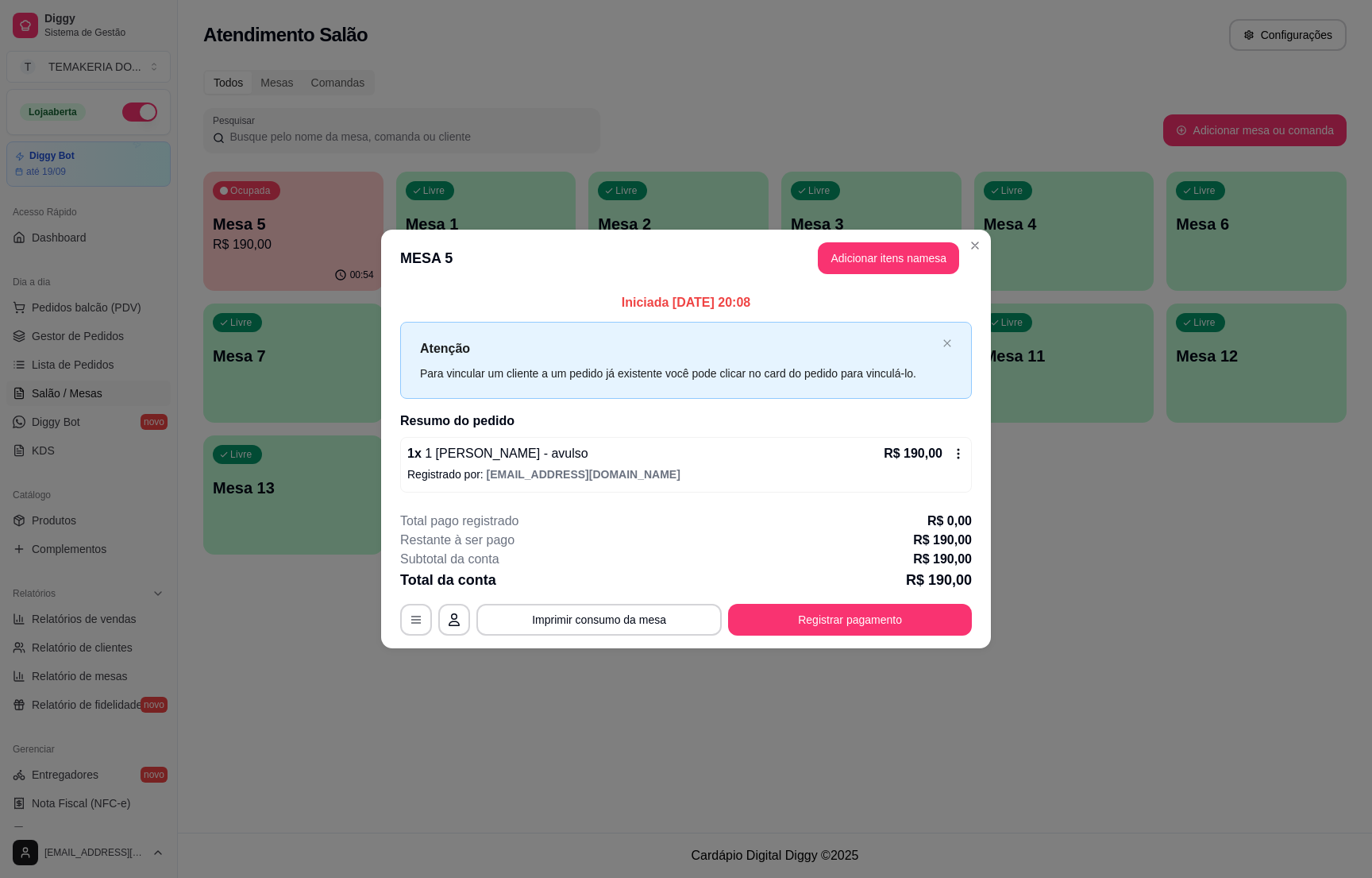
click at [339, 505] on div "Livre Mesa 13" at bounding box center [293, 485] width 180 height 100
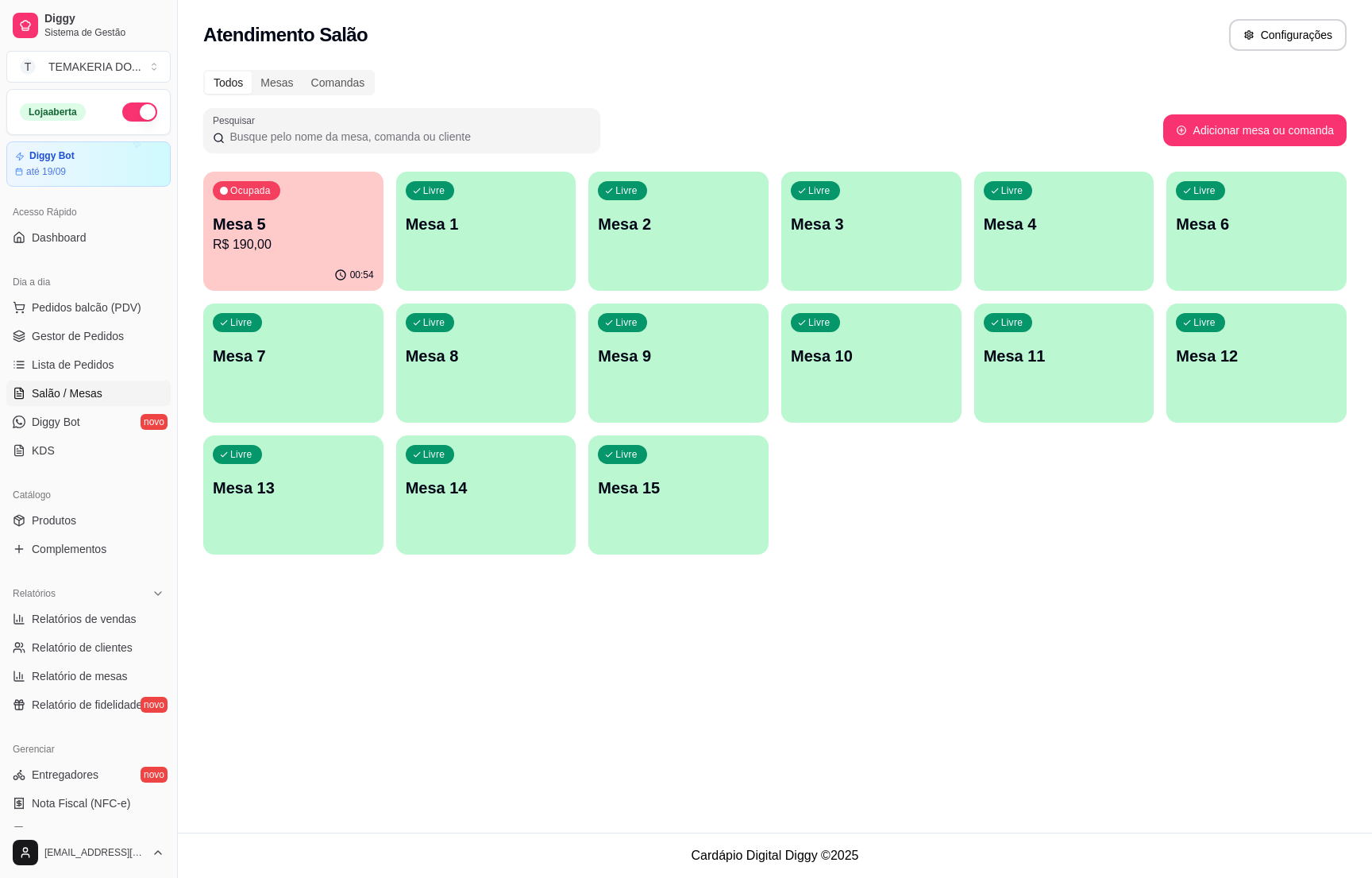
click at [285, 167] on div "Todos Mesas Comandas Pesquisar Adicionar mesa ou comanda Ocupada Mesa 5 R$ 190,…" at bounding box center [774, 317] width 1194 height 513
click at [286, 215] on p "Mesa 5" at bounding box center [293, 224] width 162 height 22
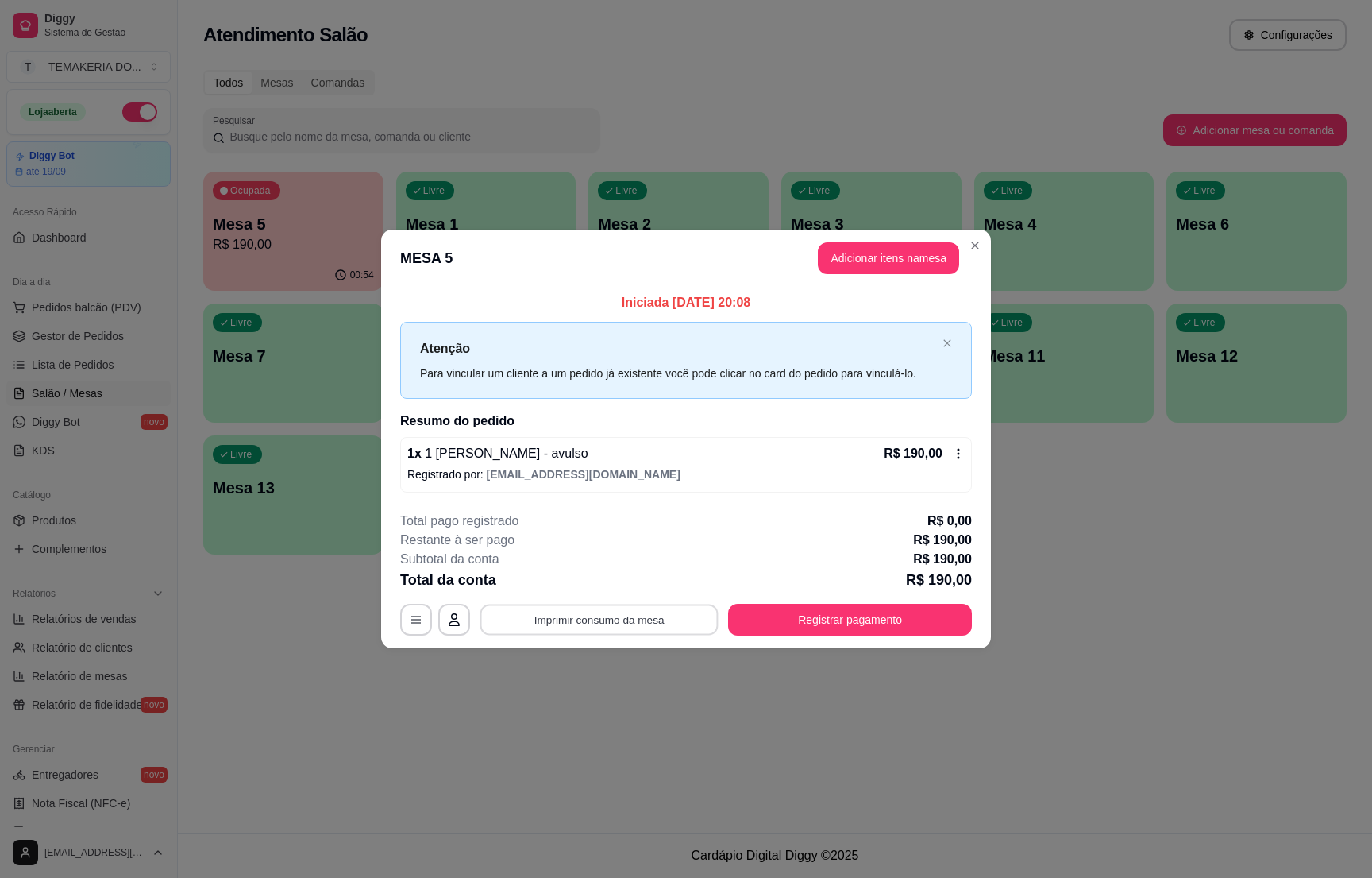
click at [658, 618] on button "Imprimir consumo da mesa" at bounding box center [599, 620] width 238 height 31
click at [849, 632] on button "Registrar pagamento" at bounding box center [850, 619] width 244 height 32
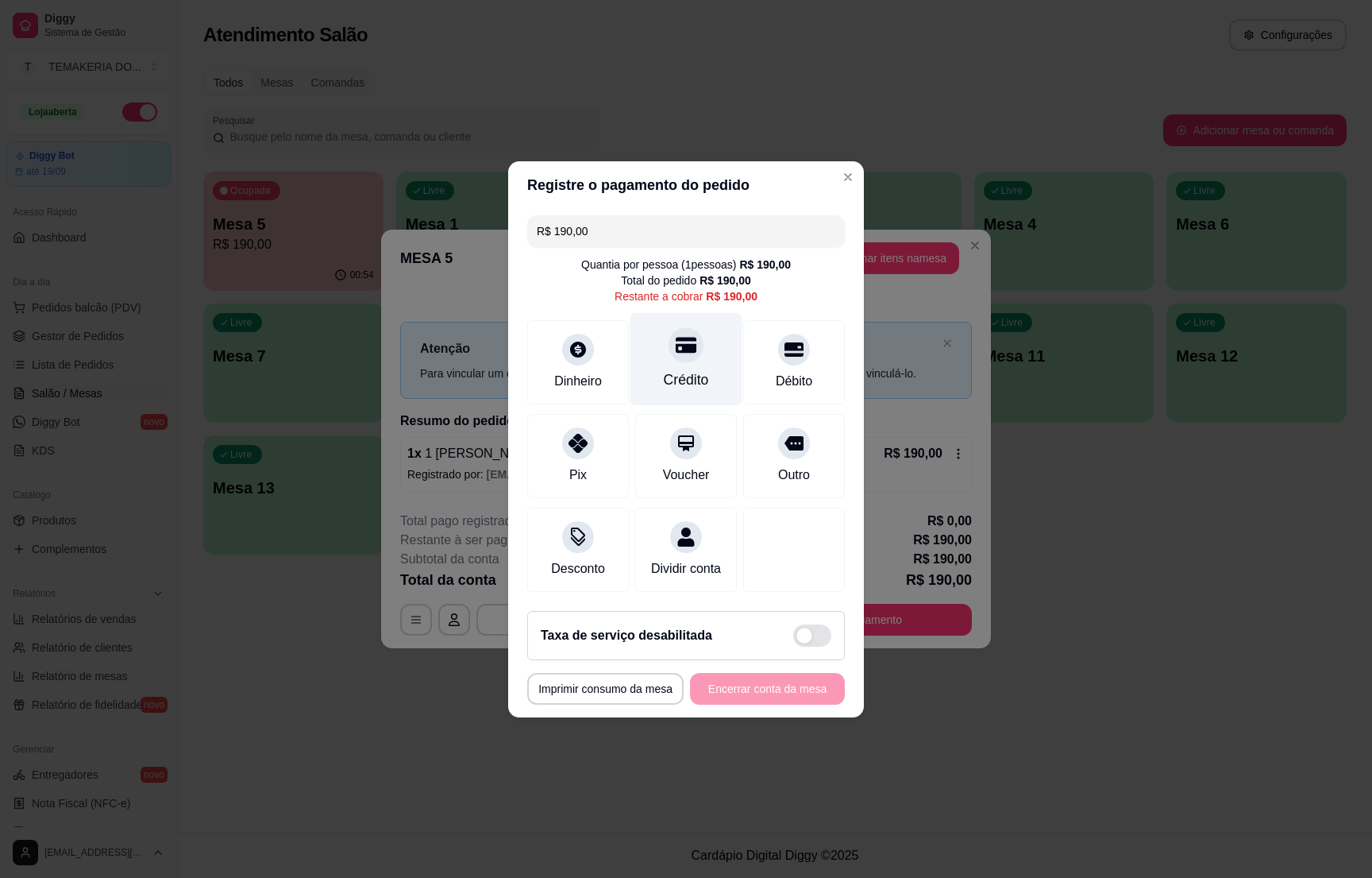
click at [686, 379] on div "Crédito" at bounding box center [686, 380] width 45 height 21
click at [677, 352] on div "Crédito" at bounding box center [686, 358] width 112 height 93
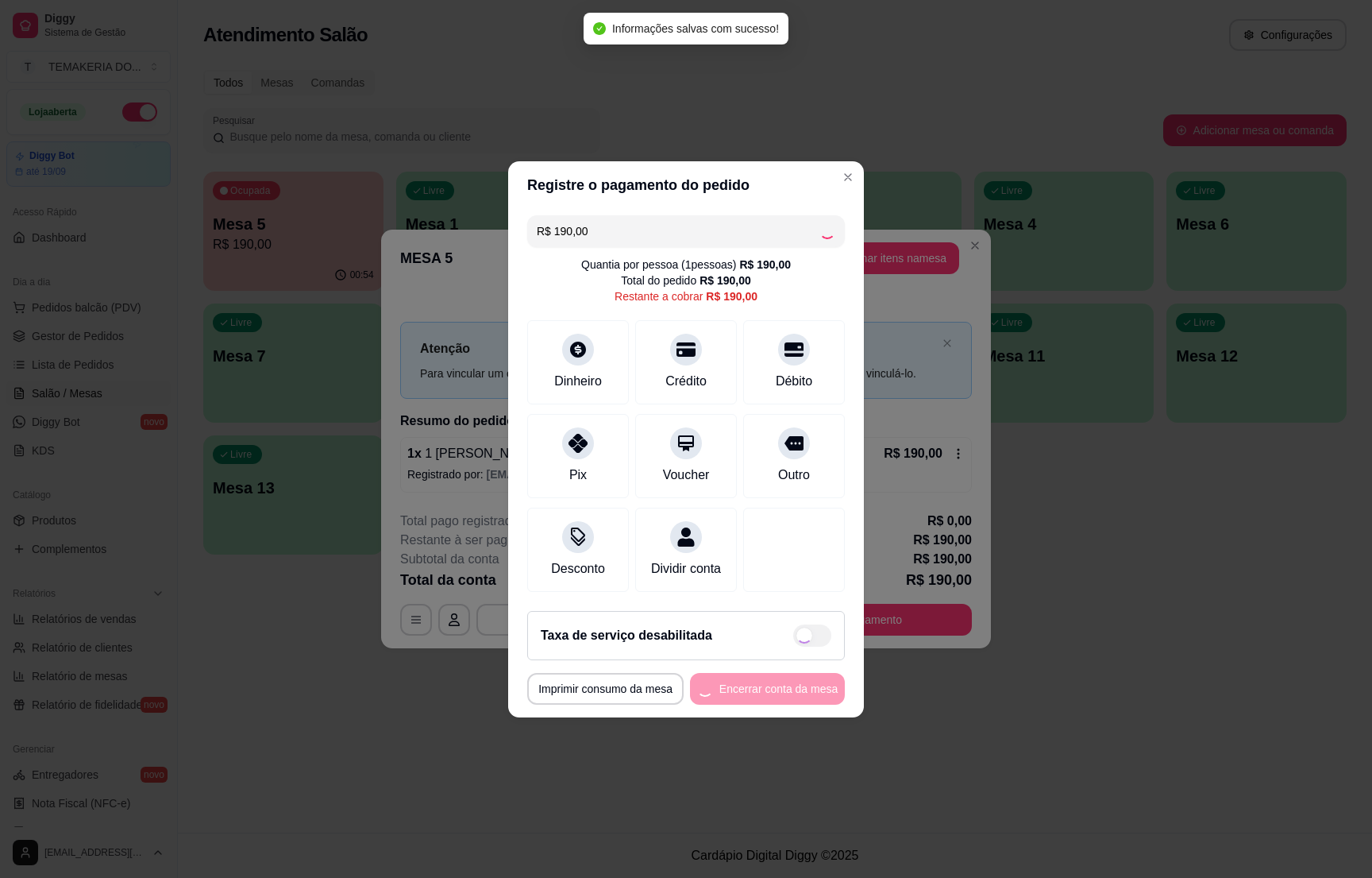
type input "R$ 0,00"
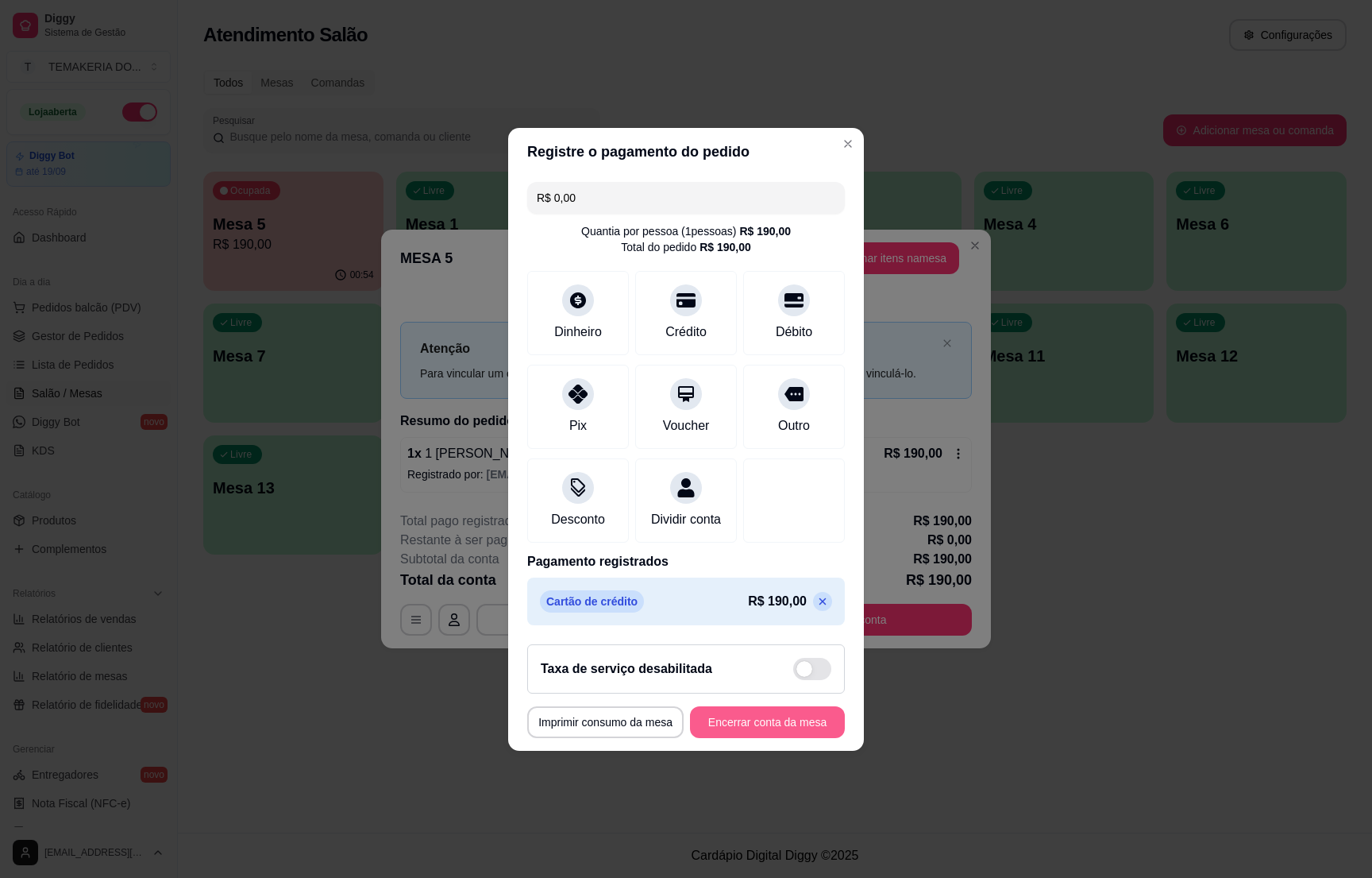
click at [763, 730] on button "Encerrar conta da mesa" at bounding box center [767, 722] width 155 height 32
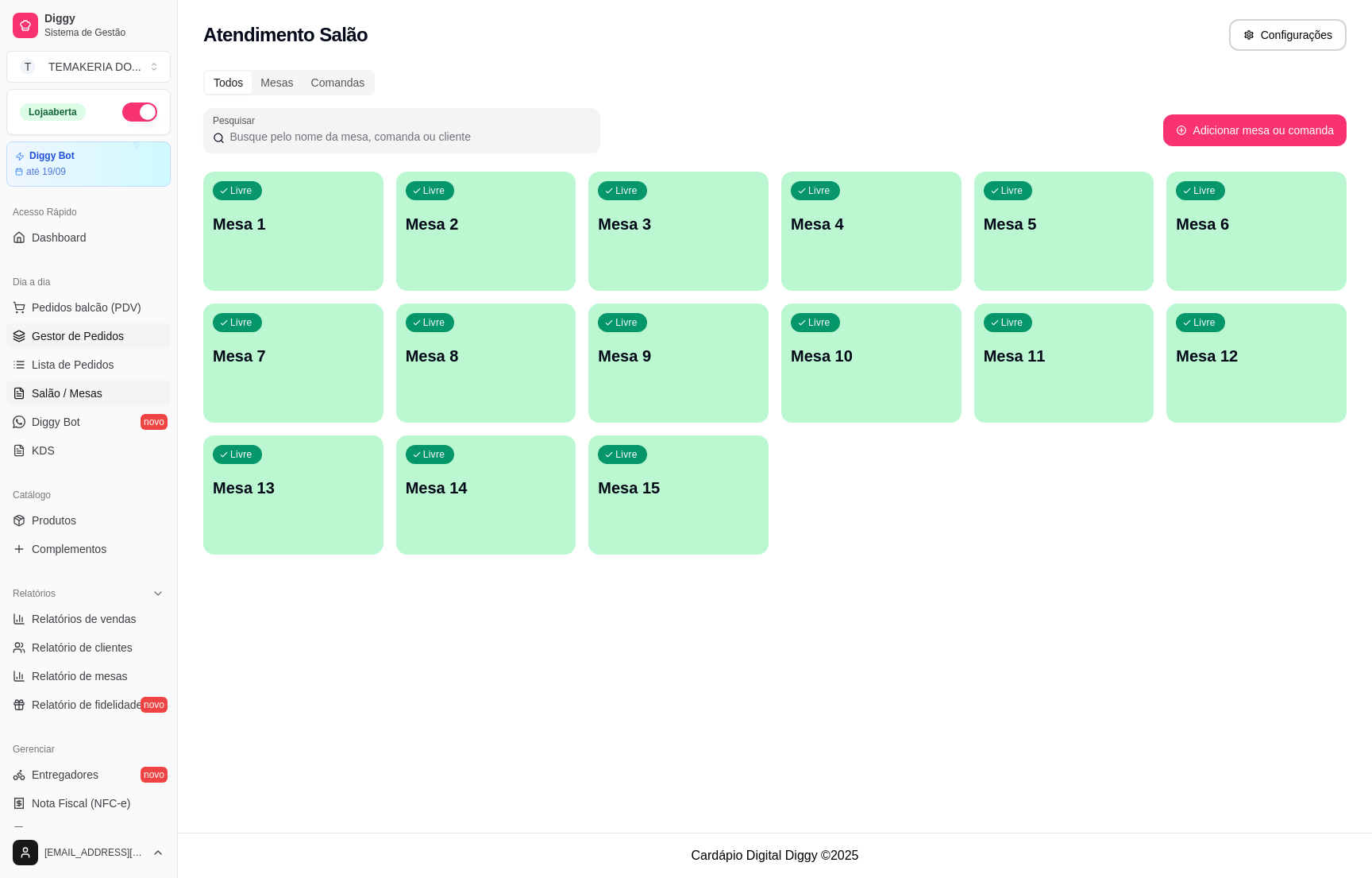
click at [58, 329] on span "Gestor de Pedidos" at bounding box center [78, 336] width 92 height 16
